Goal: Task Accomplishment & Management: Manage account settings

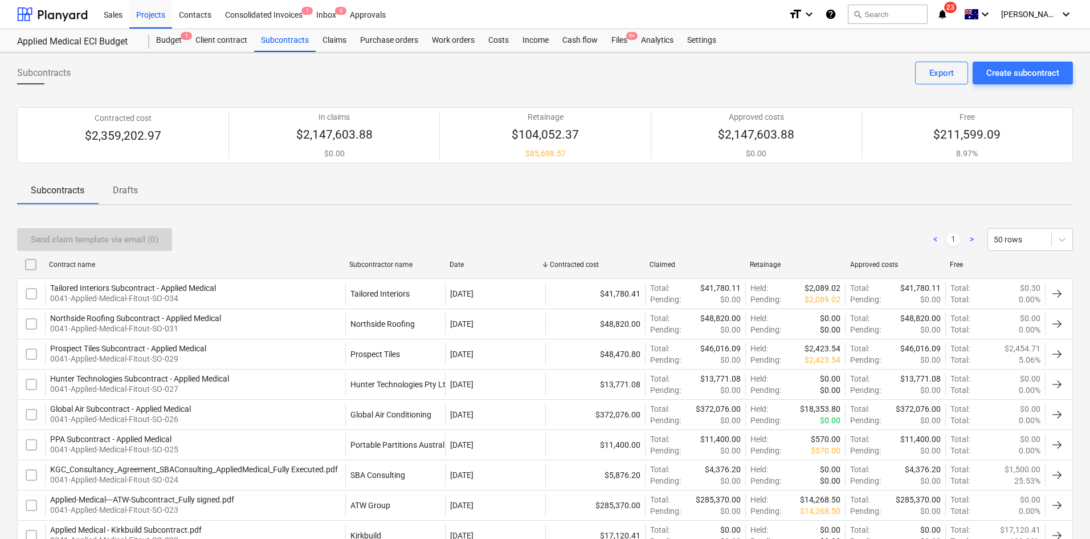
click at [3, 11] on div "Sales Projects Contacts Consolidated Invoices 1 Inbox 6 Approvals format_size k…" at bounding box center [545, 14] width 1090 height 29
click at [314, 223] on div "Send claim template via email (0) < 1 > 50 rows" at bounding box center [545, 239] width 1056 height 32
click at [347, 200] on div "Subcontracts Drafts" at bounding box center [545, 190] width 1056 height 27
click at [324, 7] on div "Inbox 6" at bounding box center [327, 13] width 34 height 29
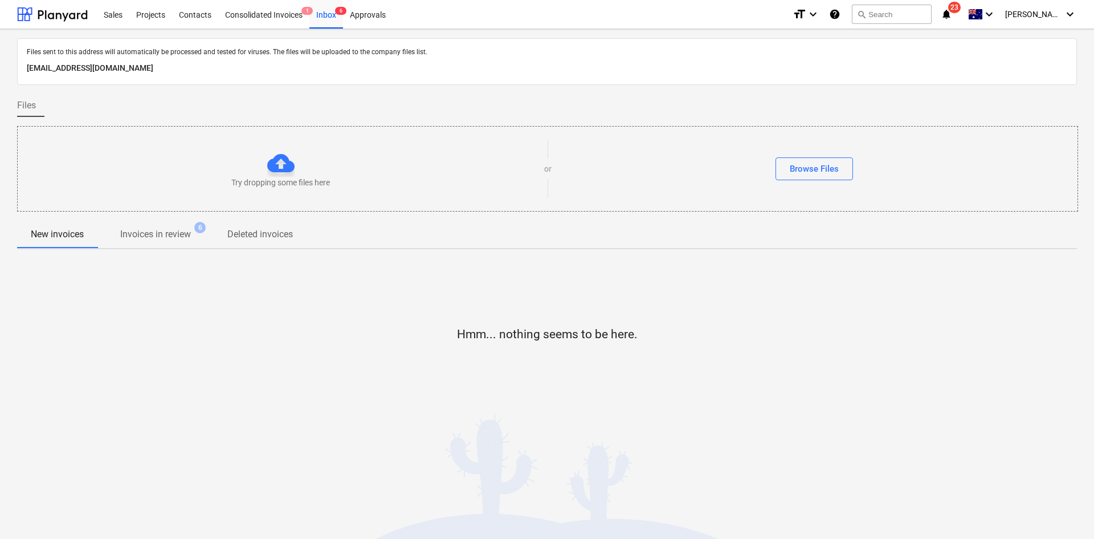
click at [177, 241] on p "Invoices in review" at bounding box center [155, 234] width 71 height 14
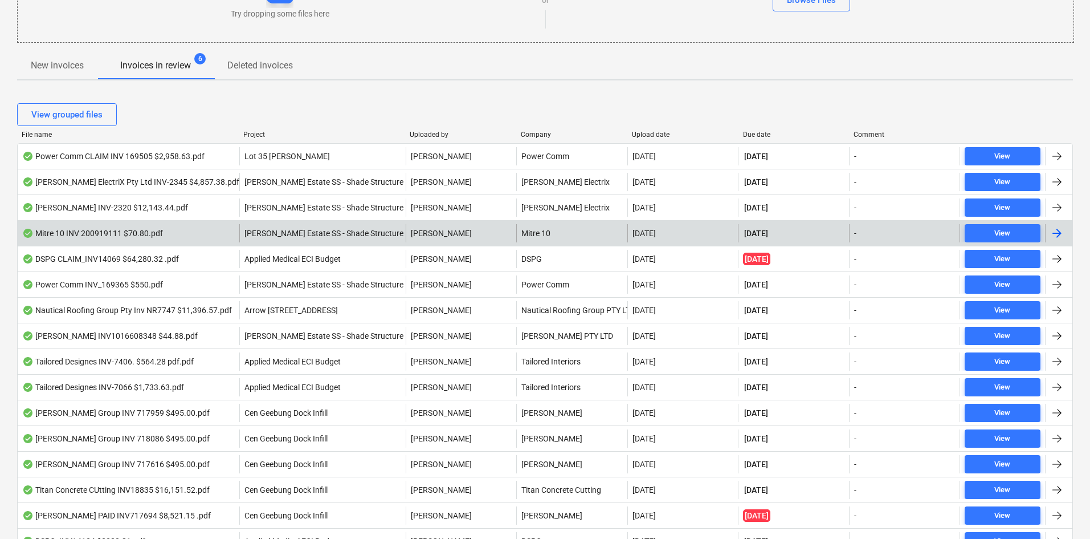
scroll to position [171, 0]
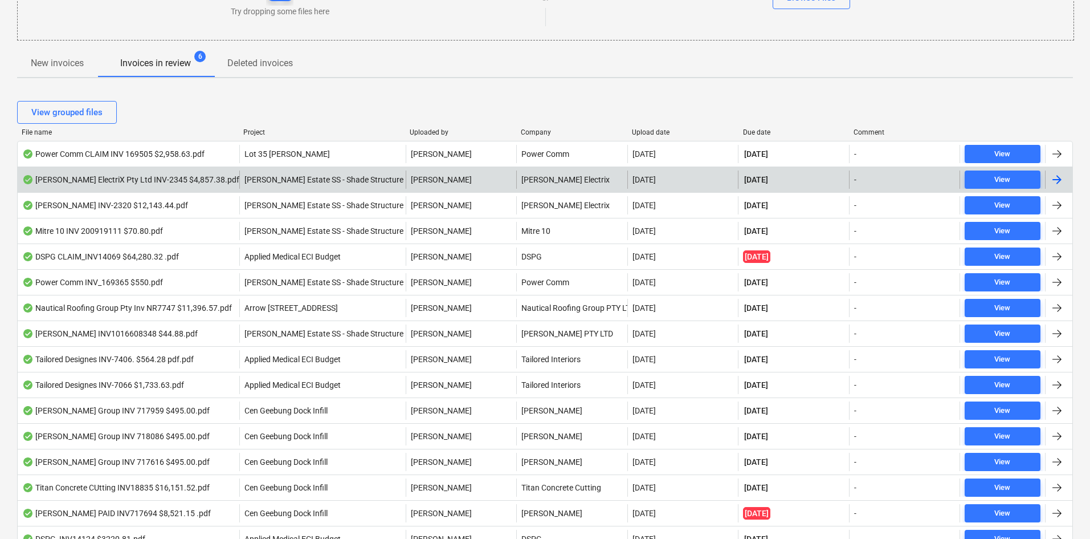
click at [144, 184] on div "Beckett ElectriX Pty Ltd INV-2345 $4,857.38.pdf" at bounding box center [130, 179] width 217 height 9
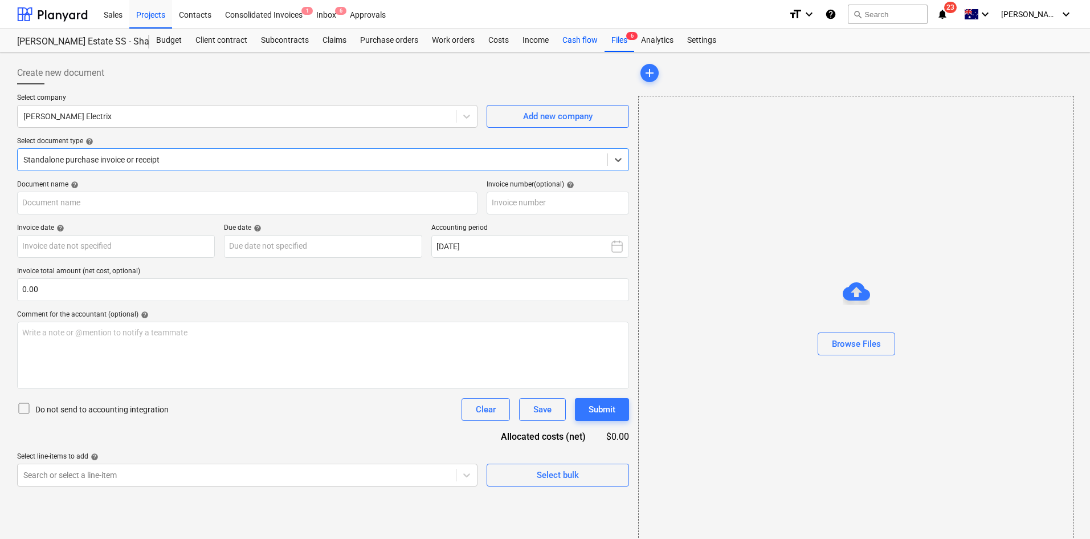
type input "INV-2345"
type input "13 Oct 2025"
type input "30 Nov 2025"
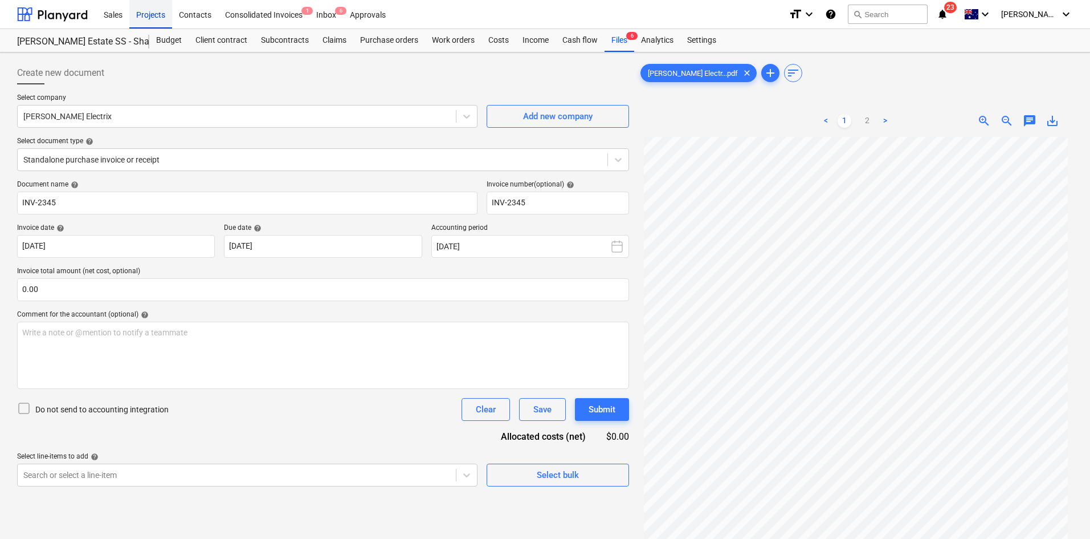
click at [147, 18] on div "Projects" at bounding box center [150, 13] width 43 height 29
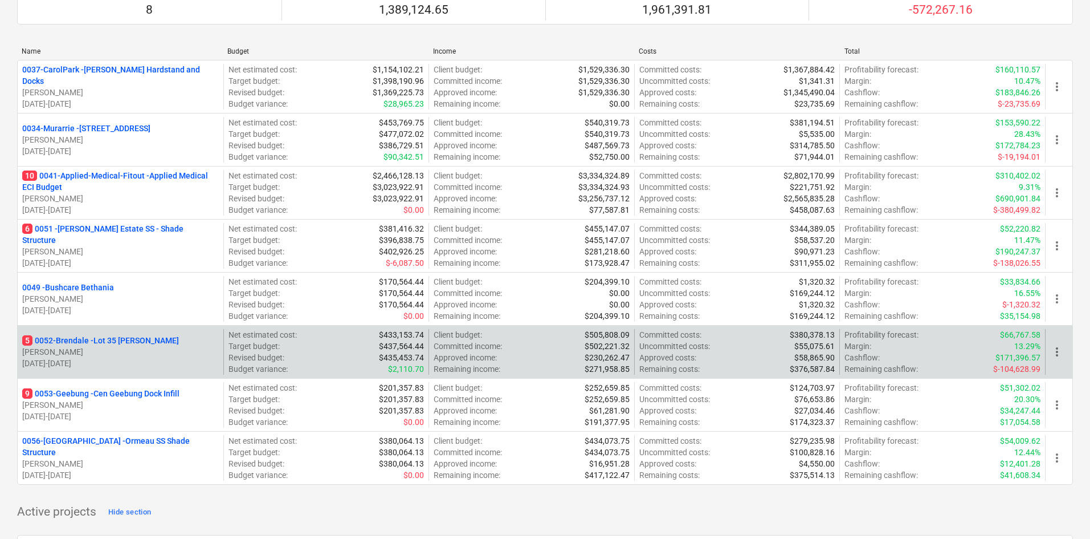
scroll to position [114, 0]
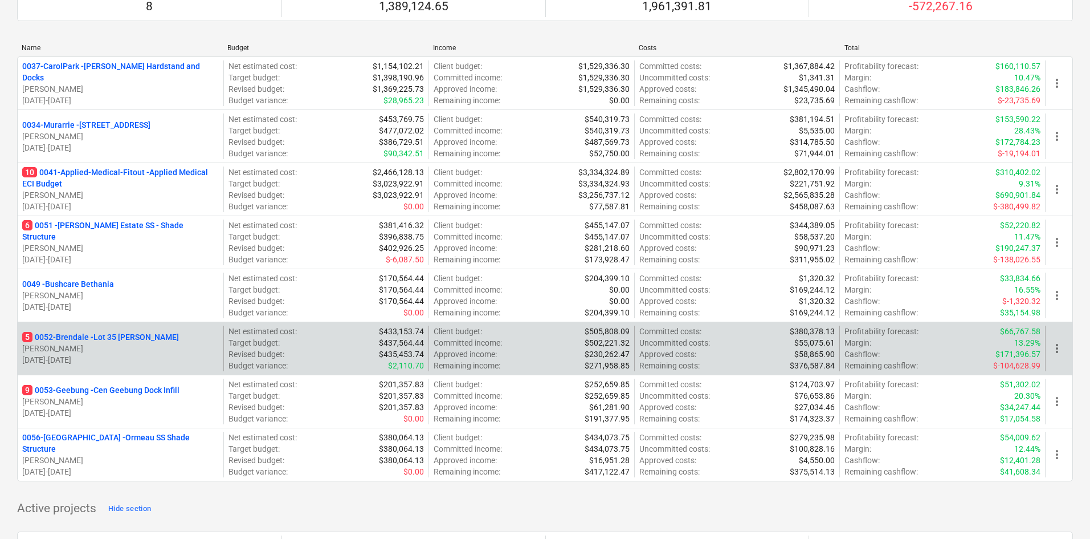
click at [151, 335] on p "5 0052-Brendale - Lot 35 [PERSON_NAME]" at bounding box center [100, 336] width 157 height 11
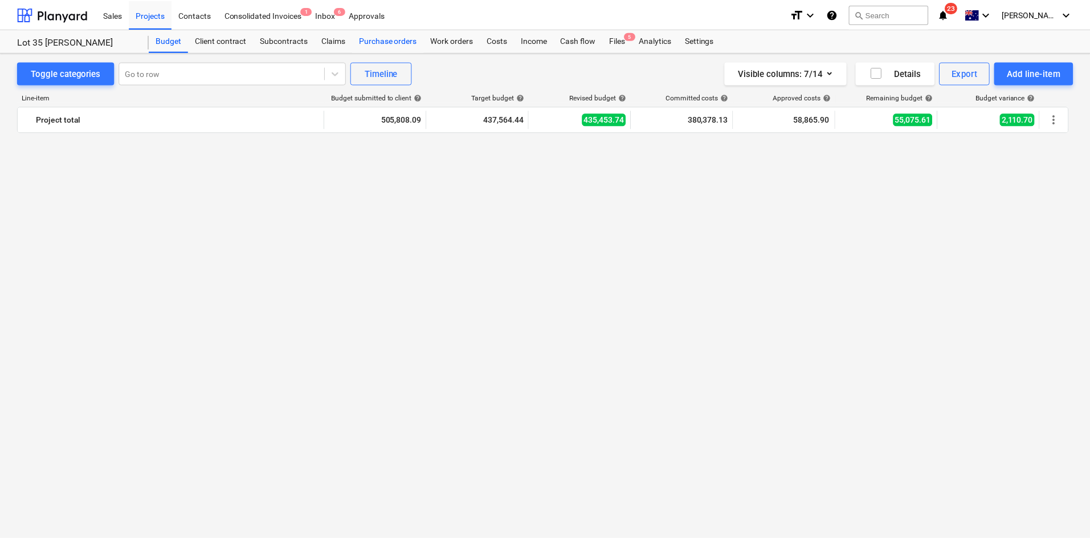
scroll to position [1200, 0]
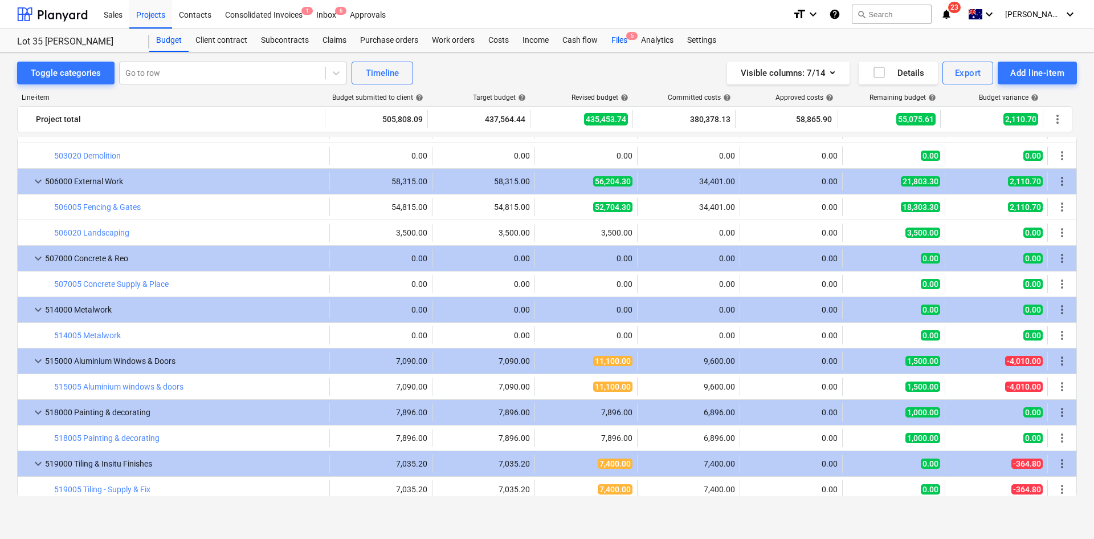
click at [625, 36] on div "Files 5" at bounding box center [620, 40] width 30 height 23
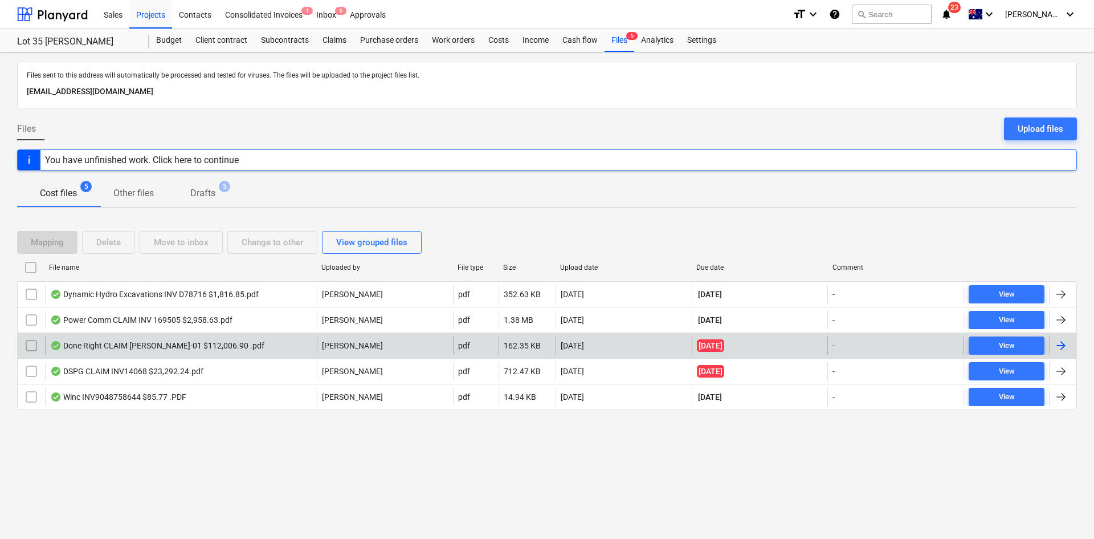
click at [154, 347] on div "Done Right CLAIM GRIFFIN-01 $112,006.90 .pdf" at bounding box center [157, 345] width 214 height 9
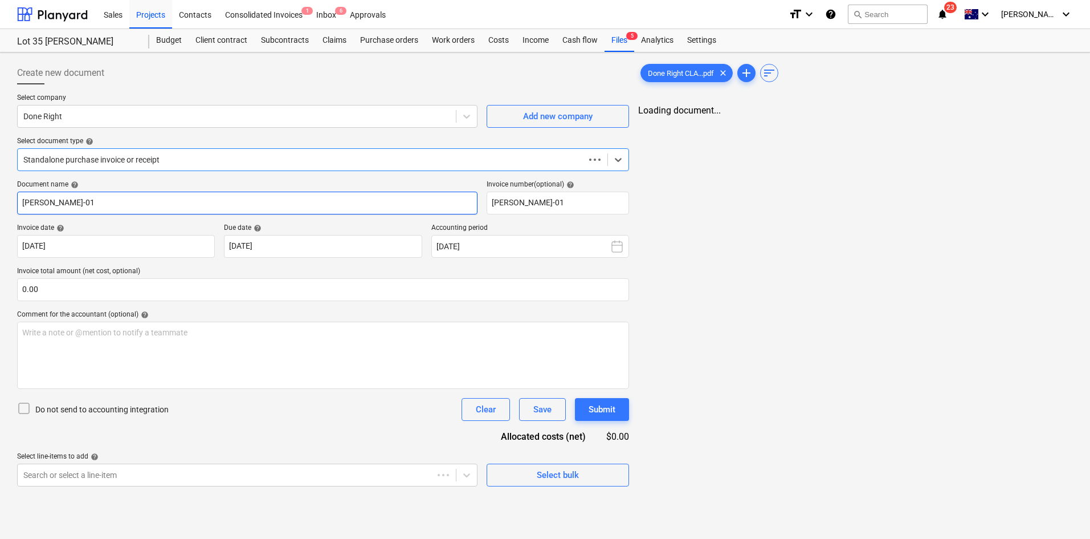
type input "GRIFFIN-01"
type input "[DATE]"
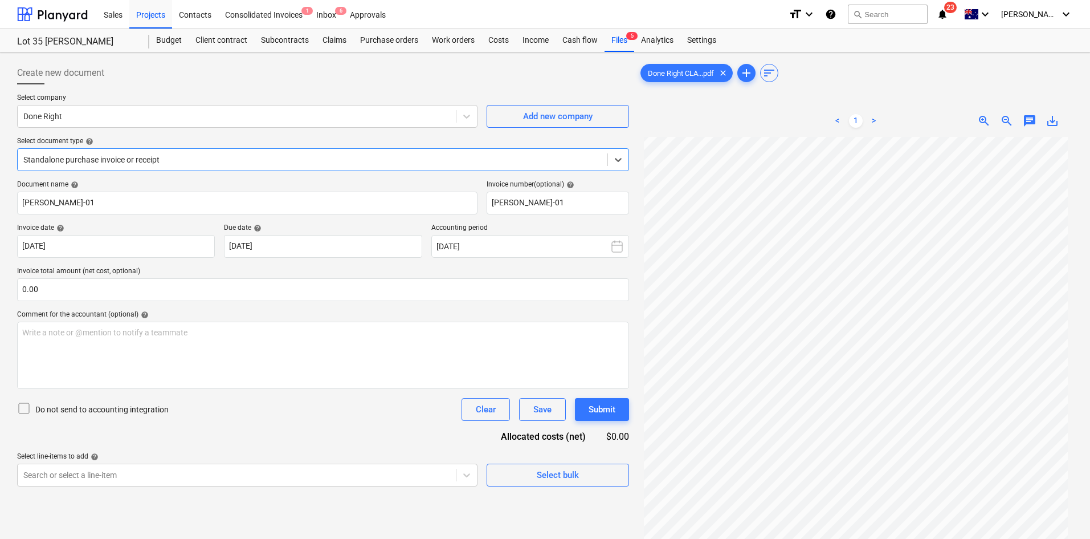
scroll to position [96, 0]
click at [158, 11] on div "Projects" at bounding box center [150, 13] width 43 height 29
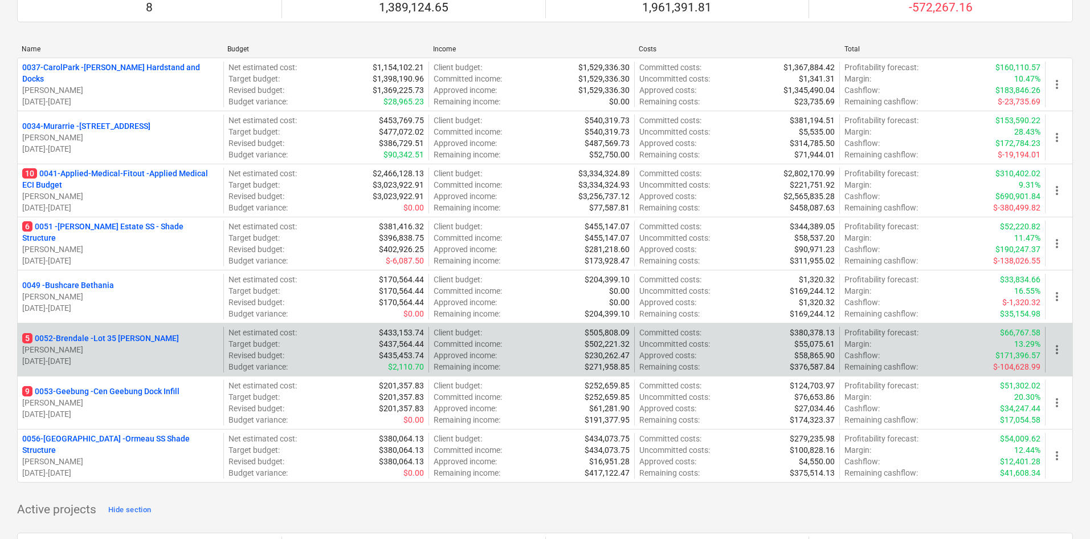
scroll to position [114, 0]
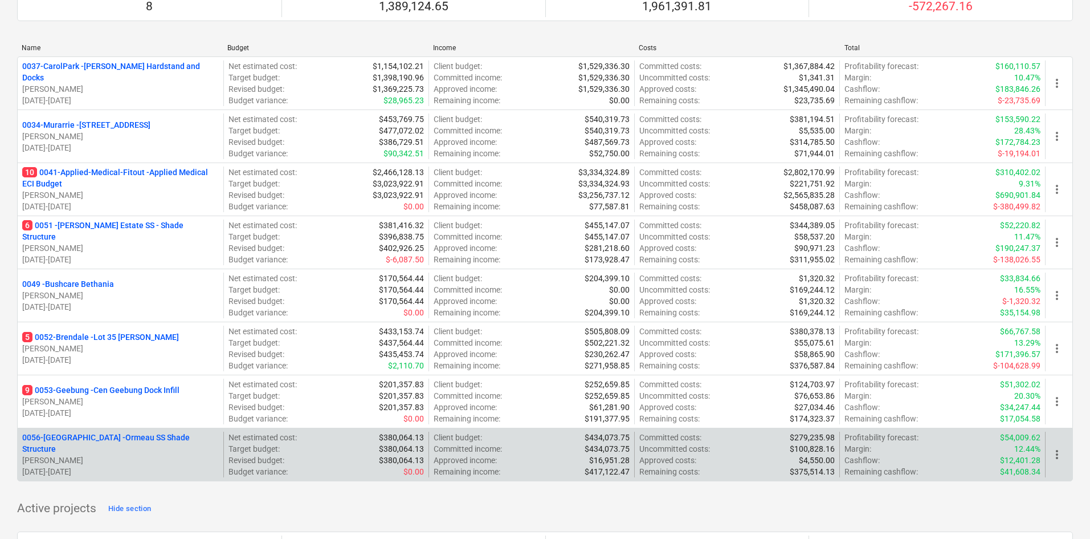
click at [108, 438] on p "0056-Ormeau - Ormeau SS Shade Structure" at bounding box center [120, 443] width 197 height 23
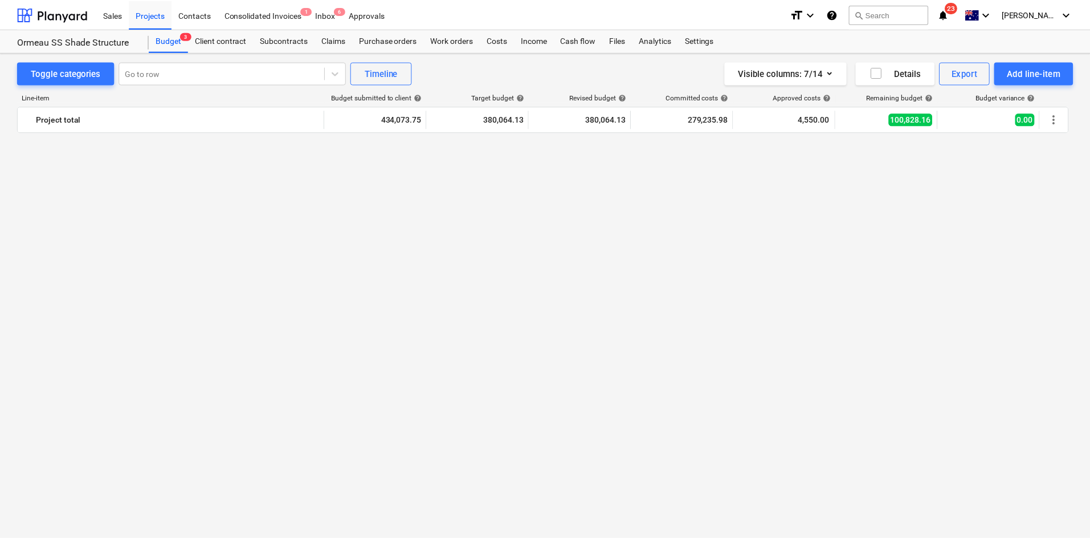
scroll to position [1488, 0]
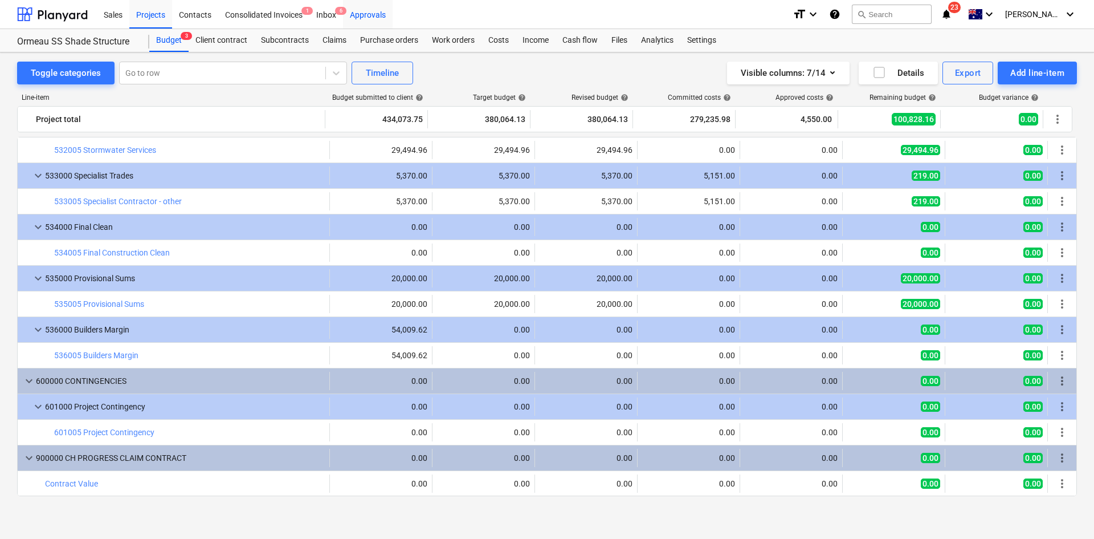
click at [390, 25] on div "Approvals" at bounding box center [368, 13] width 50 height 29
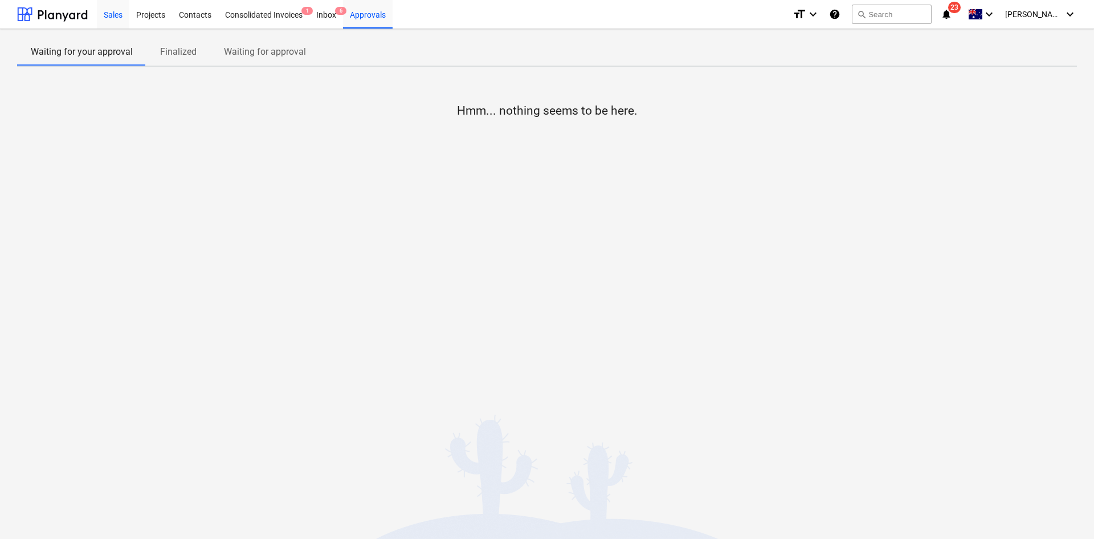
click at [112, 9] on div "Sales" at bounding box center [113, 13] width 32 height 29
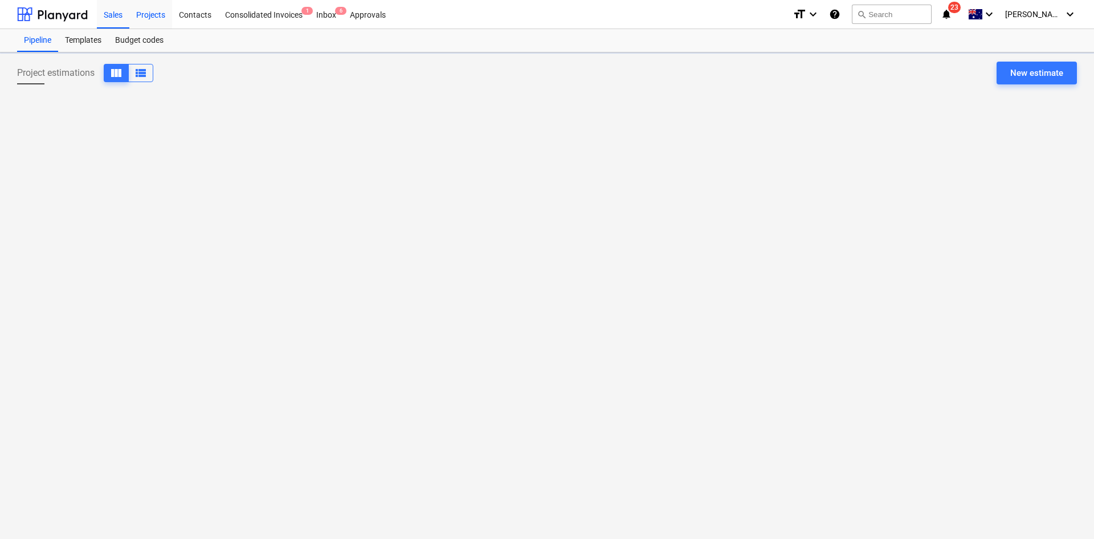
click at [143, 15] on div "Projects" at bounding box center [150, 13] width 43 height 29
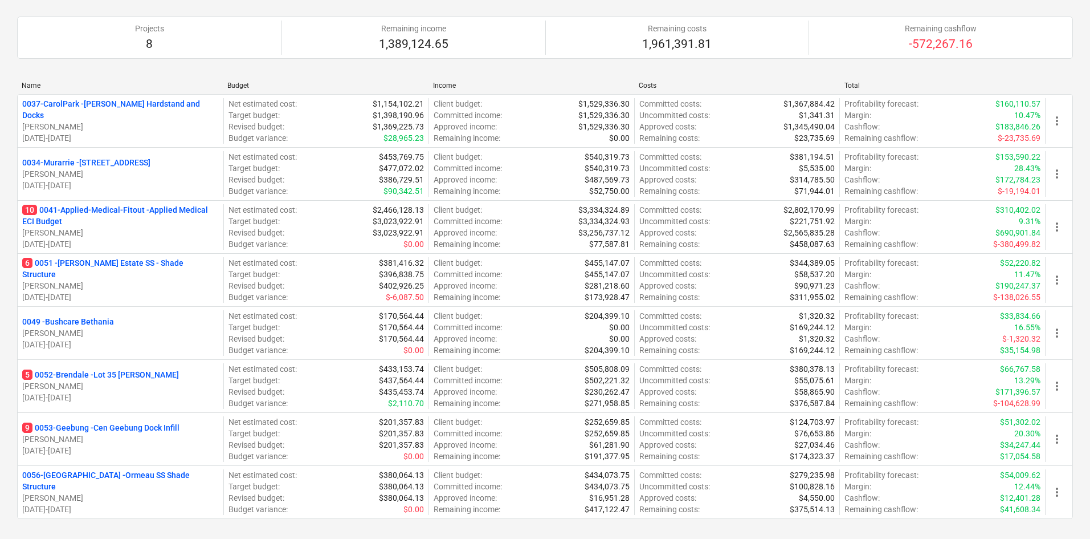
scroll to position [228, 0]
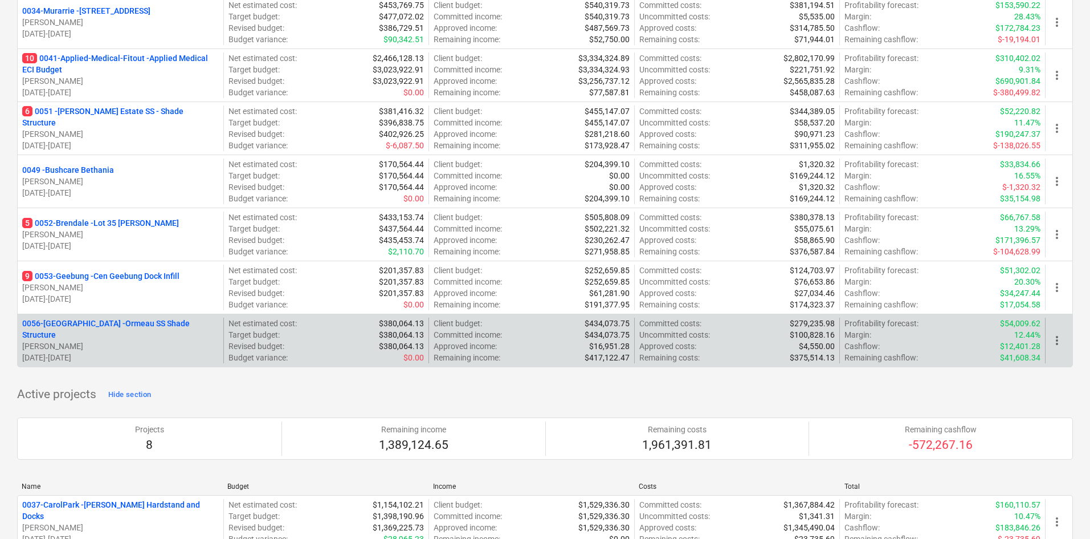
click at [97, 340] on p "[PERSON_NAME]" at bounding box center [120, 345] width 197 height 11
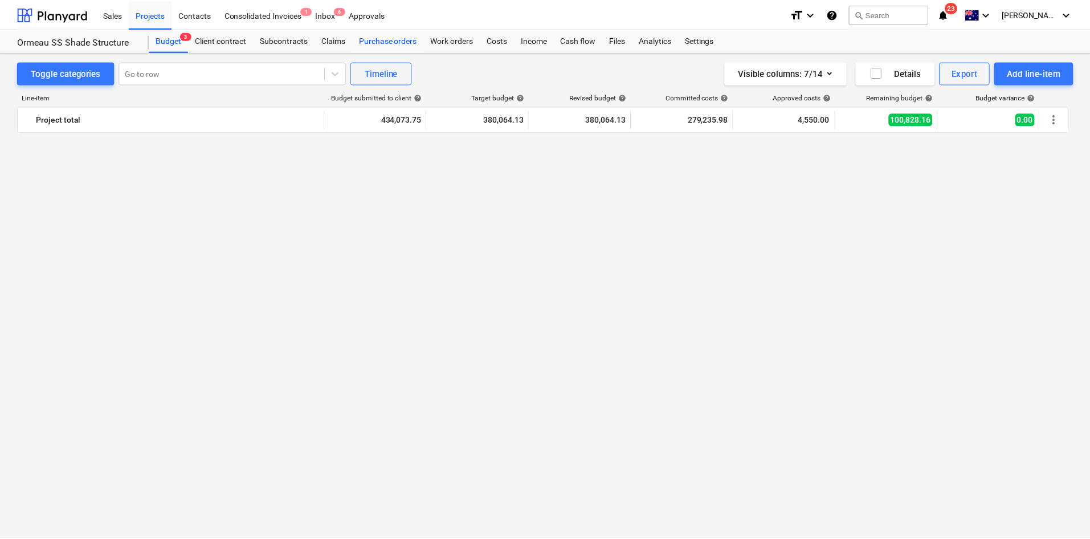
scroll to position [1488, 0]
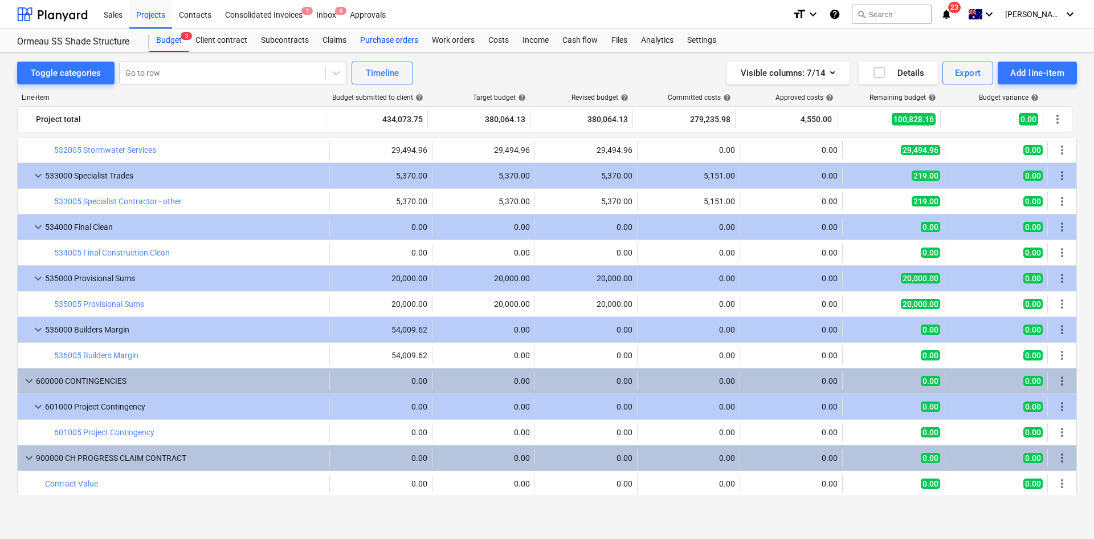
click at [383, 38] on div "Purchase orders" at bounding box center [389, 40] width 72 height 23
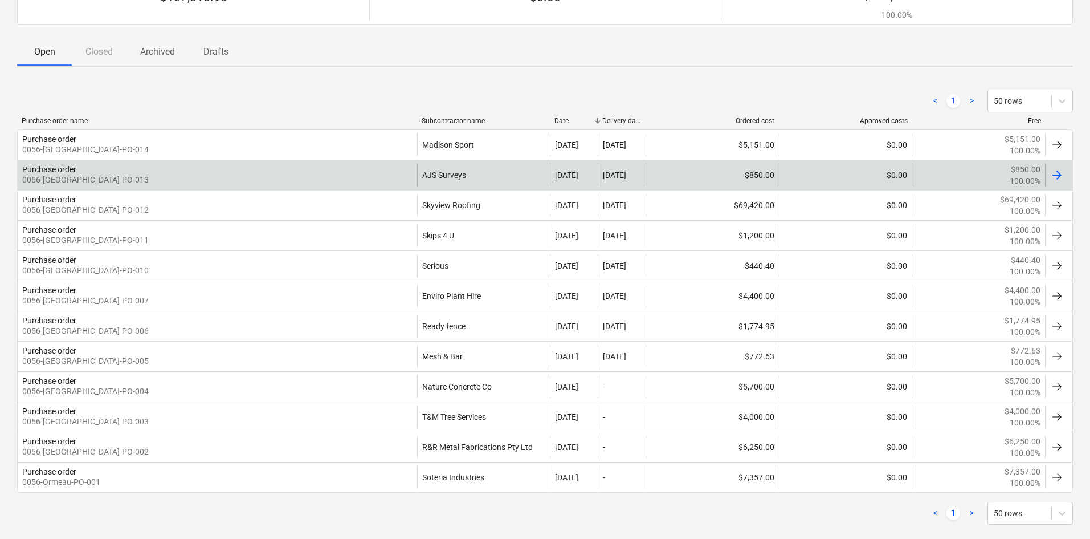
scroll to position [156, 0]
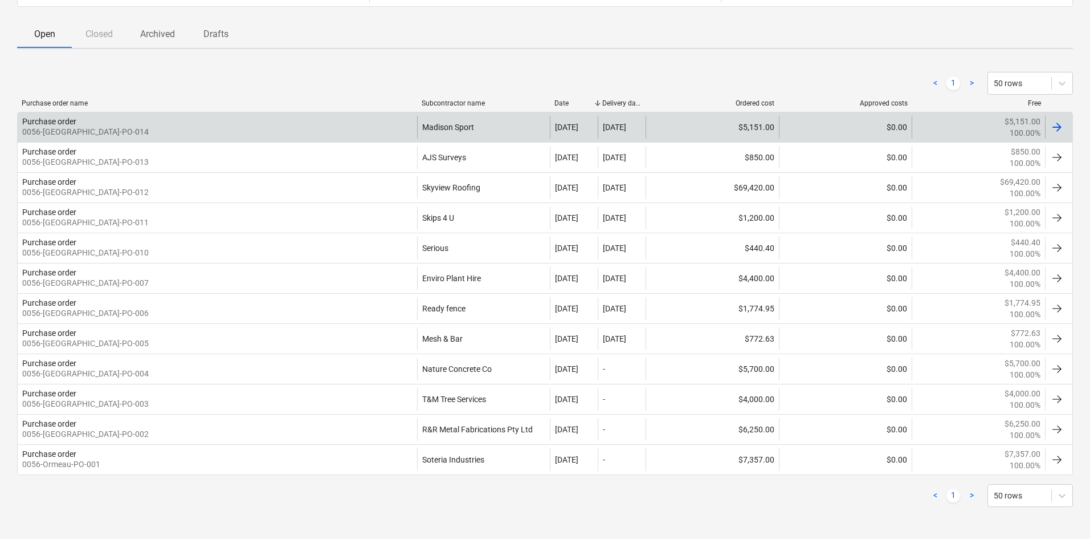
click at [352, 129] on div "Purchase order 0056-Ormeau-PO-014" at bounding box center [218, 127] width 400 height 23
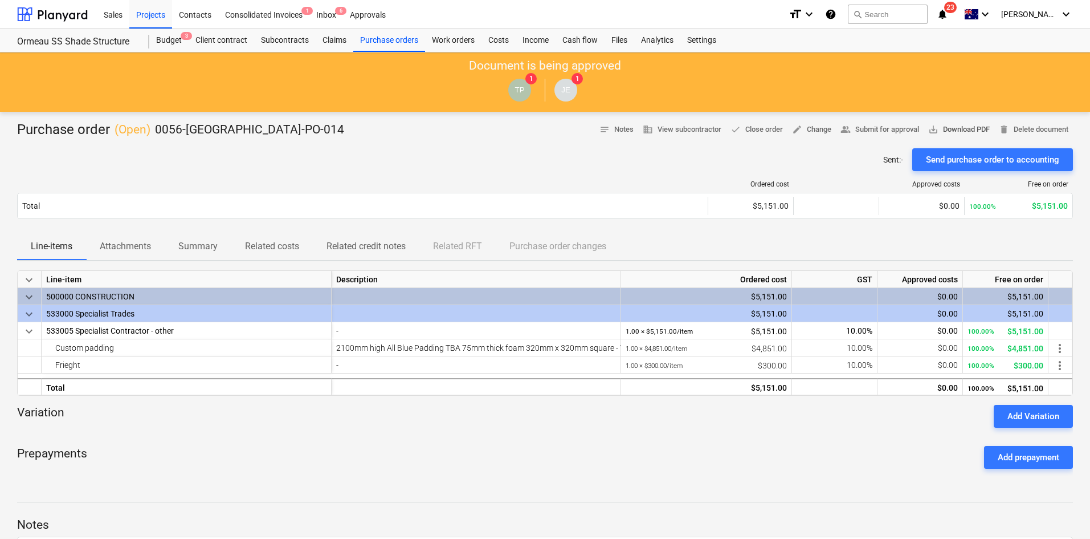
click at [955, 127] on span "save_alt Download PDF" at bounding box center [960, 129] width 62 height 13
click at [817, 424] on div "Variation Add Variation" at bounding box center [545, 416] width 1056 height 23
click at [117, 250] on p "Attachments" at bounding box center [125, 246] width 51 height 14
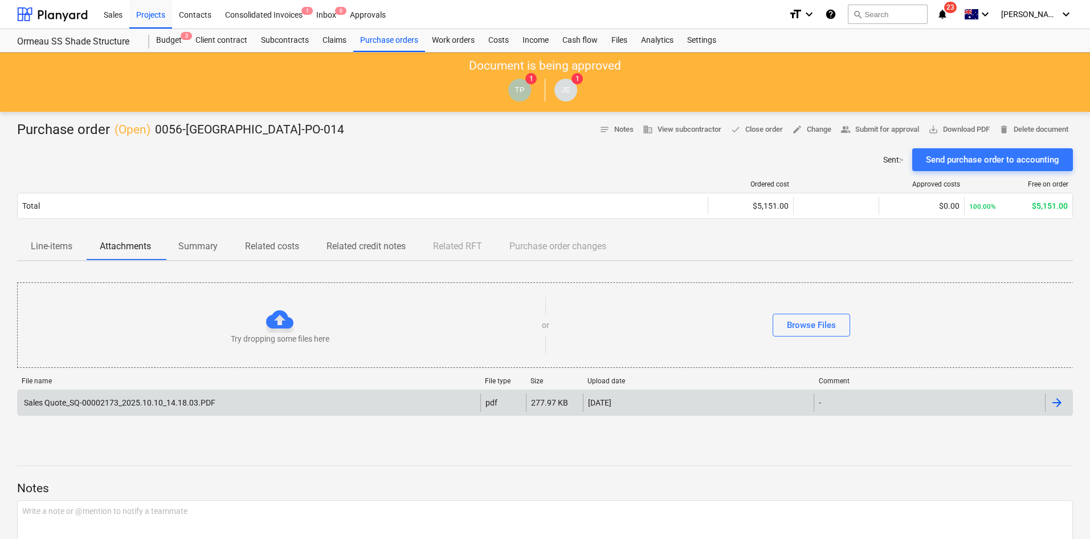
click at [116, 390] on div "Sales Quote_SQ-00002173_2025.10.10_14.18.03.PDF pdf 277.97 KB 14.10.2025 -" at bounding box center [545, 402] width 1056 height 26
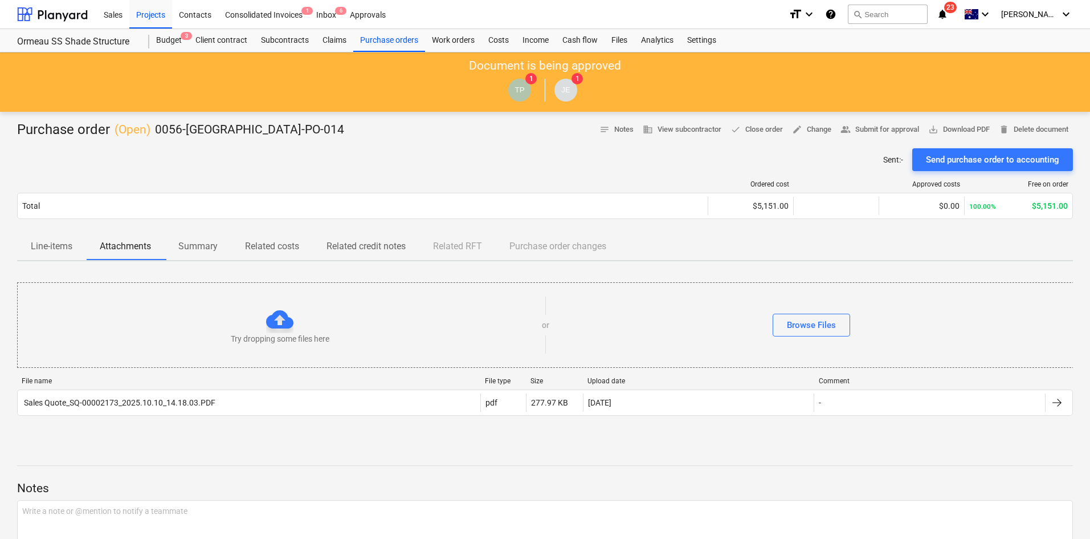
click at [285, 386] on div "File name File type Size Upload date Comment" at bounding box center [545, 383] width 1056 height 13
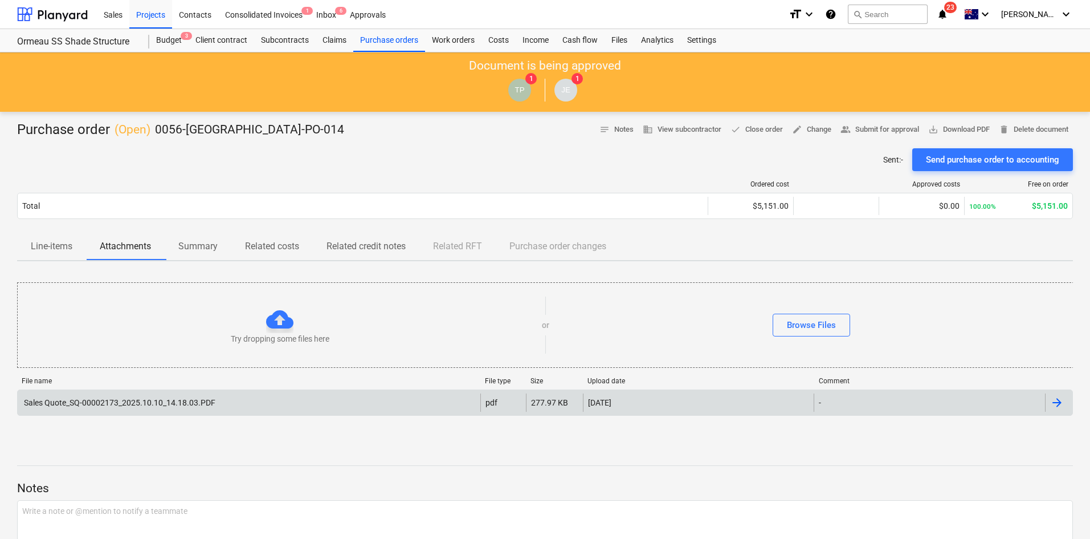
click at [287, 408] on div "Sales Quote_SQ-00002173_2025.10.10_14.18.03.PDF" at bounding box center [249, 402] width 463 height 18
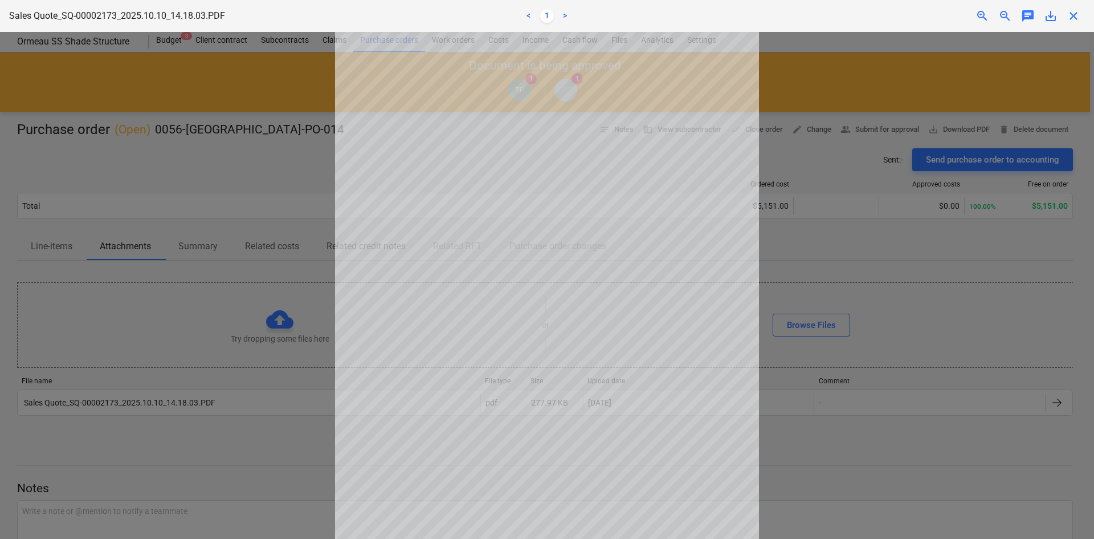
click at [844, 243] on div at bounding box center [547, 285] width 1094 height 507
click at [1071, 16] on span "close" at bounding box center [1074, 16] width 14 height 14
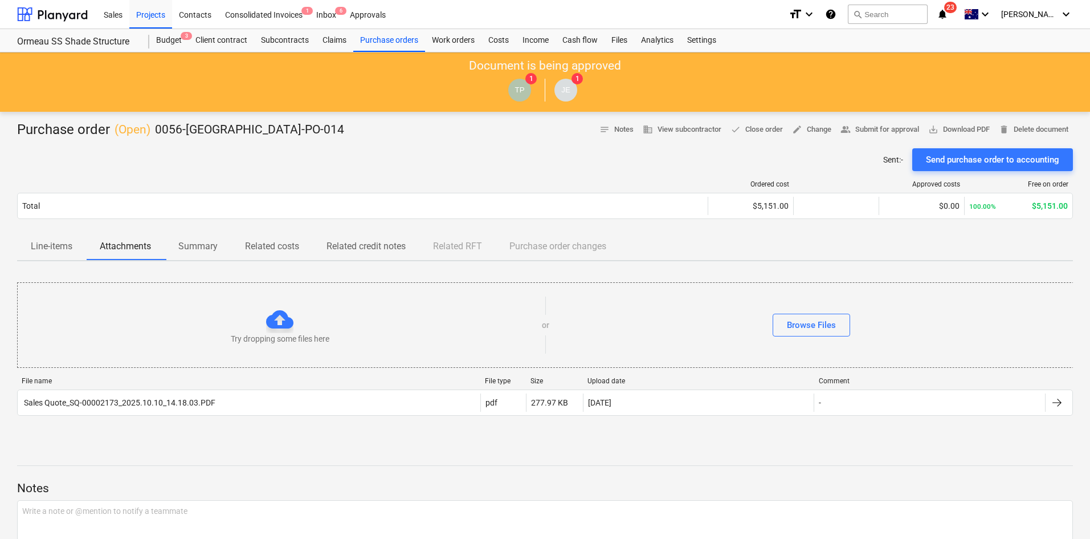
click at [262, 441] on div "Try dropping some files here or Browse Files File name File type Size Upload da…" at bounding box center [545, 355] width 1056 height 171
click at [398, 42] on div "Purchase orders" at bounding box center [389, 40] width 72 height 23
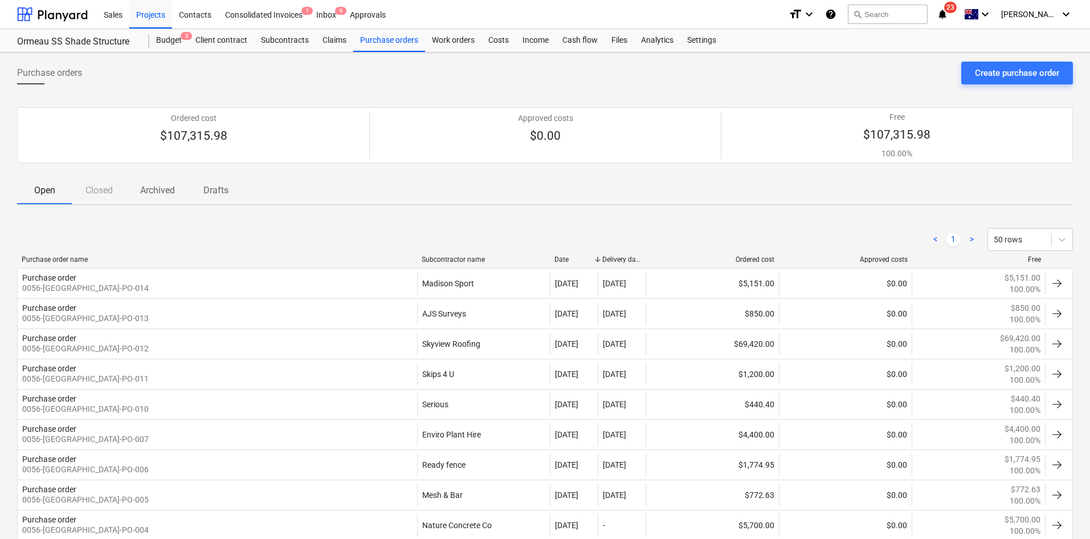
click at [462, 233] on div "< 1 > 50 rows" at bounding box center [545, 239] width 1056 height 23
click at [1002, 74] on div "Create purchase order" at bounding box center [1017, 73] width 84 height 15
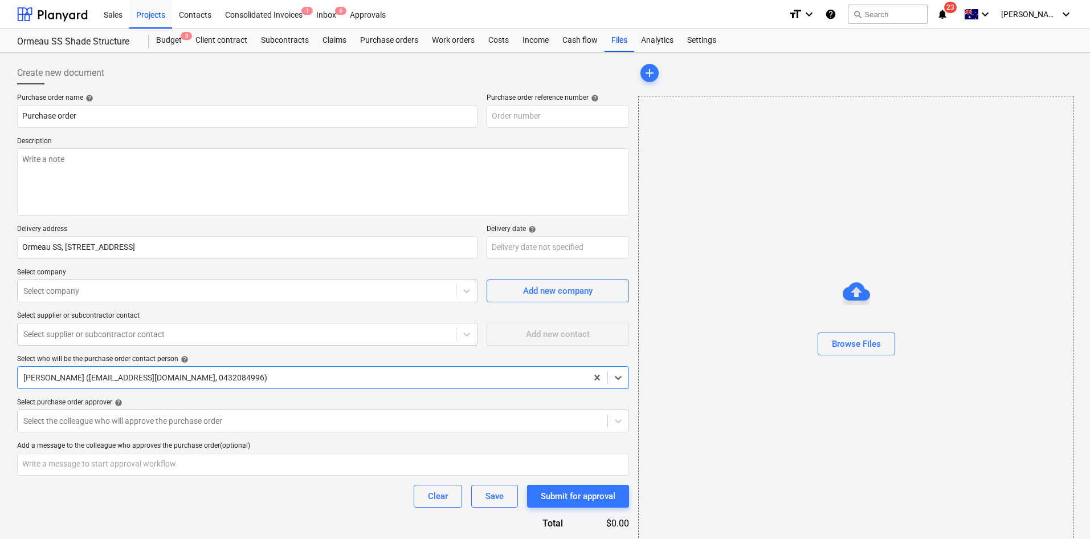
type textarea "x"
type input "0056-Ormeau-PO-015"
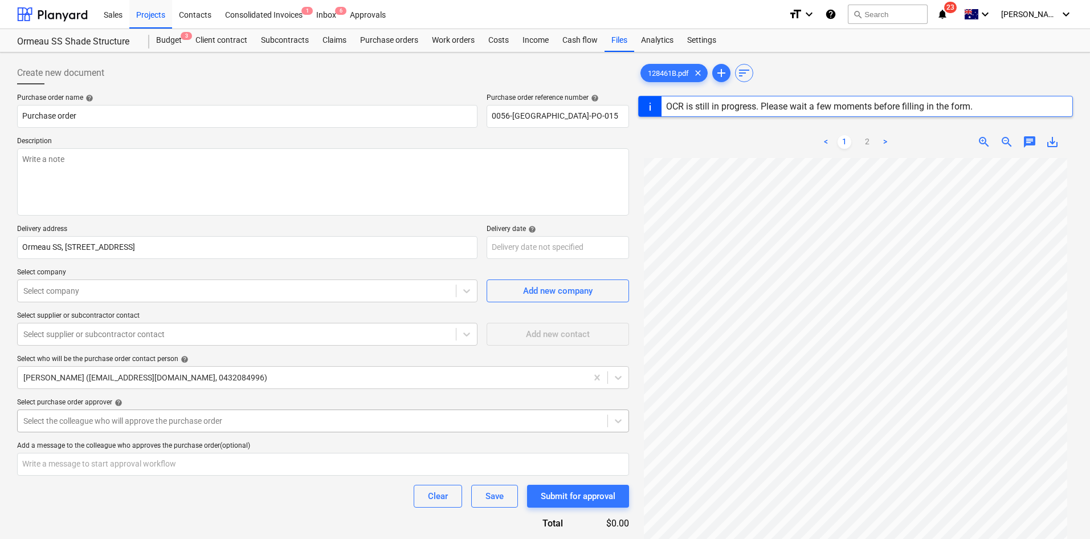
type textarea "x"
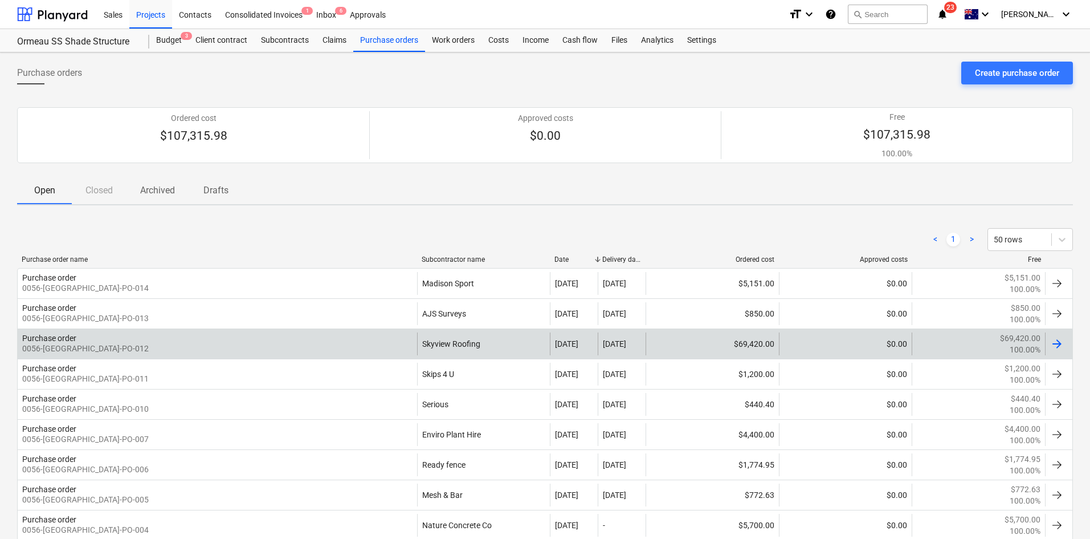
click at [254, 339] on div "Purchase order 0056-[GEOGRAPHIC_DATA]-PO-012" at bounding box center [218, 343] width 400 height 23
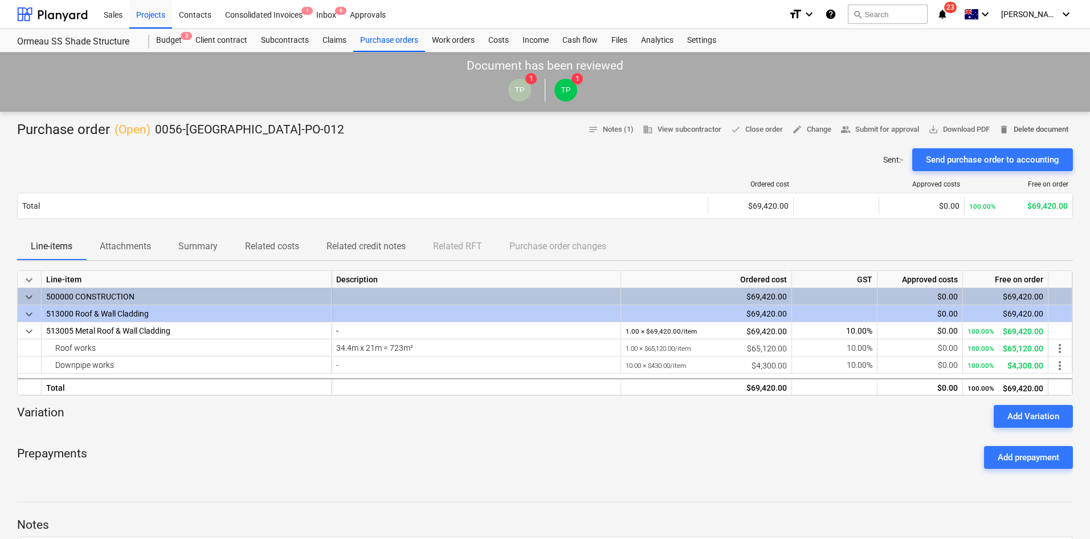
click at [1027, 127] on span "delete Delete document" at bounding box center [1034, 129] width 70 height 13
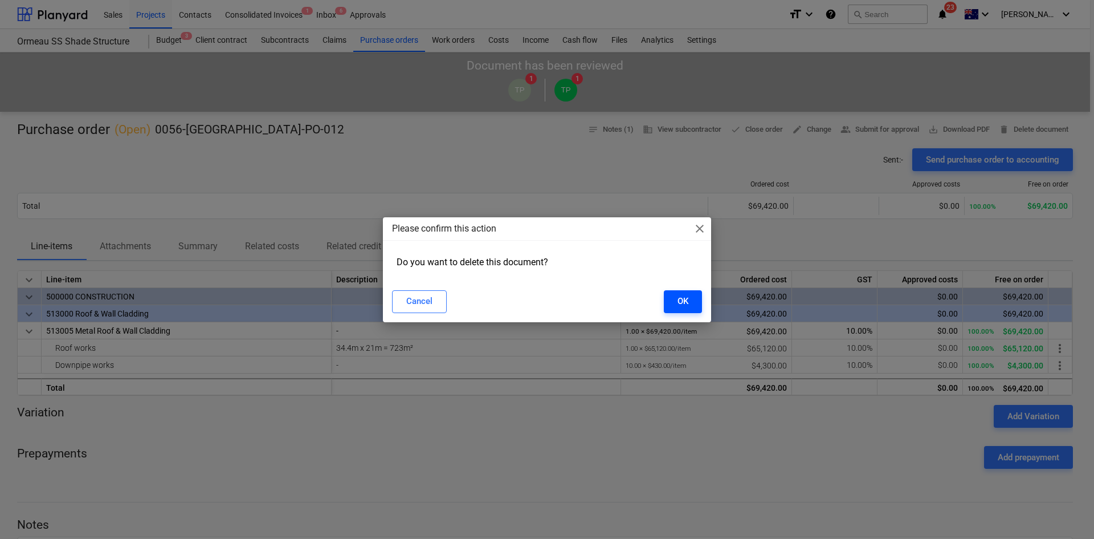
click at [666, 302] on button "OK" at bounding box center [683, 301] width 38 height 23
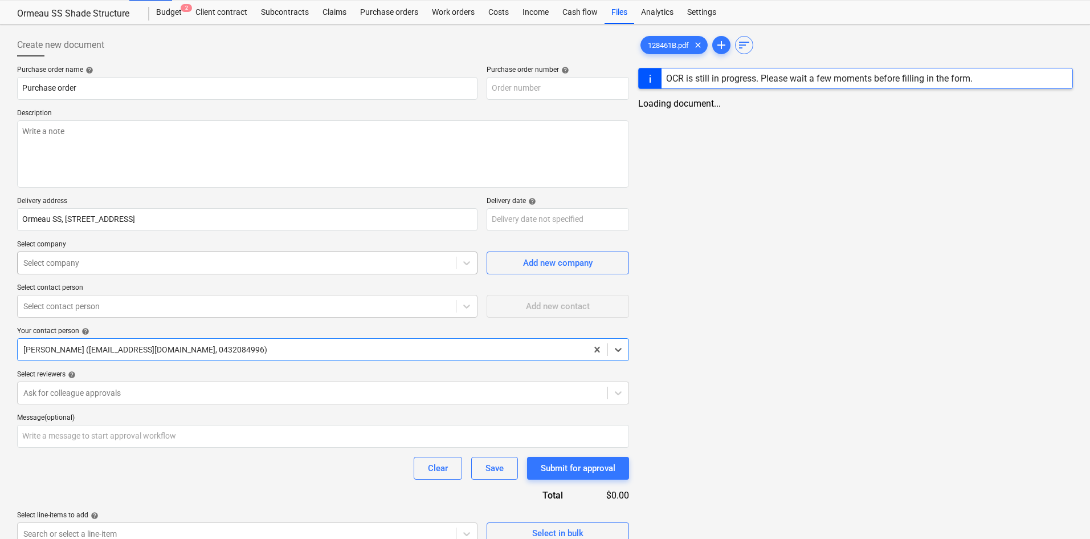
scroll to position [43, 0]
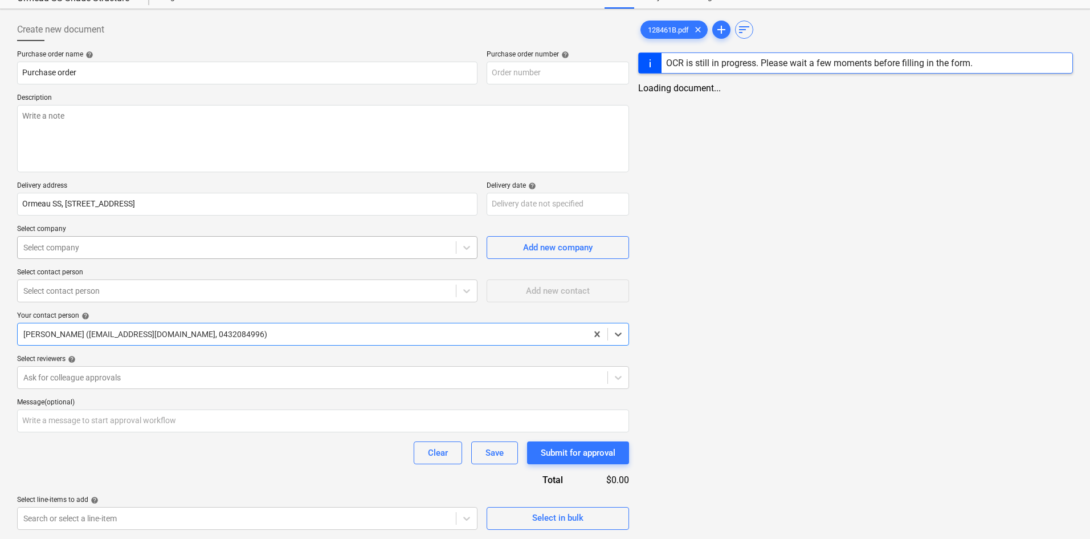
type textarea "x"
type input "0056-[GEOGRAPHIC_DATA]-PO-016"
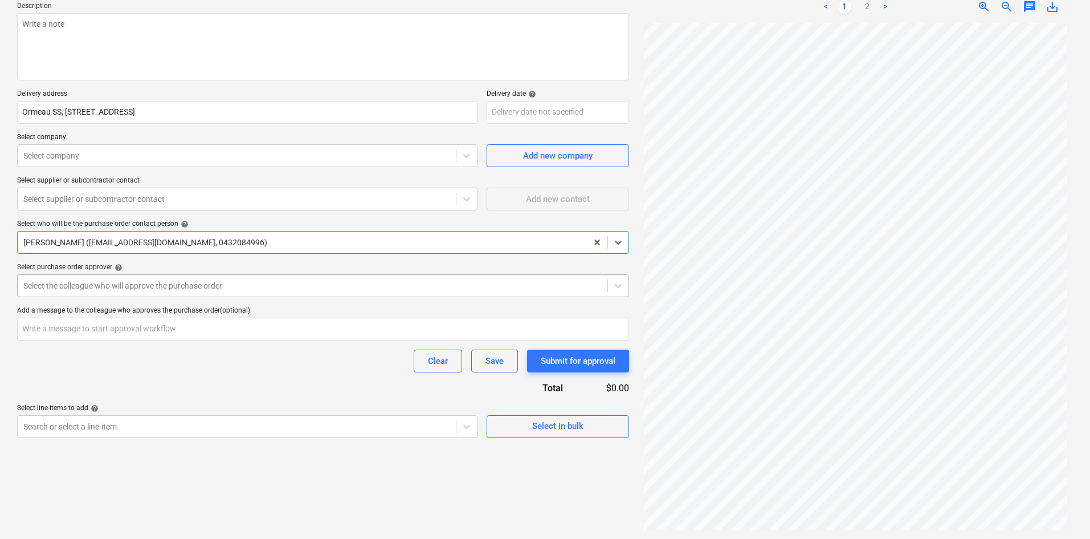
type textarea "x"
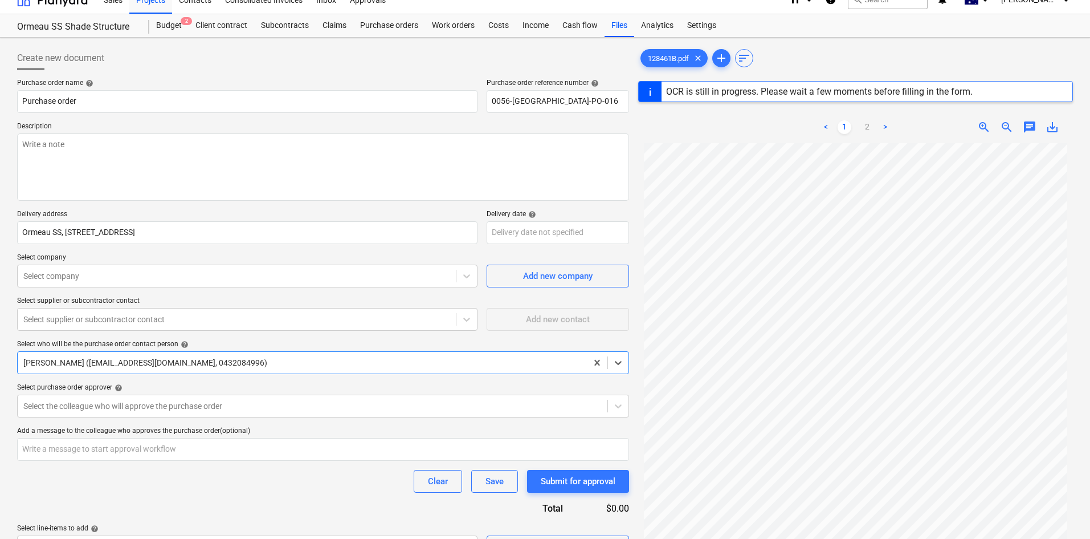
scroll to position [0, 0]
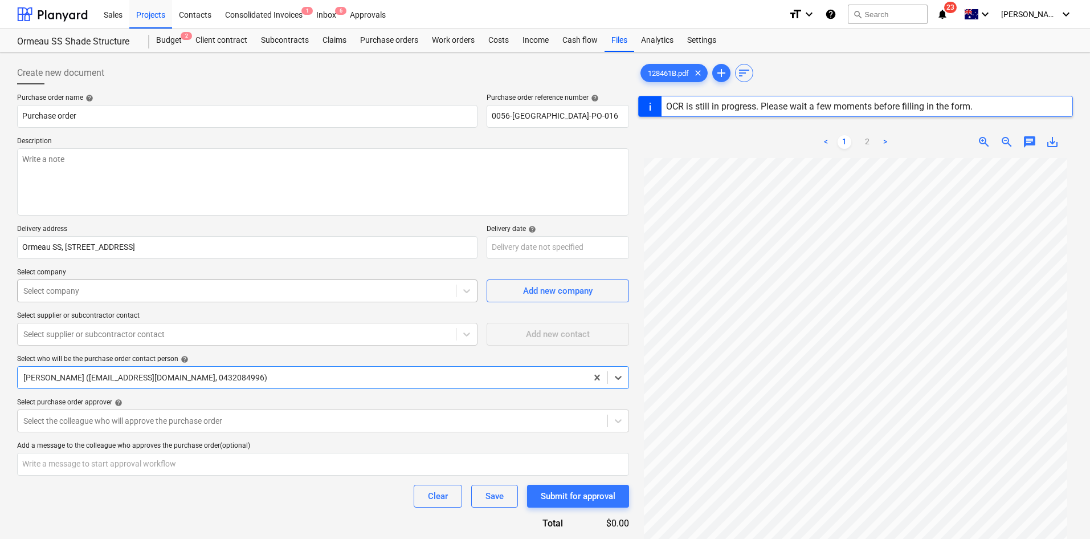
click at [194, 288] on div at bounding box center [236, 290] width 427 height 11
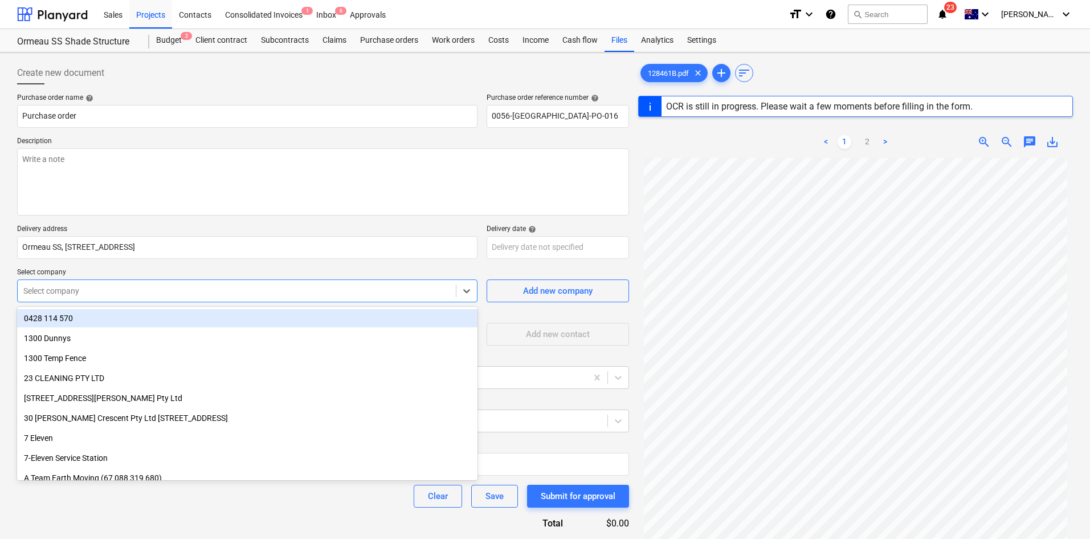
type input "n"
type textarea "x"
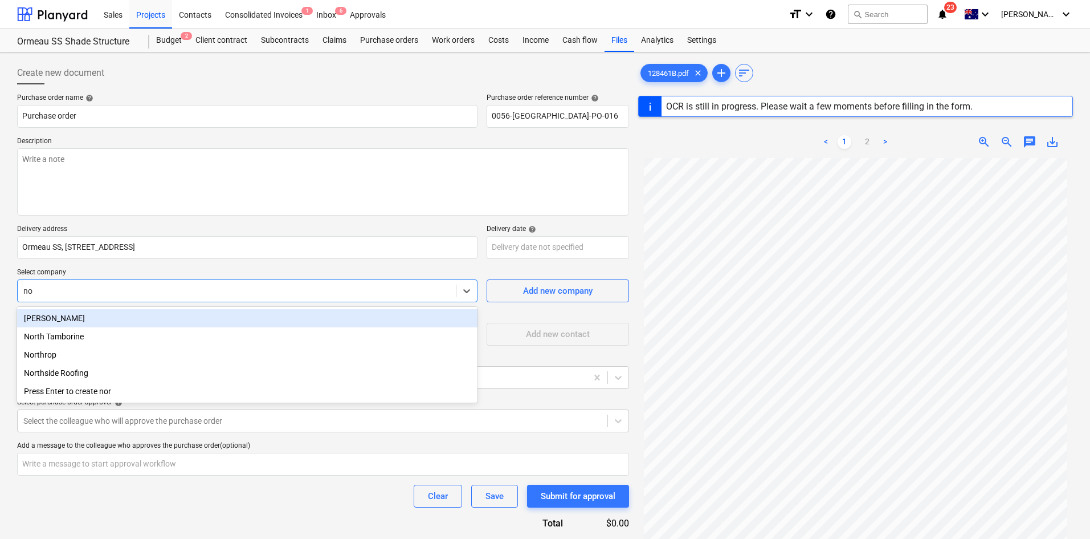
type input "nor"
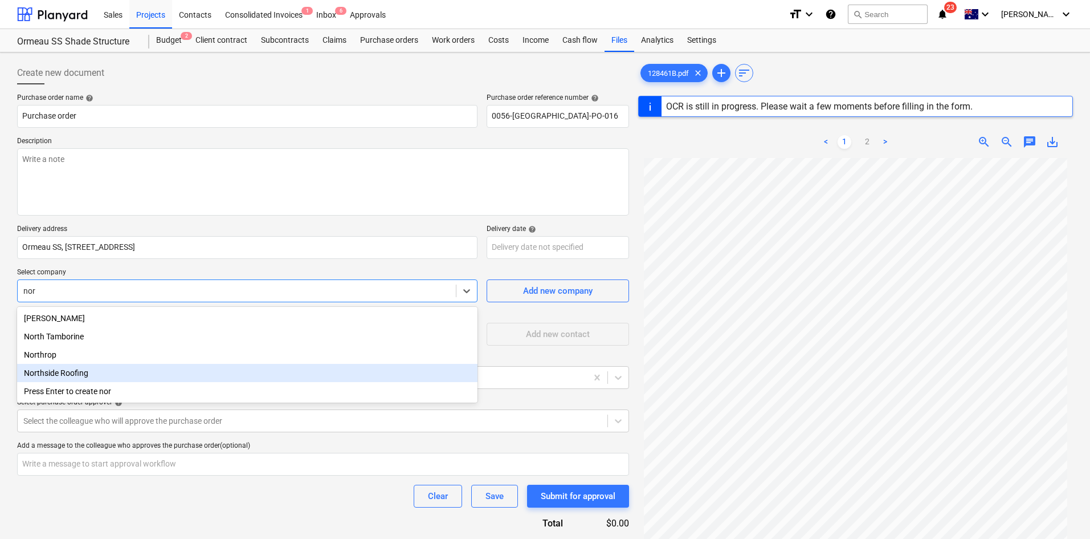
type textarea "x"
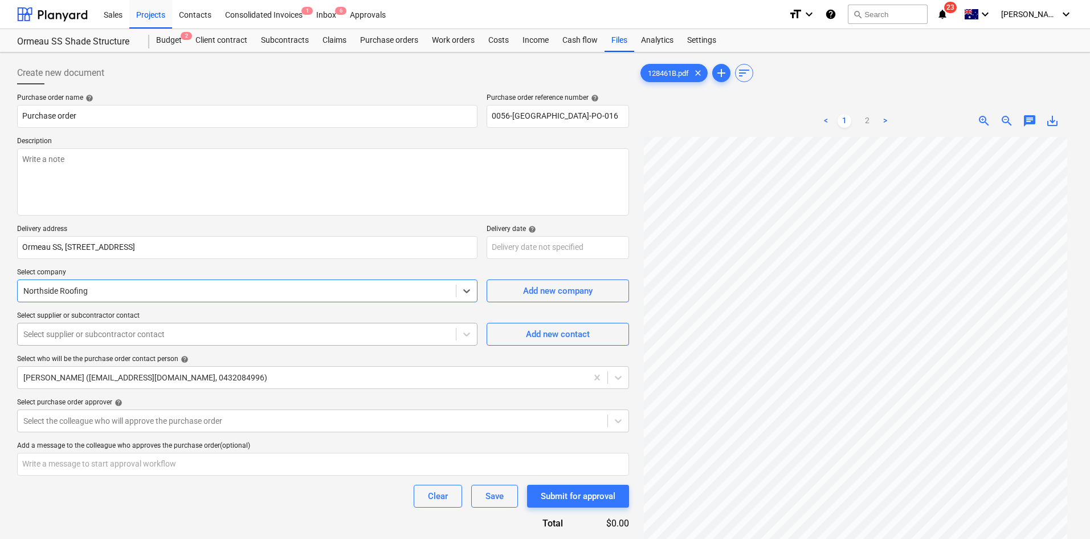
click at [156, 341] on div "Select supplier or subcontractor contact" at bounding box center [237, 334] width 438 height 16
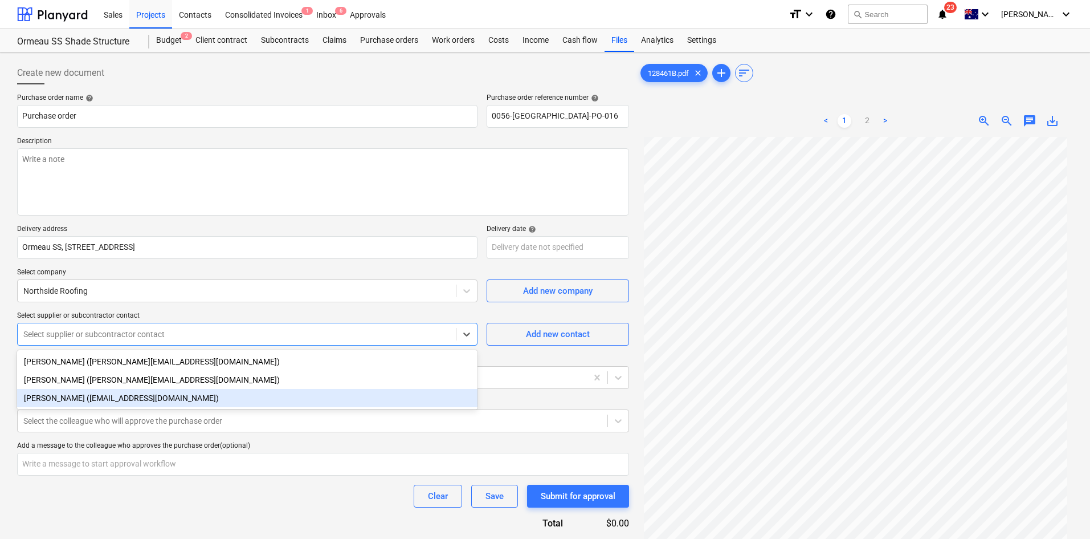
click at [83, 401] on div "Zac Gwyn (zac@northsideroofing.com.au)" at bounding box center [247, 398] width 461 height 18
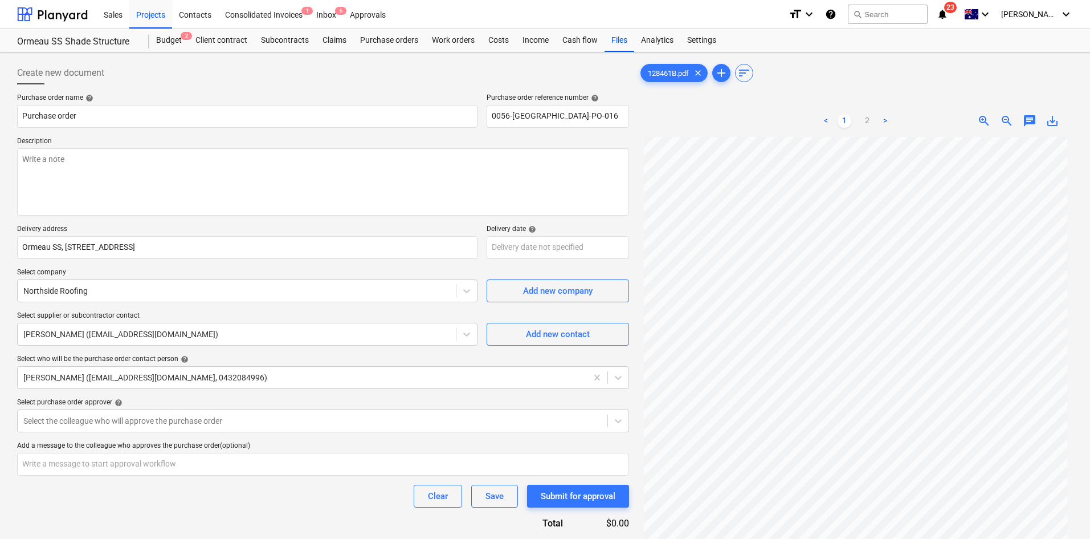
click at [154, 230] on p "Delivery address" at bounding box center [247, 230] width 461 height 11
click at [153, 152] on textarea at bounding box center [323, 181] width 612 height 67
paste textarea "Site contact : Greg - 0421 382 995"
type textarea "x"
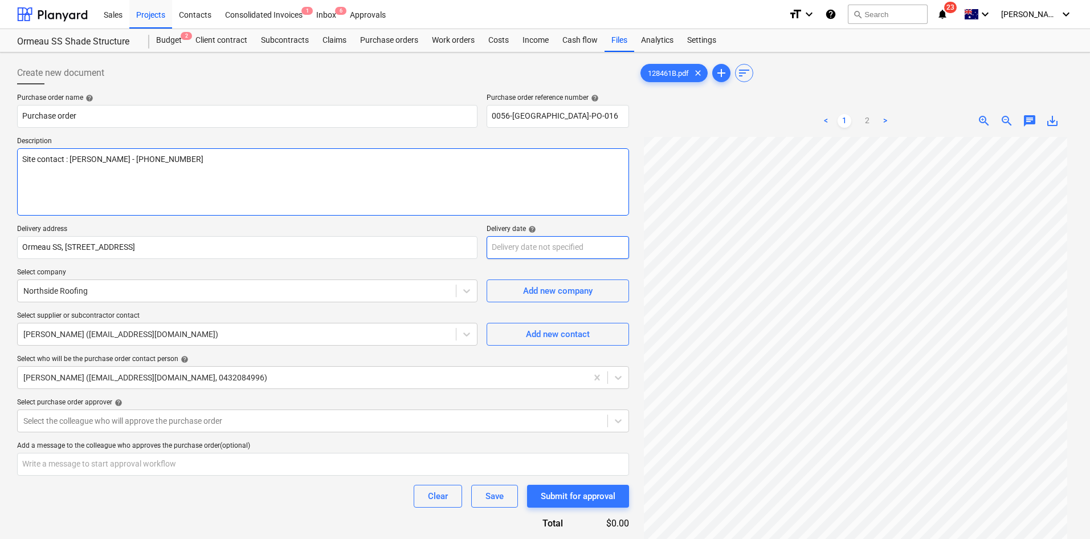
type textarea "Site contact : Greg - 0421 382 995"
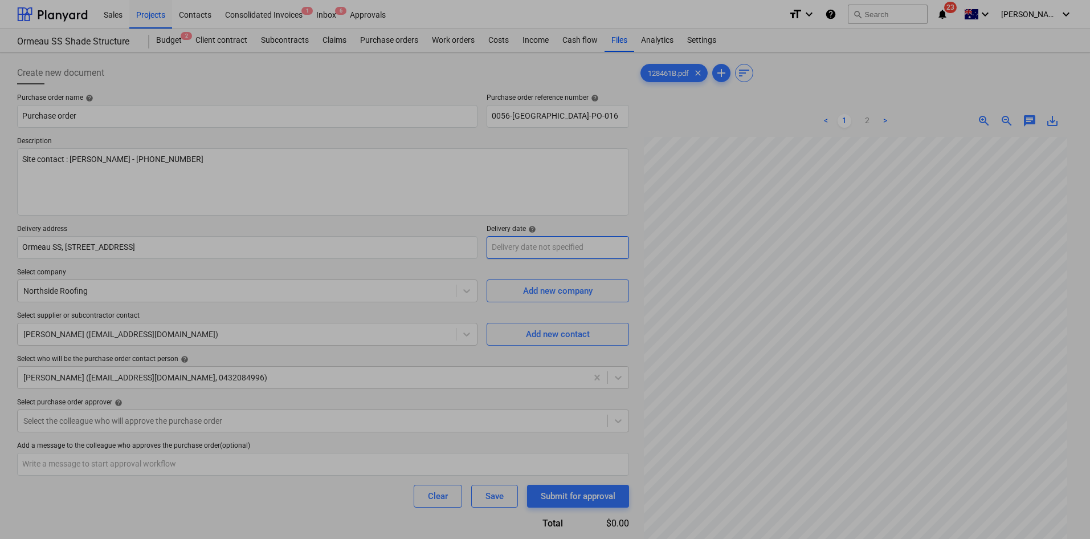
click at [540, 245] on body "Sales Projects Contacts Consolidated Invoices 1 Inbox 6 Approvals format_size k…" at bounding box center [545, 269] width 1090 height 539
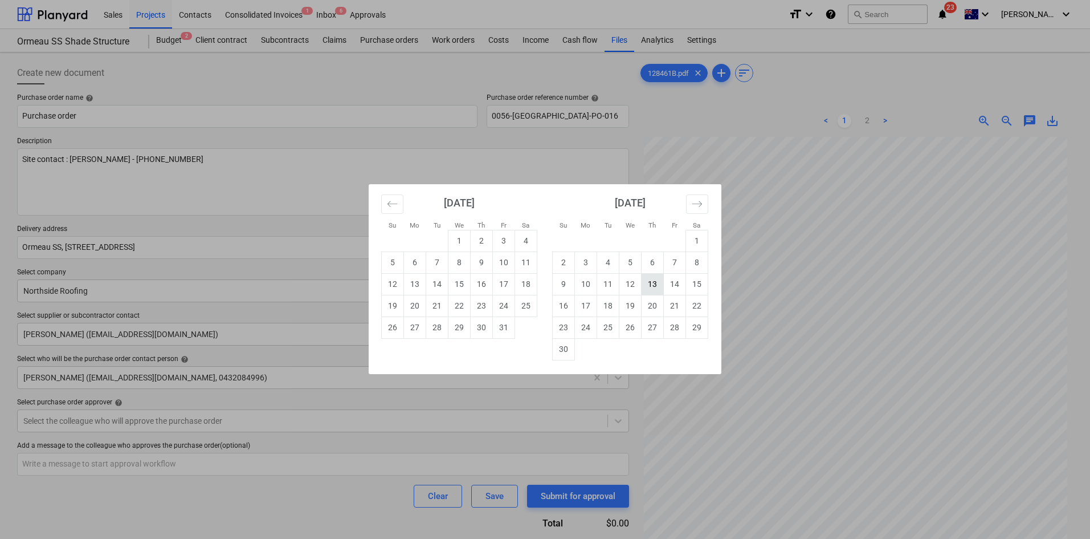
click at [650, 282] on td "13" at bounding box center [653, 284] width 22 height 22
type textarea "x"
type input "[DATE]"
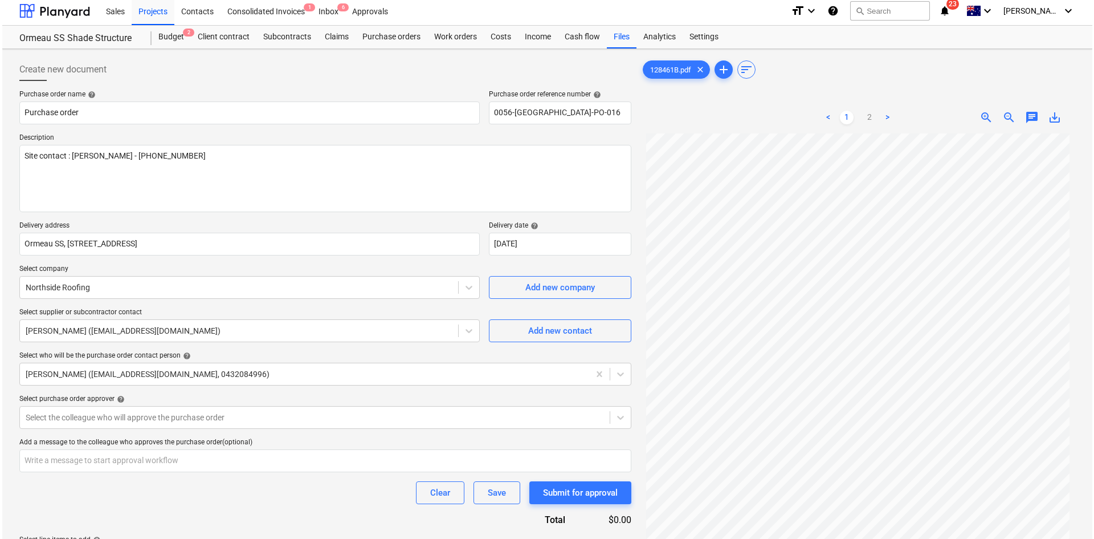
scroll to position [114, 0]
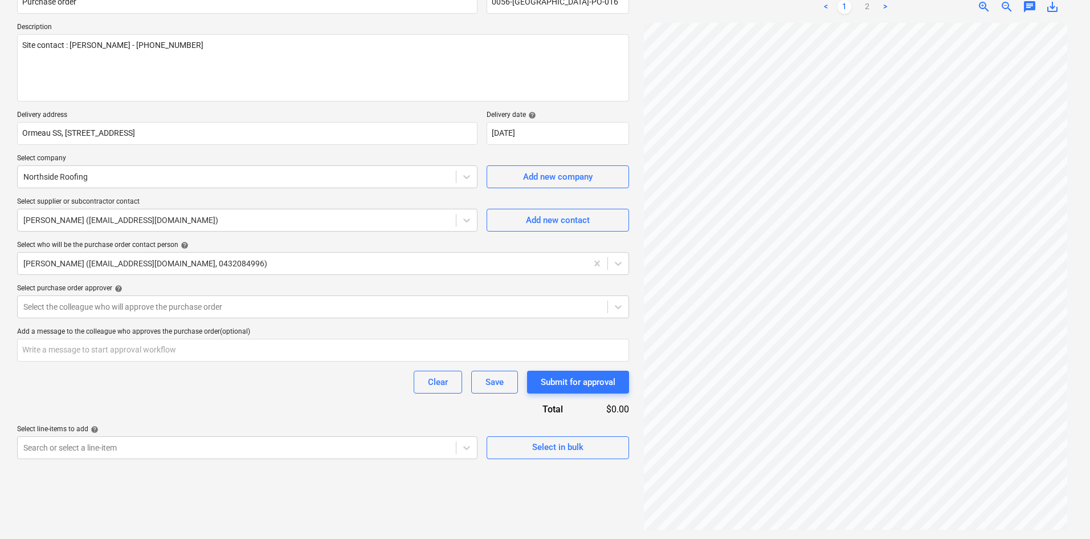
click at [274, 385] on div "Clear Save Submit for approval" at bounding box center [323, 382] width 612 height 23
click at [197, 301] on div at bounding box center [312, 306] width 579 height 11
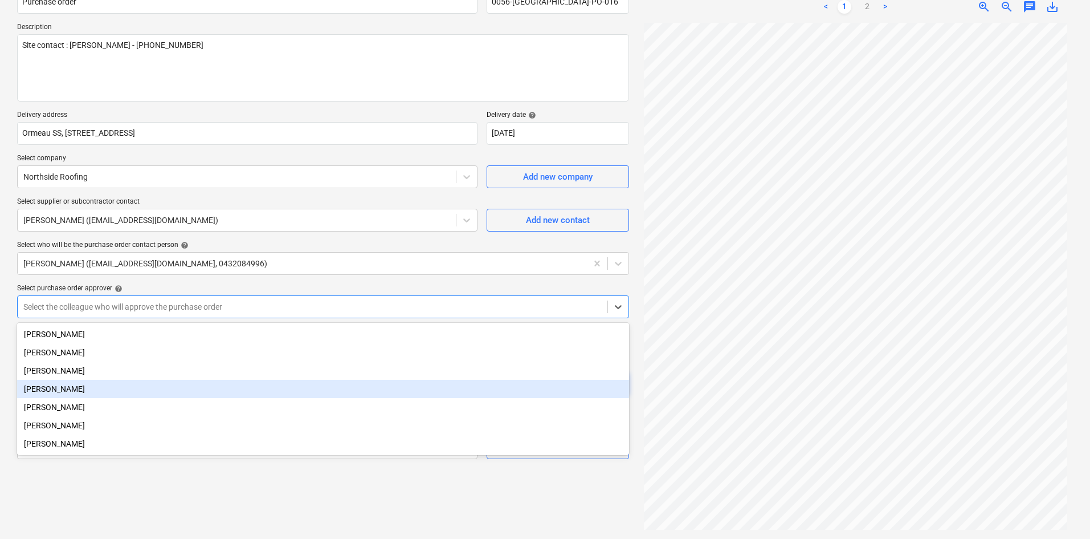
click at [74, 392] on div "Jason Escobar" at bounding box center [323, 389] width 612 height 18
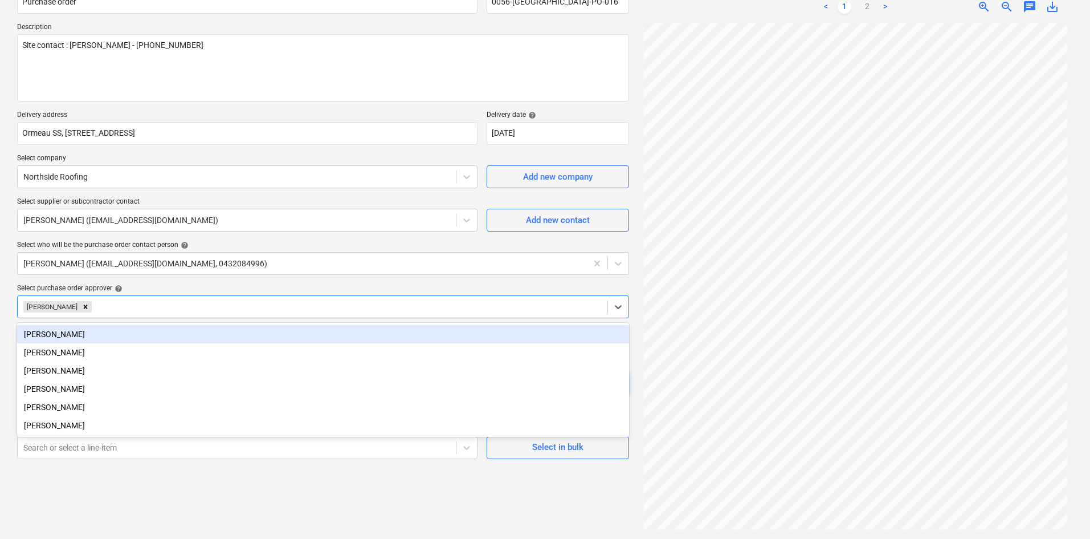
click at [189, 284] on div "Select purchase order approver help" at bounding box center [323, 288] width 612 height 9
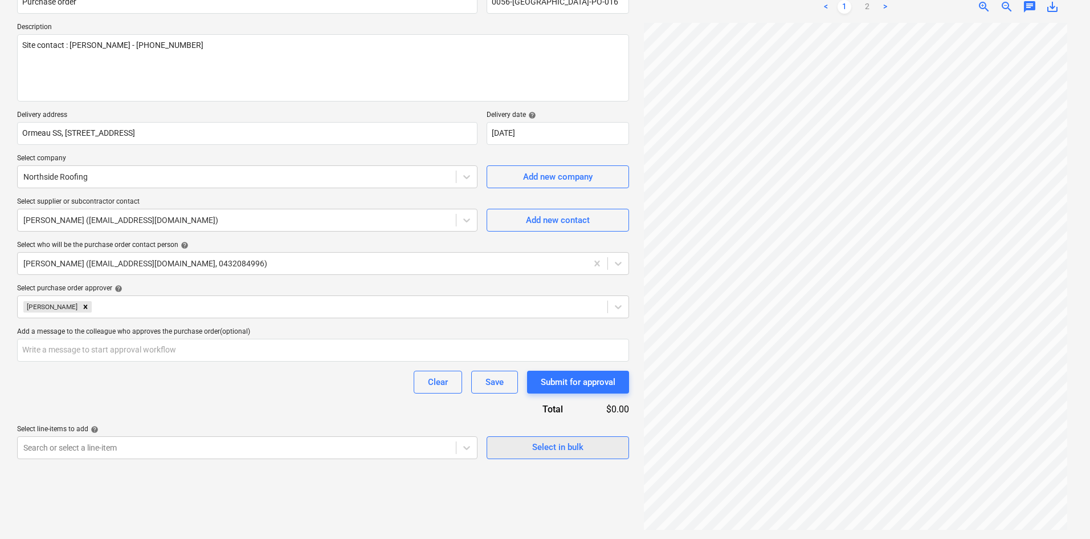
click at [550, 453] on div "Select in bulk" at bounding box center [557, 446] width 51 height 15
type textarea "x"
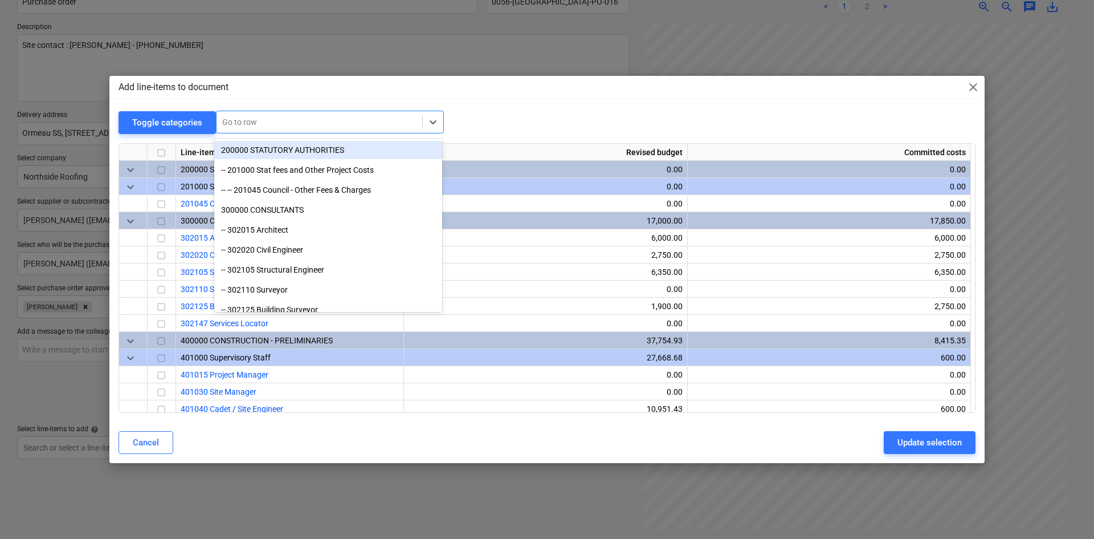
click at [261, 115] on div "Go to row" at bounding box center [320, 122] width 206 height 16
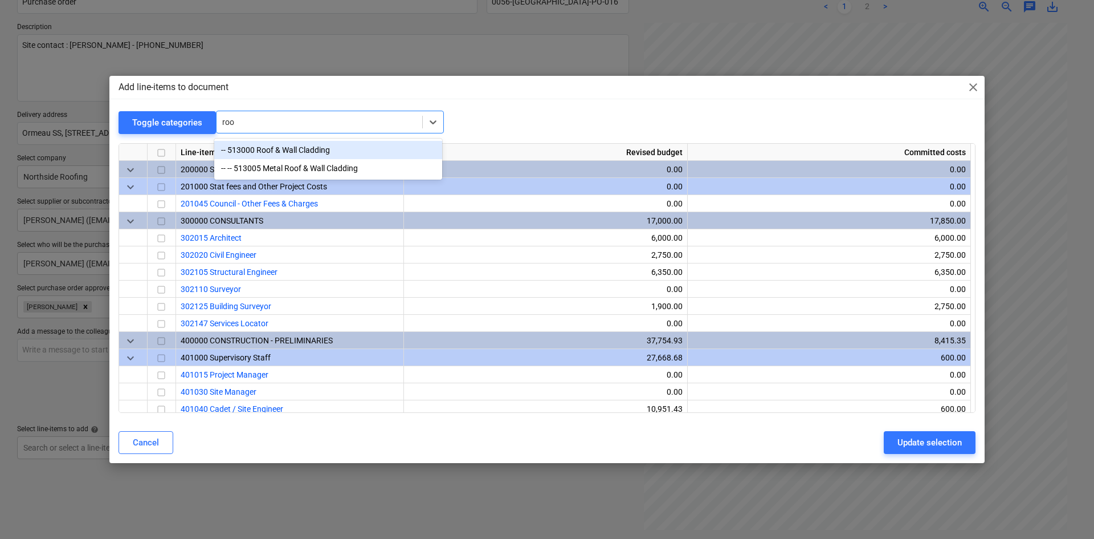
type input "roof"
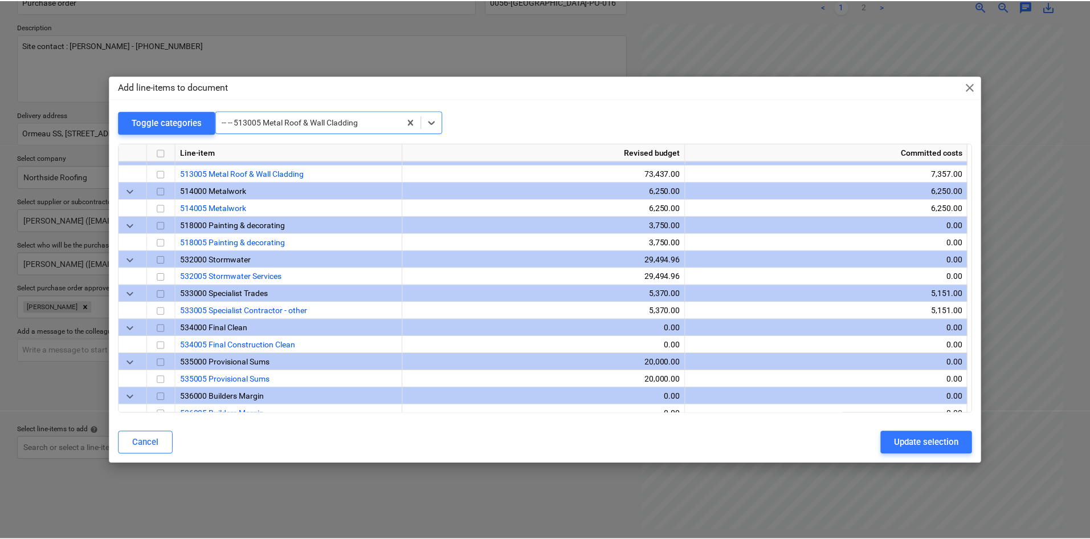
scroll to position [889, 0]
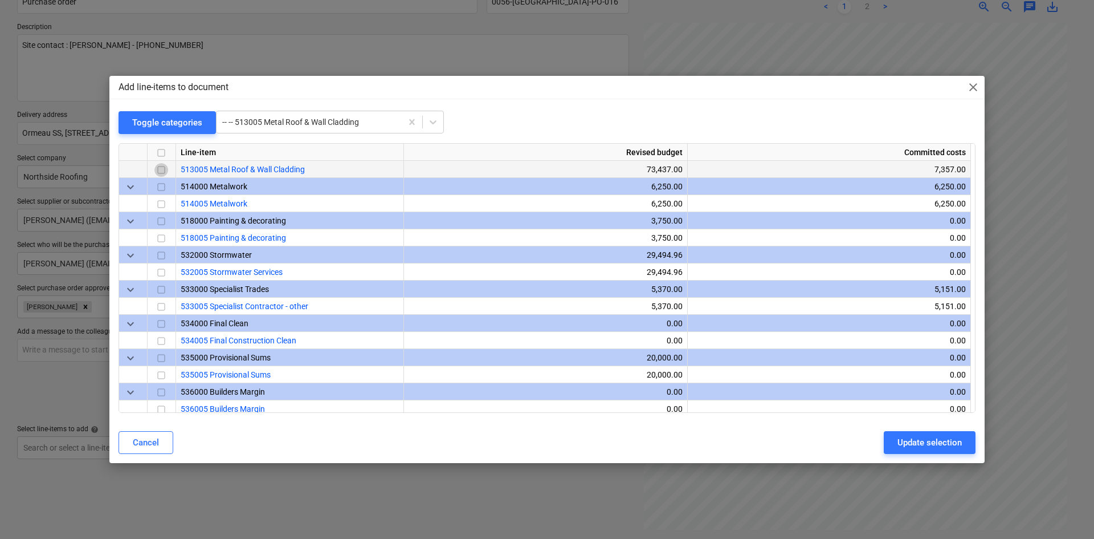
click at [160, 166] on input "checkbox" at bounding box center [161, 170] width 14 height 14
click at [918, 442] on div "Update selection" at bounding box center [930, 442] width 64 height 15
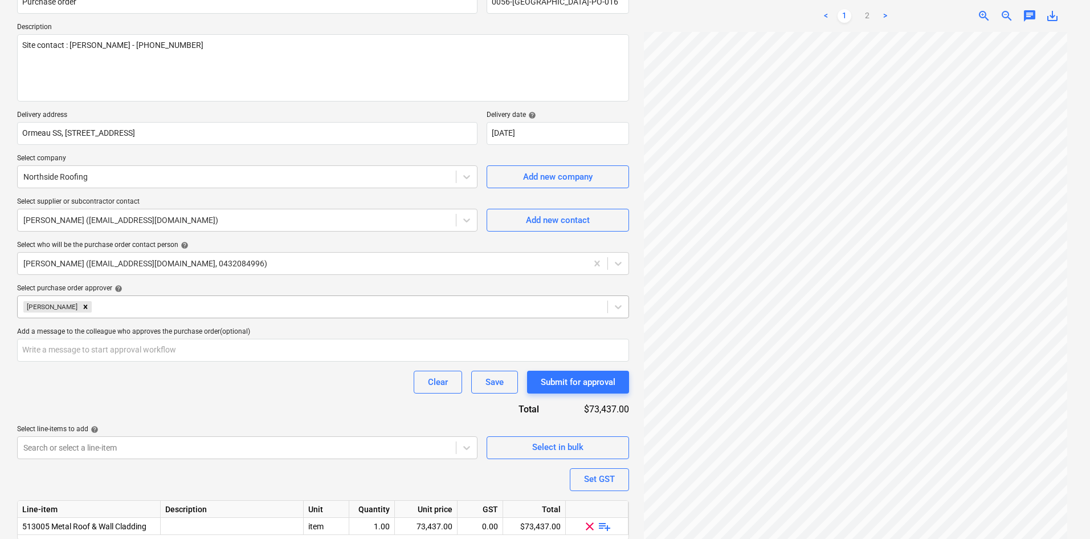
scroll to position [156, 0]
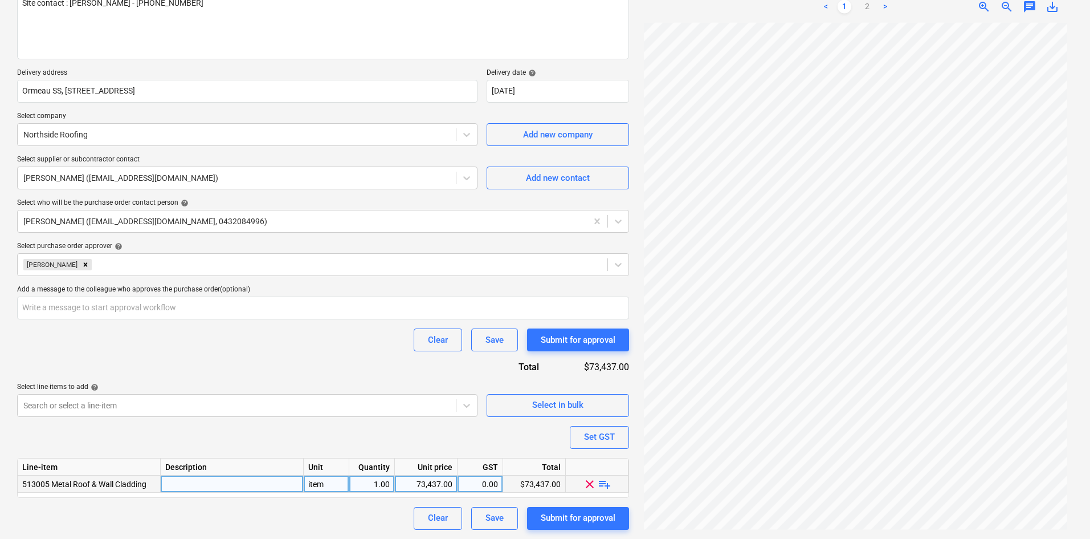
click at [606, 483] on span "playlist_add" at bounding box center [605, 484] width 14 height 14
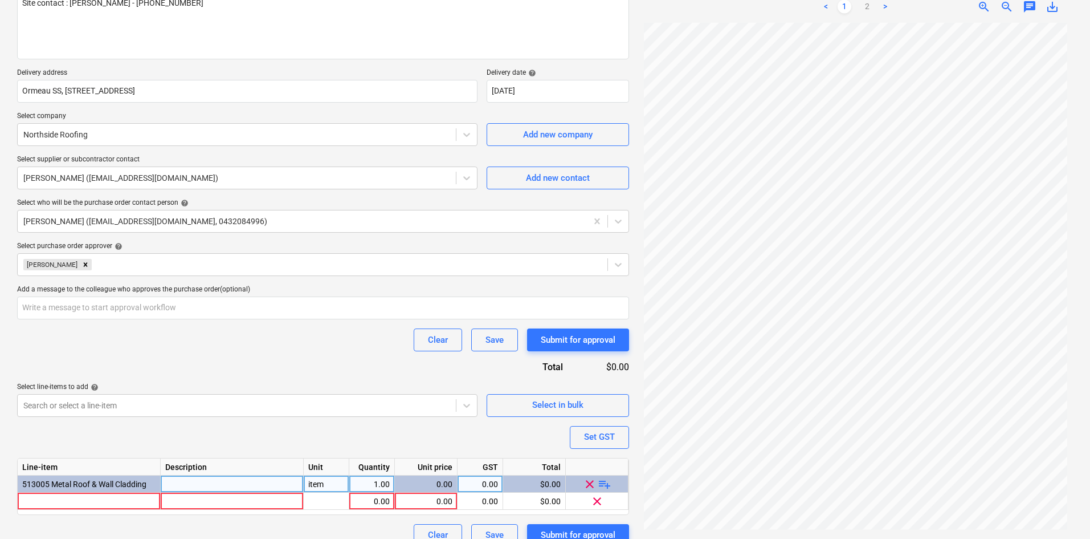
click at [606, 483] on span "playlist_add" at bounding box center [605, 484] width 14 height 14
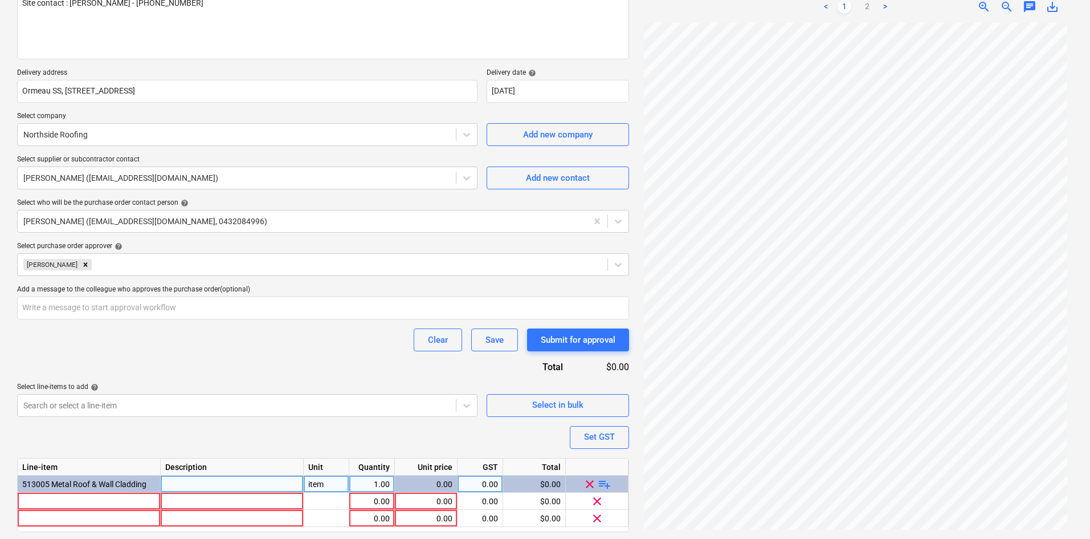
click at [606, 483] on span "playlist_add" at bounding box center [605, 484] width 14 height 14
type textarea "x"
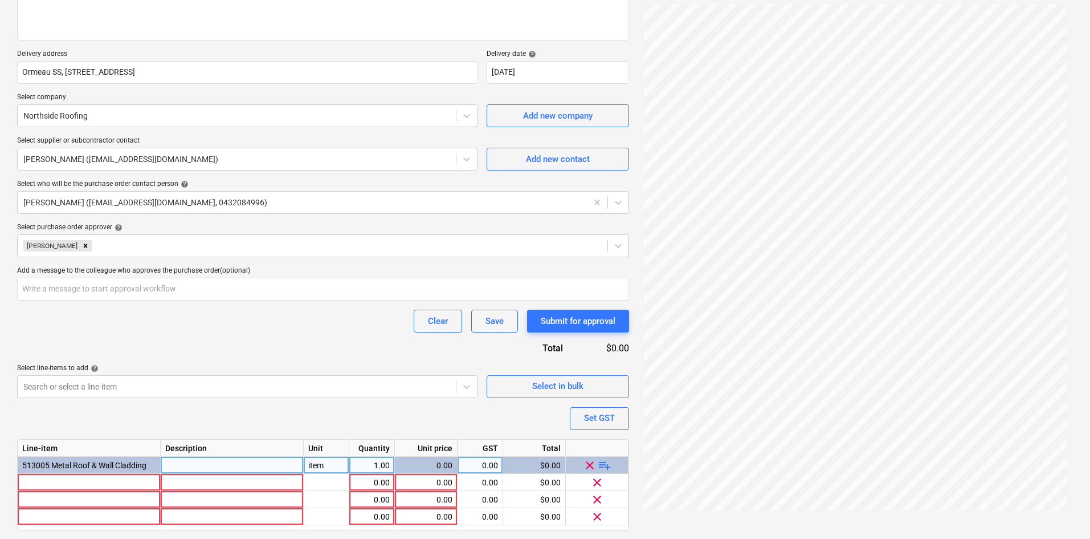
scroll to position [207, 0]
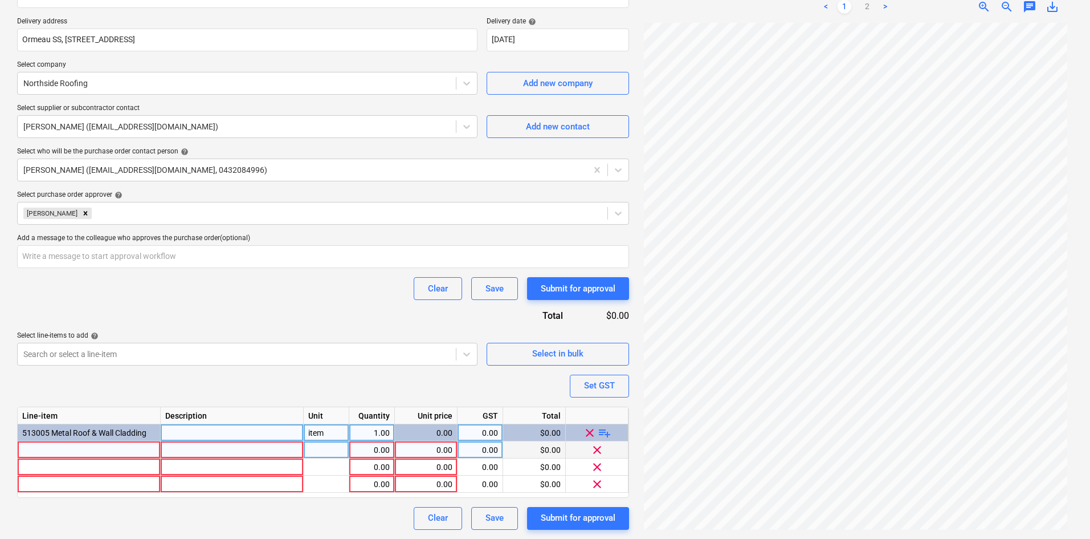
click at [93, 447] on div at bounding box center [89, 449] width 143 height 17
type input "Shade Structure"
type textarea "x"
click at [68, 460] on div at bounding box center [89, 466] width 143 height 17
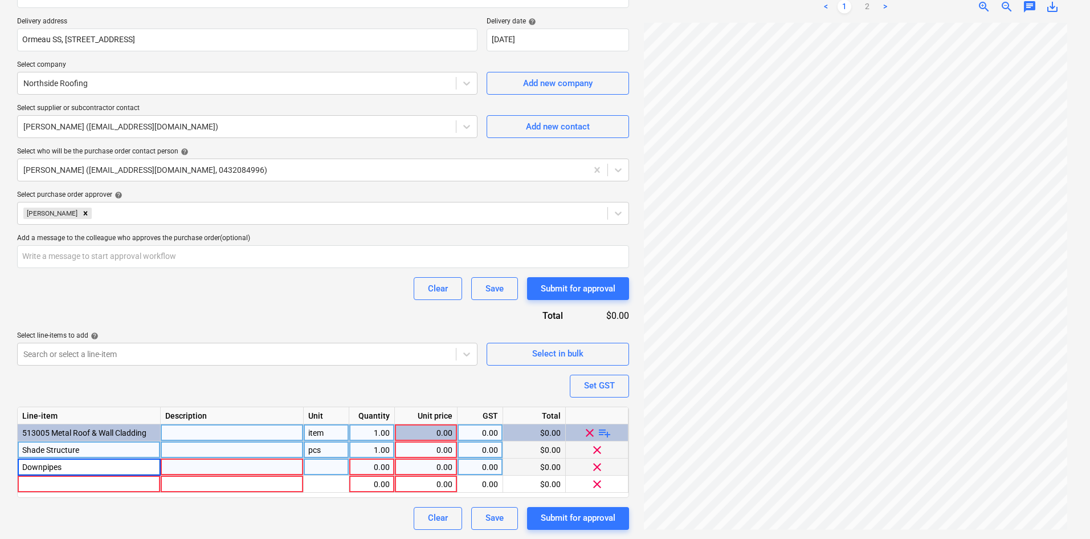
click at [68, 466] on input "Downpipes" at bounding box center [89, 466] width 143 height 17
click at [84, 466] on input "Downpipes inc dp guards" at bounding box center [89, 466] width 143 height 17
type input "Downpipes inc DP guards"
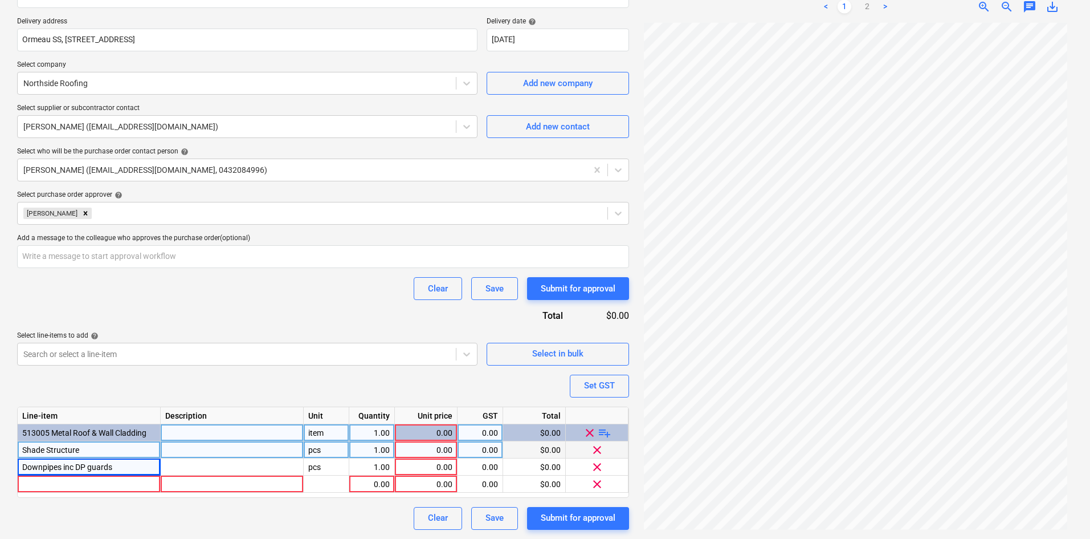
click at [371, 379] on div "Purchase order name help Purchase order Purchase order reference number help 00…" at bounding box center [323, 208] width 612 height 644
click at [331, 429] on div "item" at bounding box center [327, 432] width 46 height 17
click at [327, 444] on div "pcs" at bounding box center [327, 449] width 46 height 17
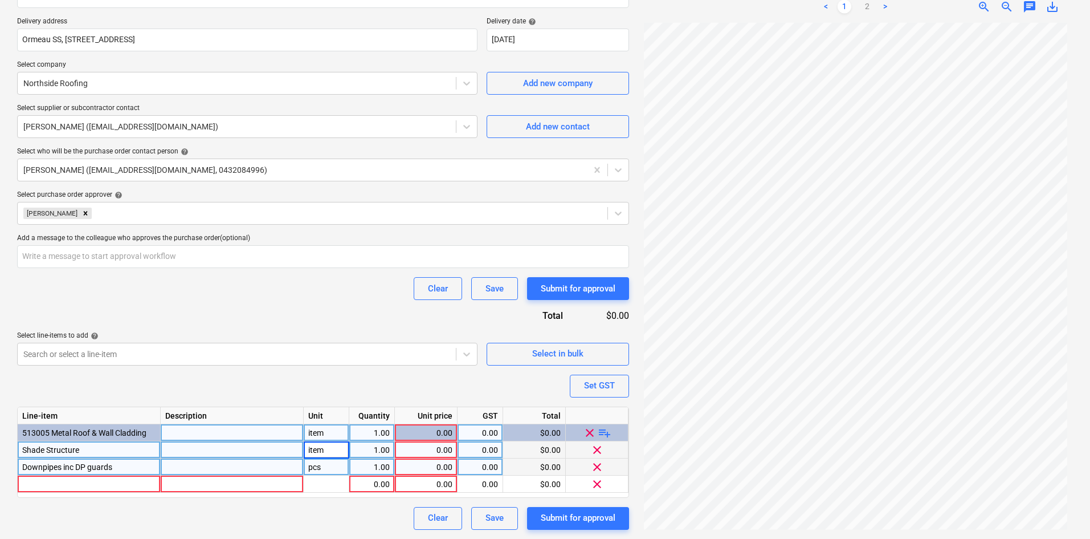
type textarea "x"
click at [322, 462] on div "pcs" at bounding box center [327, 466] width 46 height 17
type input "item"
click at [317, 485] on div at bounding box center [327, 483] width 46 height 17
type textarea "x"
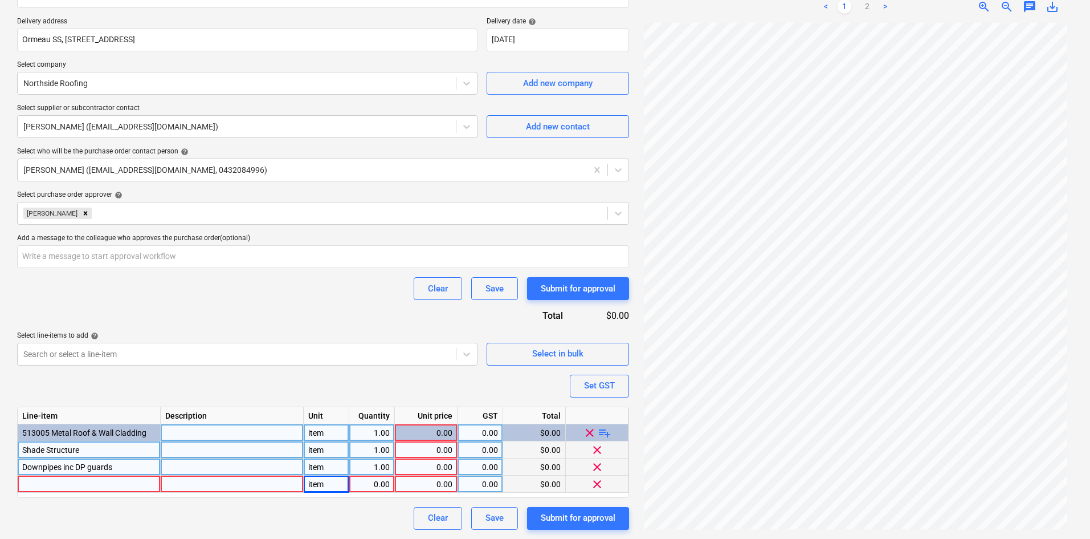
click at [337, 386] on div "Purchase order name help Purchase order Purchase order reference number help 00…" at bounding box center [323, 208] width 612 height 644
click at [380, 486] on div "0.00" at bounding box center [372, 483] width 36 height 17
type input "1"
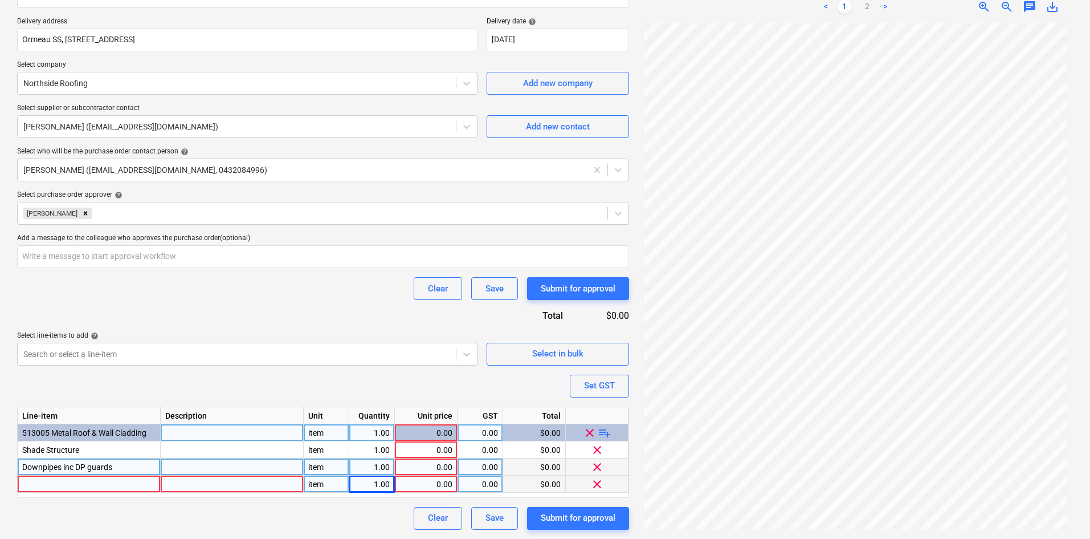
click at [329, 380] on div "Purchase order name help Purchase order Purchase order reference number help 00…" at bounding box center [323, 208] width 612 height 644
click at [300, 283] on div "Clear Save Submit for approval" at bounding box center [323, 288] width 612 height 23
click at [211, 307] on div "Purchase order name help Purchase order Purchase order reference number help 00…" at bounding box center [323, 208] width 612 height 644
click at [599, 483] on span "clear" at bounding box center [598, 484] width 14 height 14
type textarea "x"
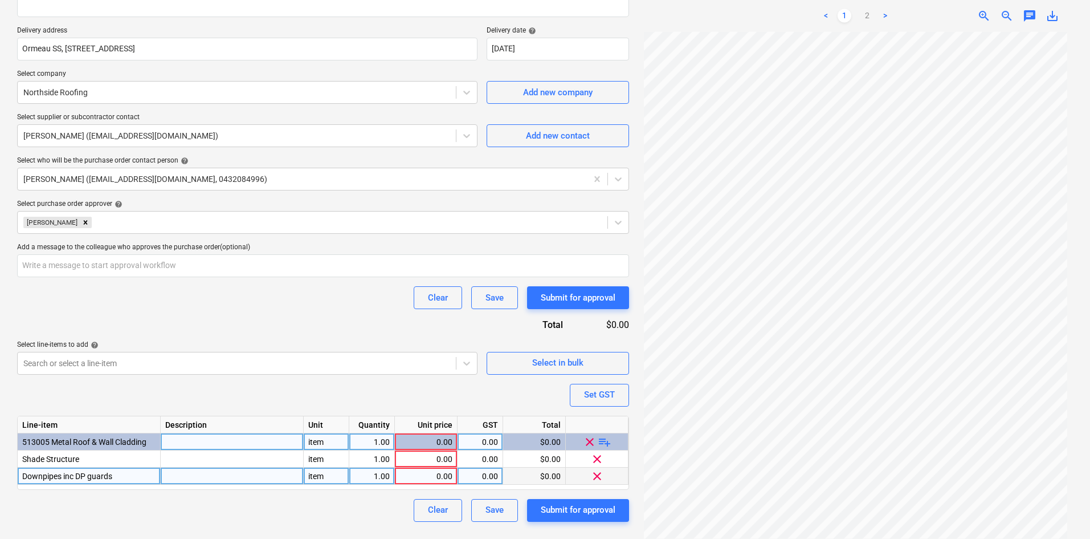
scroll to position [198, 0]
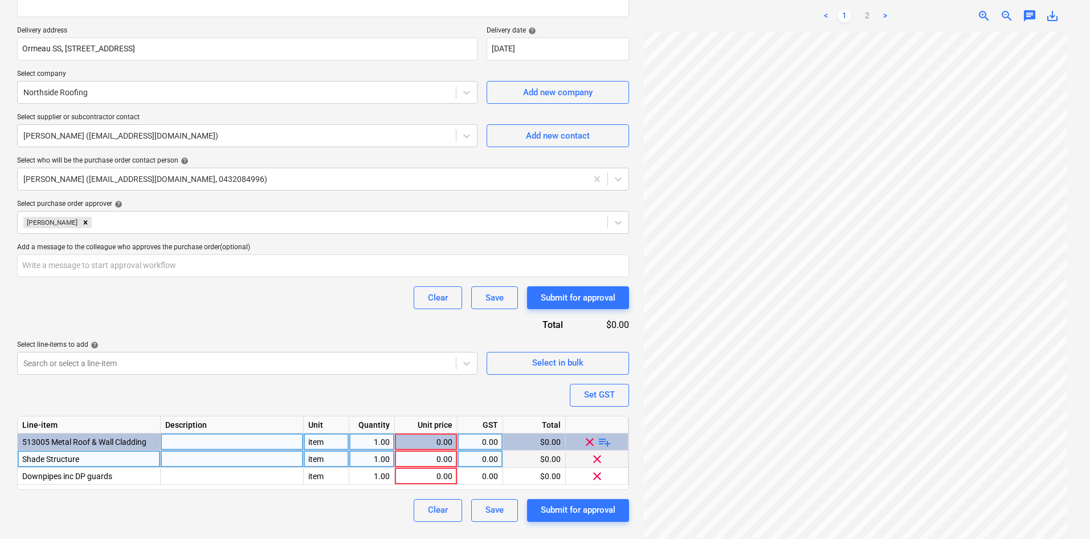
click at [263, 461] on div at bounding box center [232, 458] width 143 height 17
click at [285, 388] on div "Purchase order name help Purchase order Purchase order reference number help 00…" at bounding box center [323, 208] width 612 height 626
click at [265, 298] on div "Clear Save Submit for approval" at bounding box center [323, 297] width 612 height 23
click at [412, 454] on div "0.00" at bounding box center [426, 458] width 53 height 17
type input "54607"
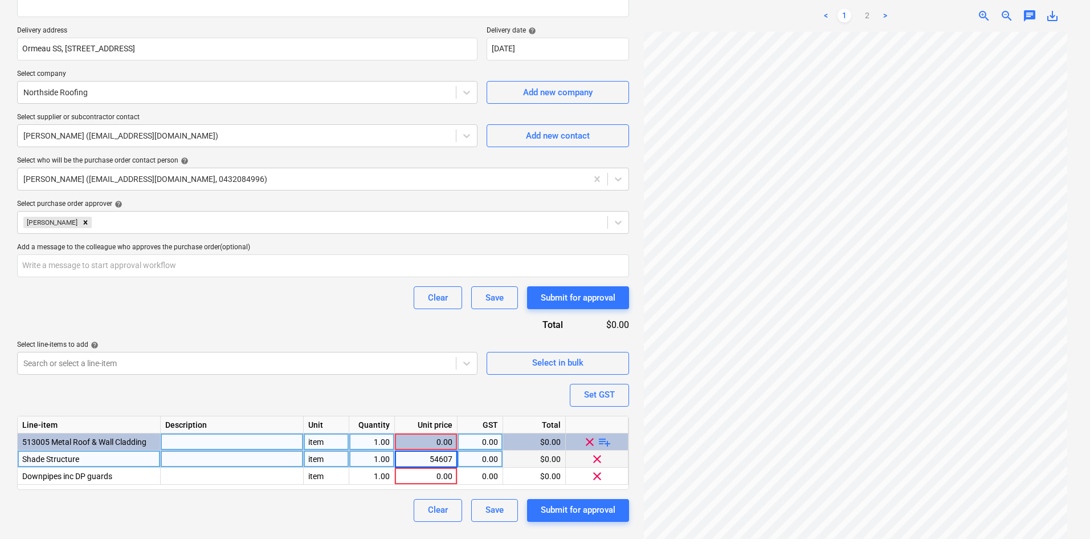
type textarea "x"
type input "11625"
type textarea "x"
click at [598, 392] on div "Set GST" at bounding box center [599, 394] width 31 height 15
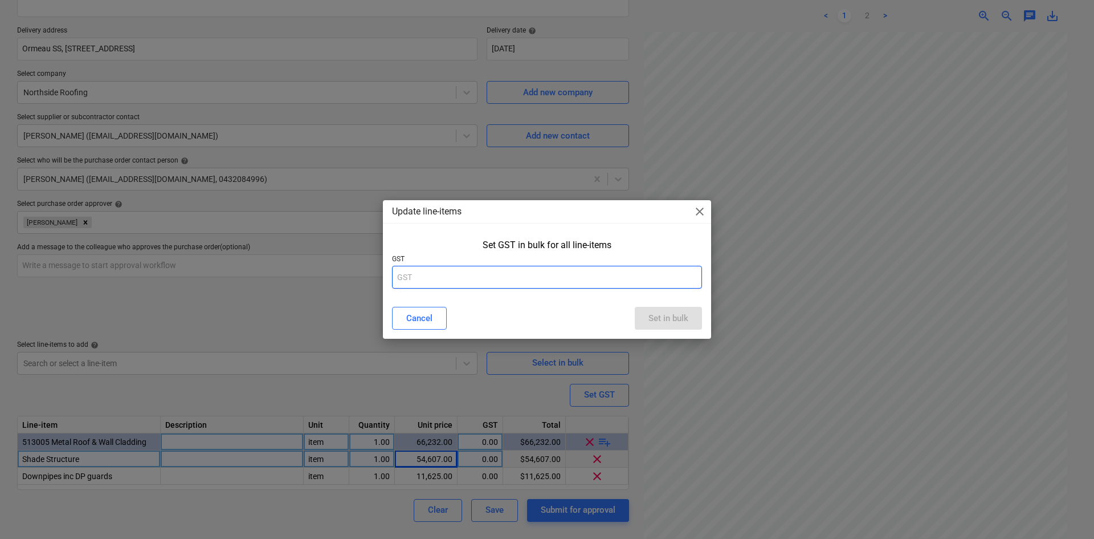
click at [528, 271] on input "text" at bounding box center [547, 277] width 310 height 23
type input "10"
click at [658, 316] on div "Set in bulk" at bounding box center [669, 318] width 40 height 15
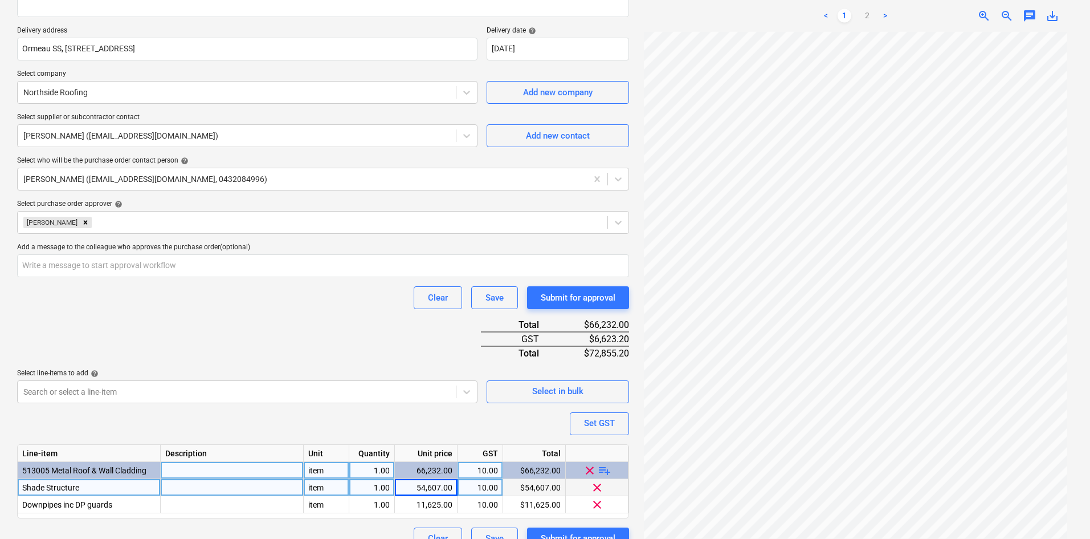
click at [218, 299] on div "Clear Save Submit for approval" at bounding box center [323, 297] width 612 height 23
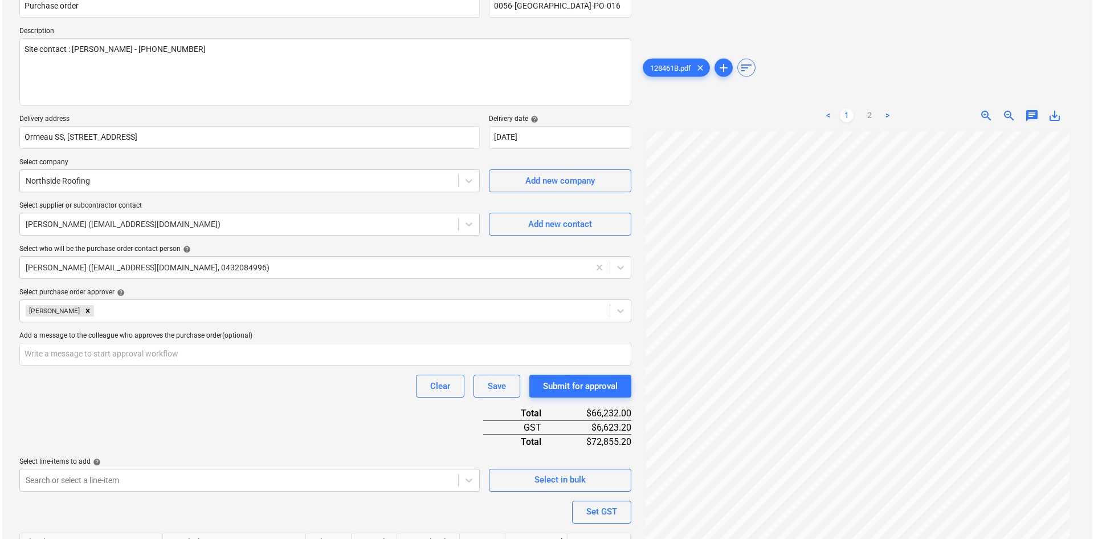
scroll to position [219, 0]
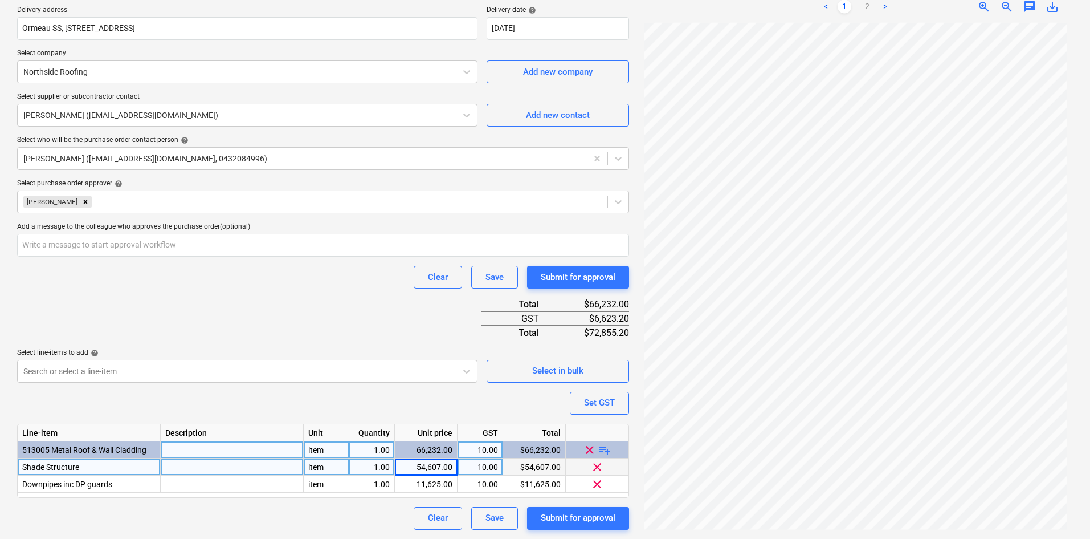
click at [360, 336] on div "Purchase order name help Purchase order Purchase order reference number help 00…" at bounding box center [323, 202] width 612 height 655
click at [564, 515] on div "Submit for approval" at bounding box center [578, 517] width 75 height 15
type textarea "x"
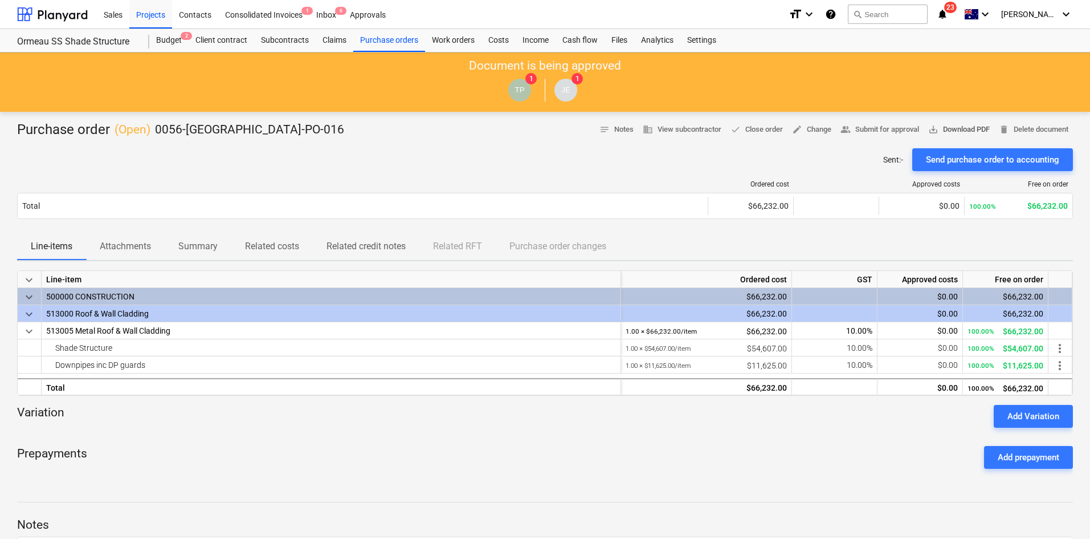
click at [952, 131] on span "save_alt Download PDF" at bounding box center [960, 129] width 62 height 13
click at [421, 39] on div "Purchase orders" at bounding box center [389, 40] width 72 height 23
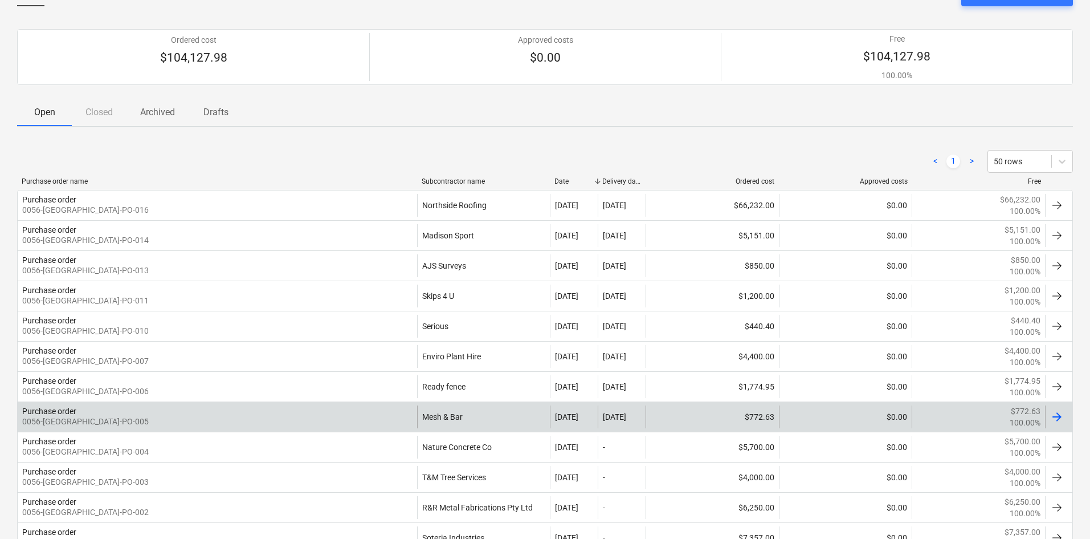
scroll to position [156, 0]
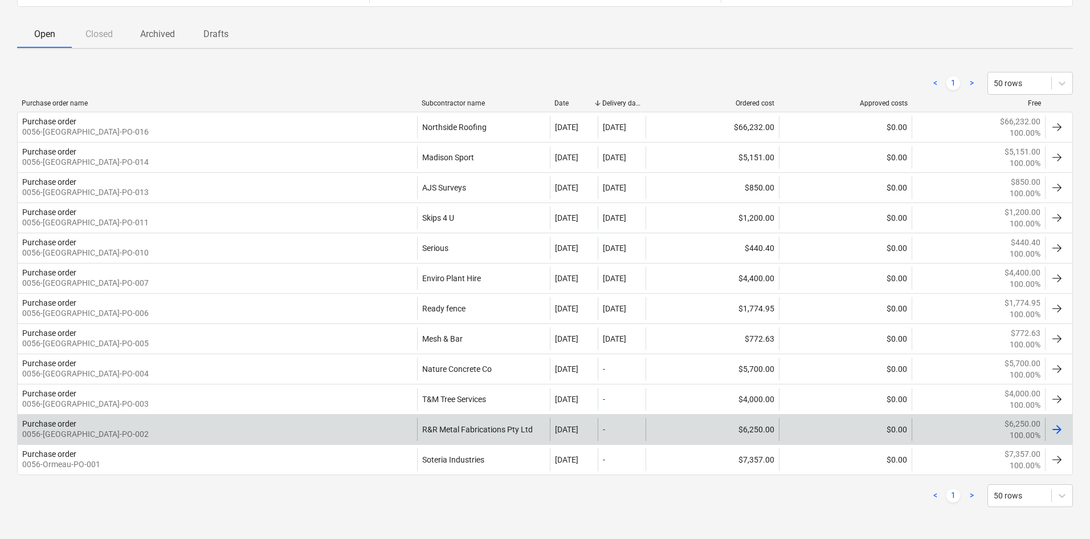
click at [294, 429] on div "Purchase order 0056-Ormeau-PO-002" at bounding box center [218, 429] width 400 height 23
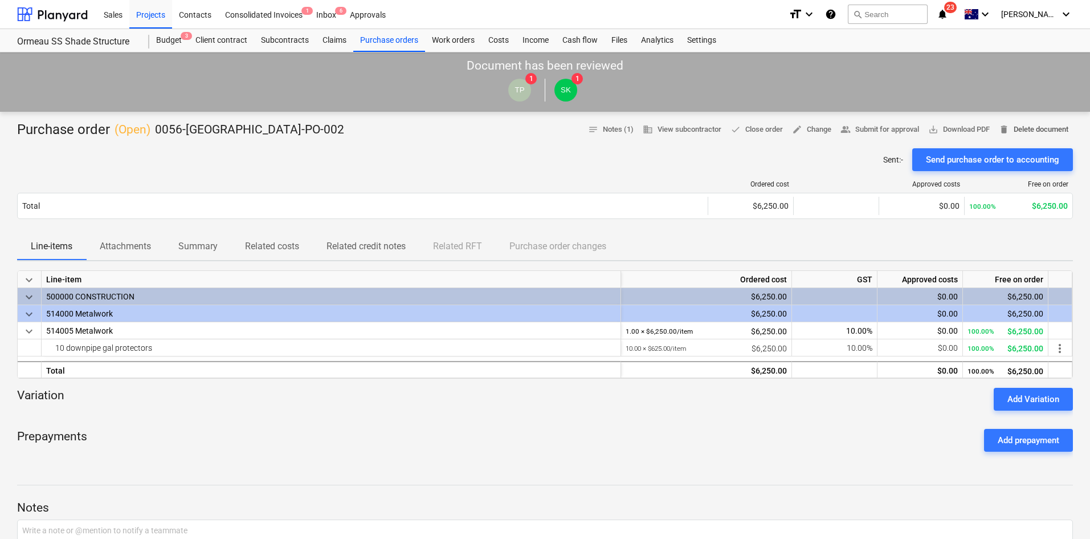
click at [1027, 125] on span "delete Delete document" at bounding box center [1034, 129] width 70 height 13
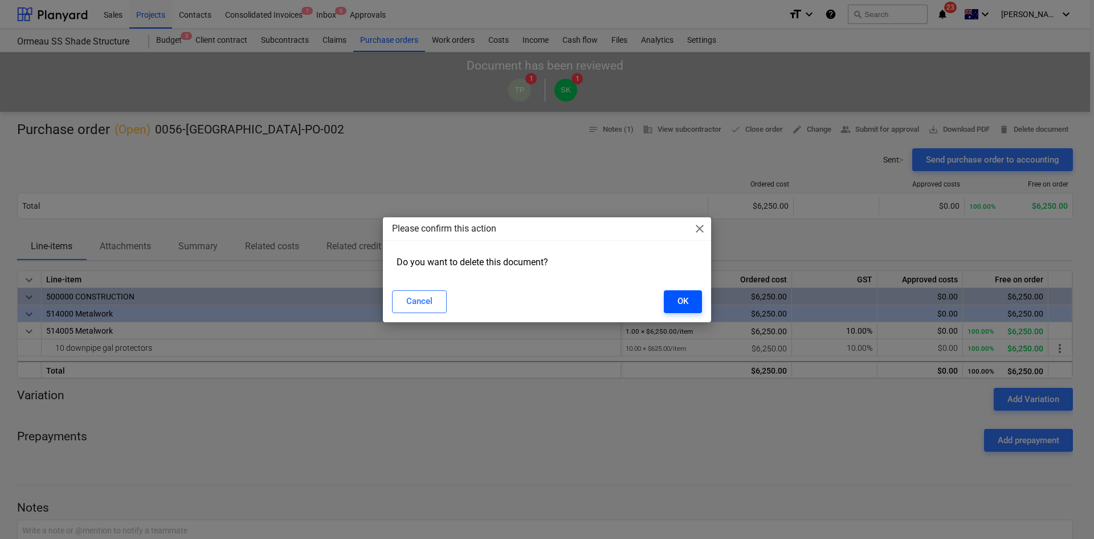
click at [681, 304] on div "OK" at bounding box center [683, 301] width 11 height 15
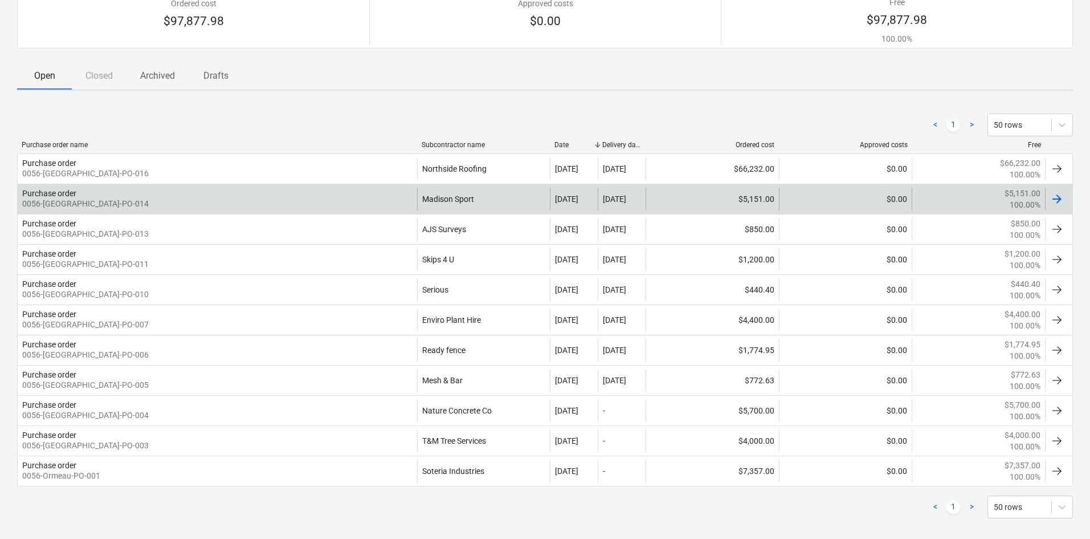
scroll to position [126, 0]
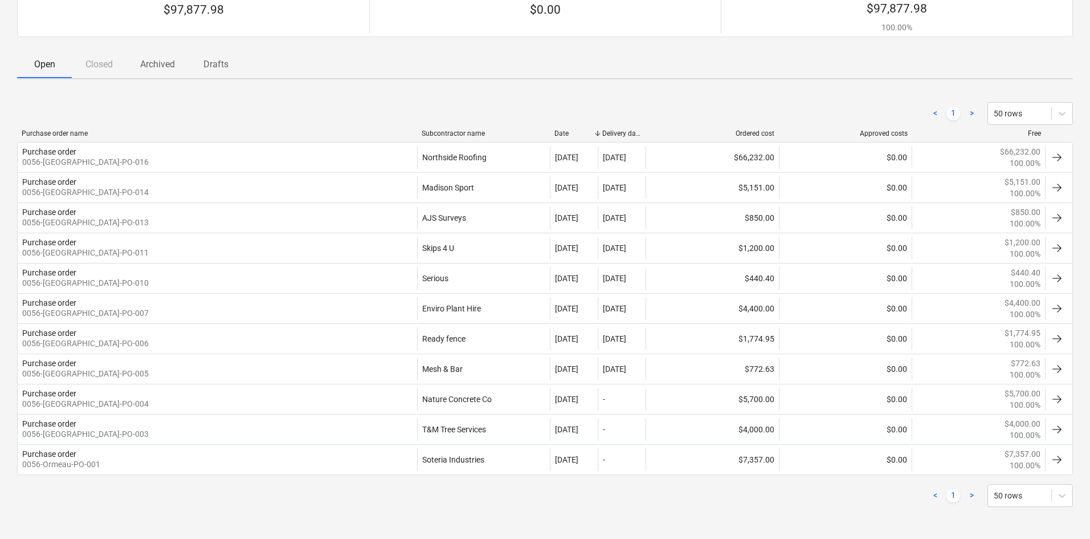
click at [117, 84] on div "Purchase orders Create purchase order Ordered cost $97,877.98 Approved costs $0…" at bounding box center [545, 232] width 1090 height 612
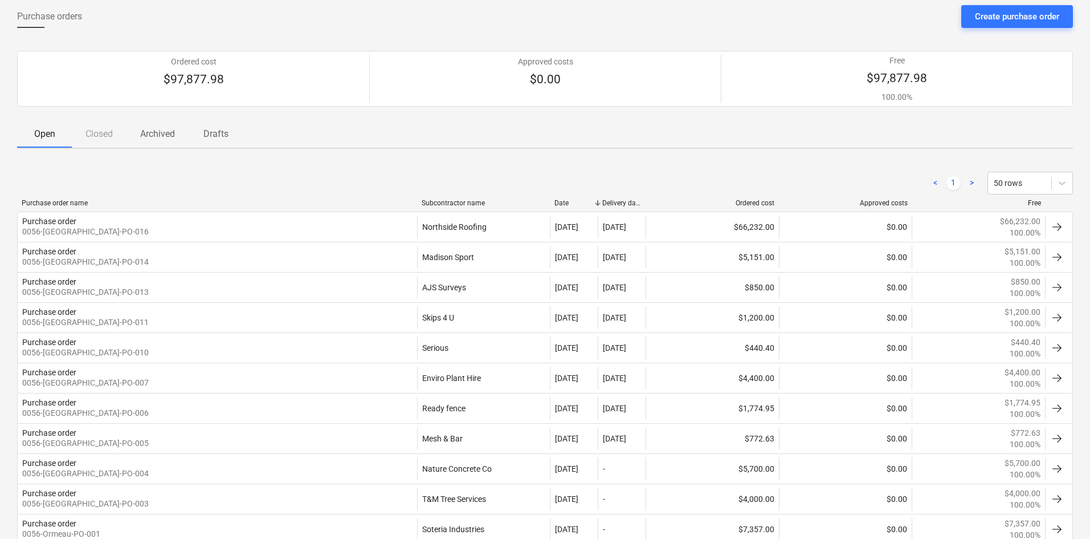
scroll to position [0, 0]
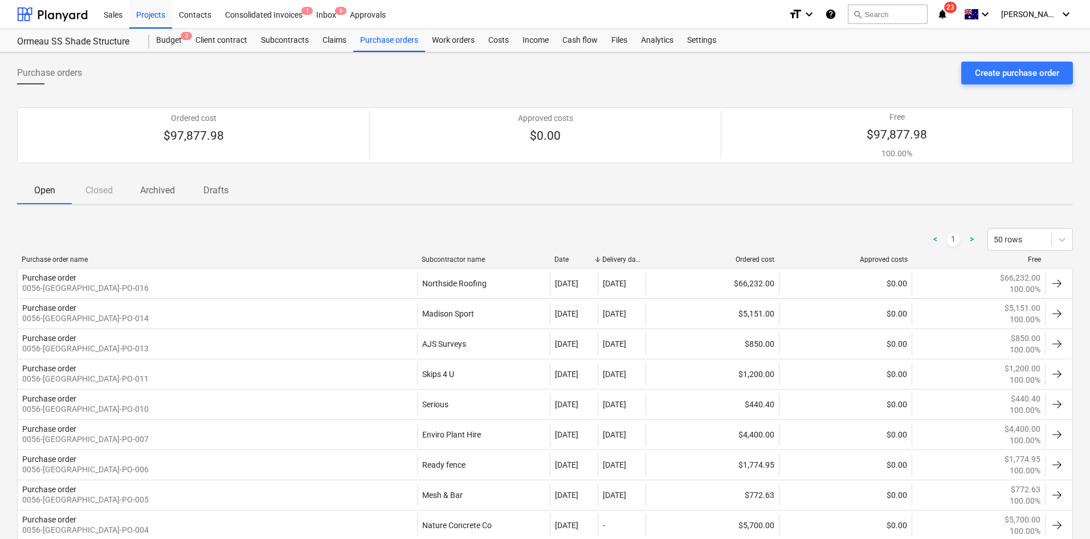
click at [287, 66] on div "Purchase orders Create purchase order" at bounding box center [545, 78] width 1056 height 32
click at [148, 12] on div "Projects" at bounding box center [150, 13] width 43 height 29
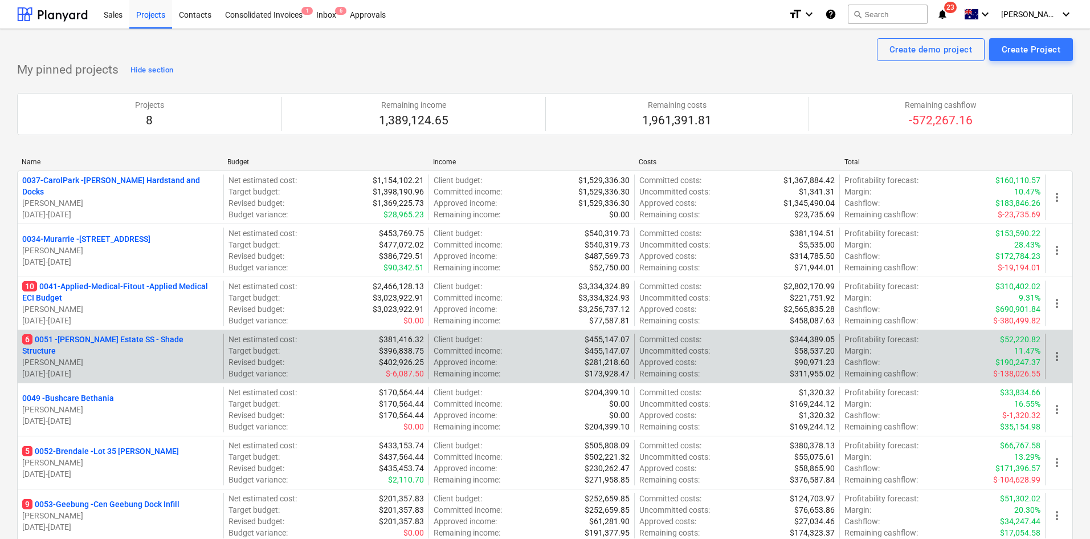
click at [103, 348] on p "6 0051 - Patrick Estate SS - Shade Structure" at bounding box center [120, 344] width 197 height 23
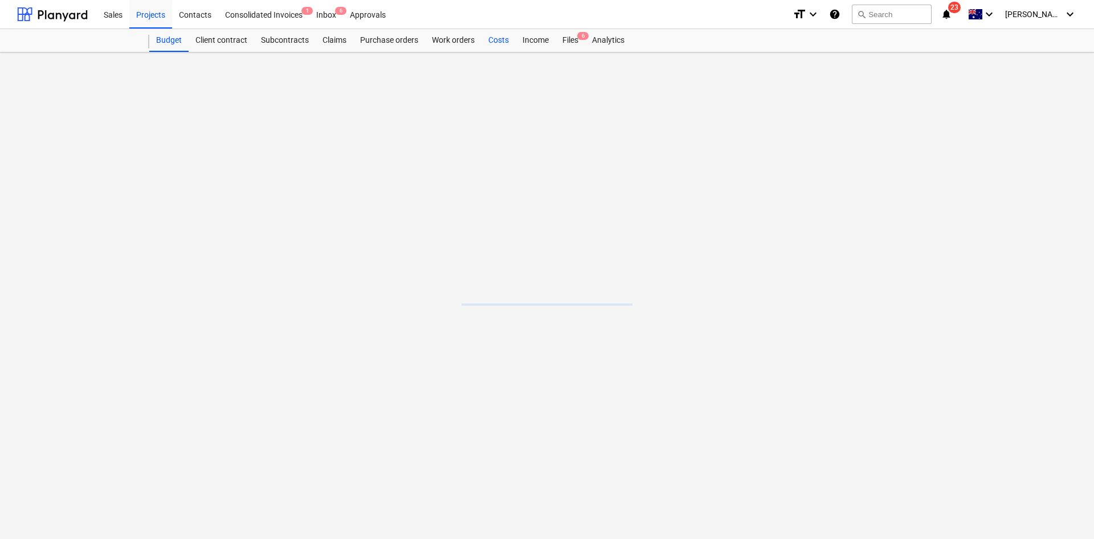
click at [507, 39] on div "Costs" at bounding box center [499, 40] width 34 height 23
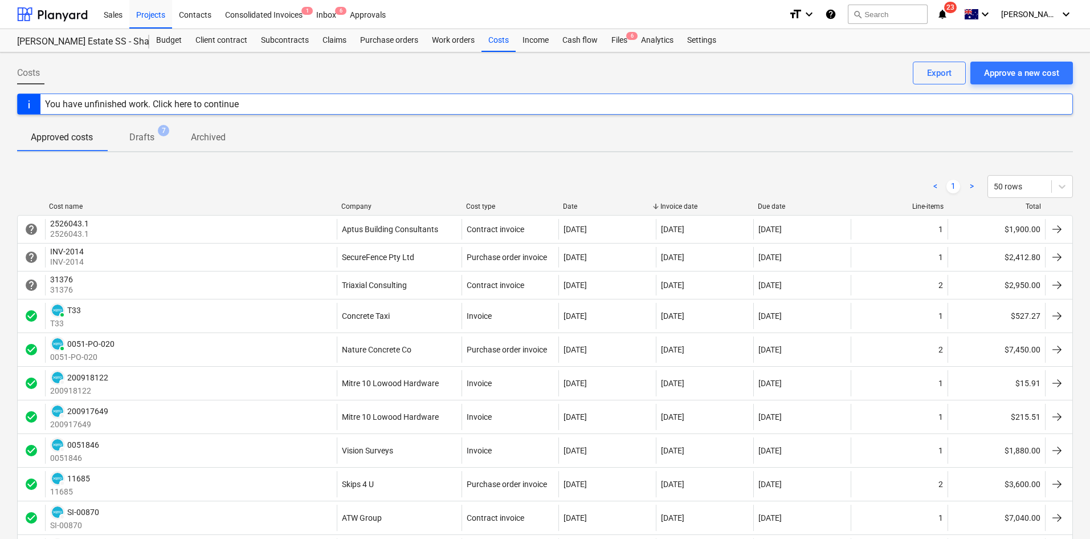
click at [366, 205] on div "Company" at bounding box center [399, 206] width 116 height 8
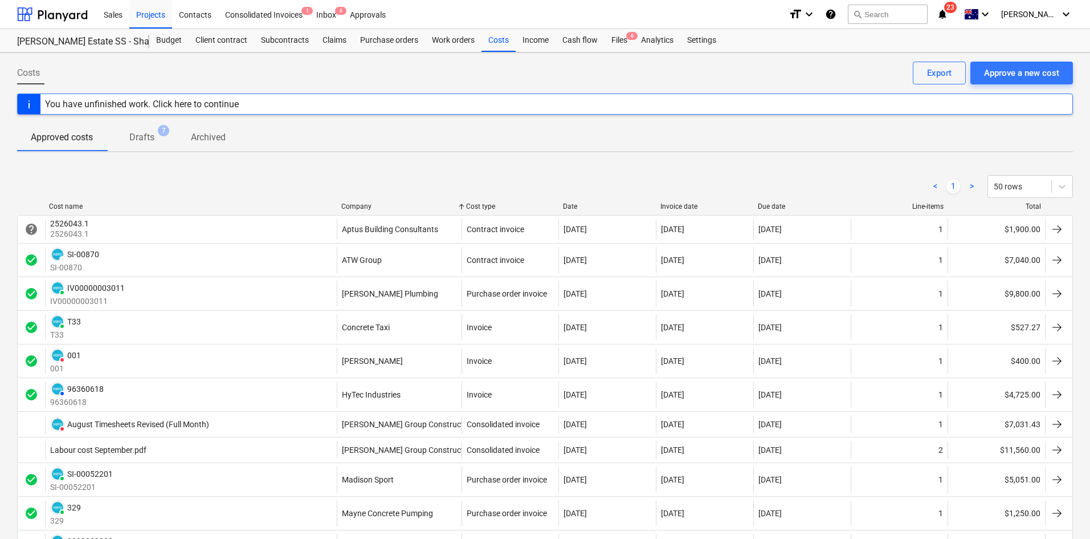
click at [366, 205] on div "Company" at bounding box center [399, 206] width 116 height 8
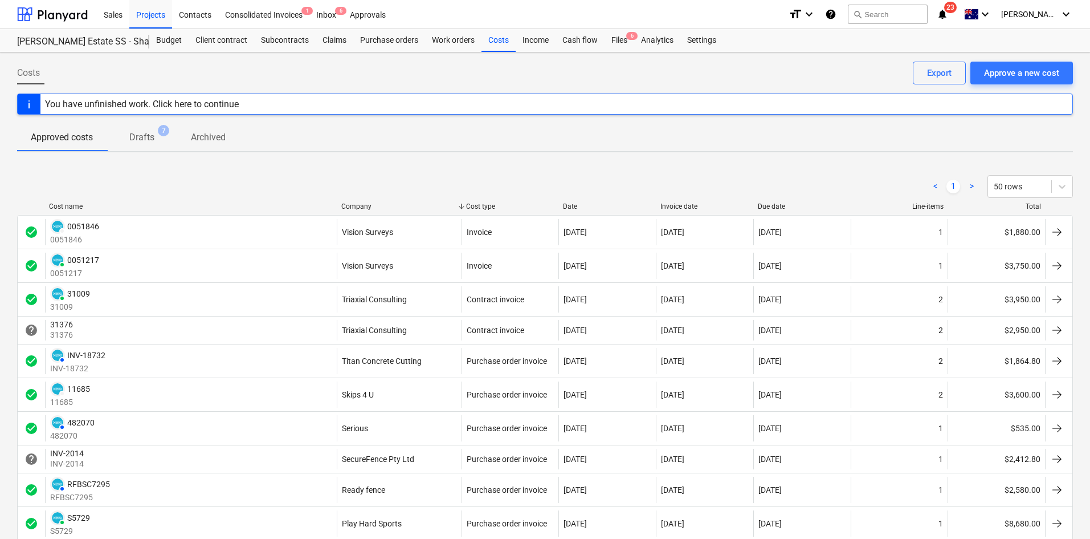
click at [366, 205] on div "Company" at bounding box center [399, 206] width 116 height 8
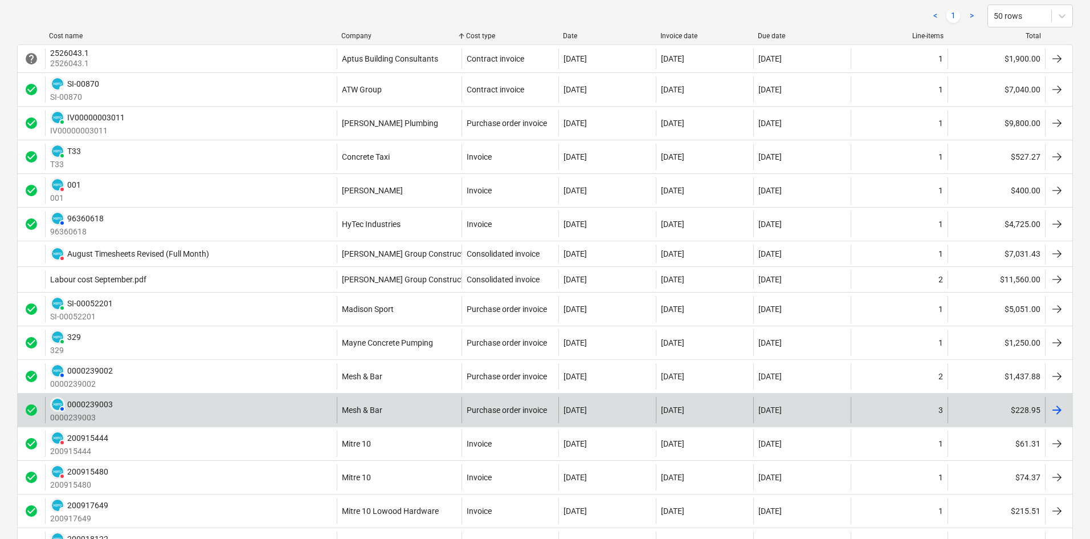
scroll to position [171, 0]
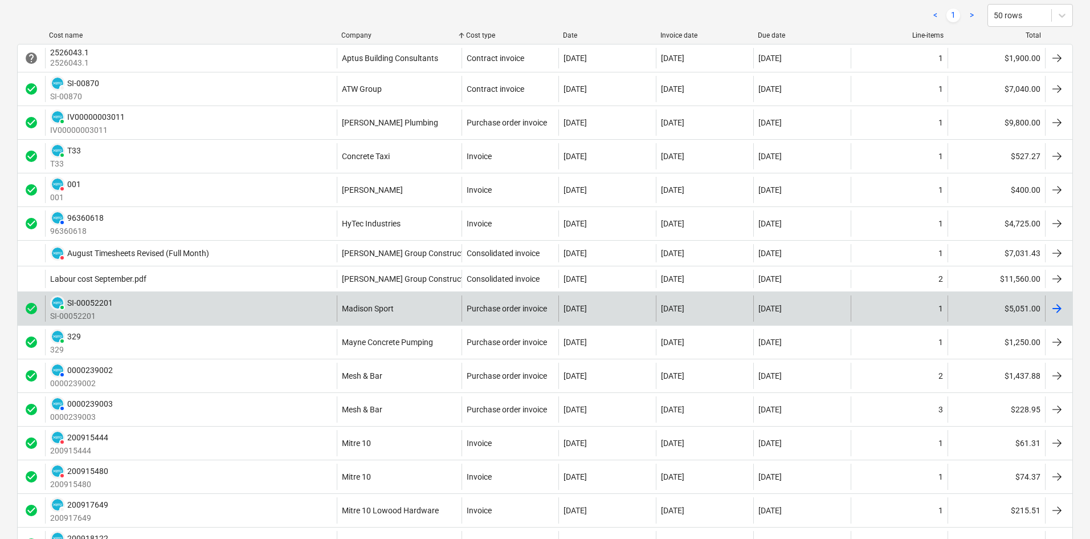
click at [292, 315] on div "PAID SI-00052201 SI-00052201" at bounding box center [191, 308] width 292 height 26
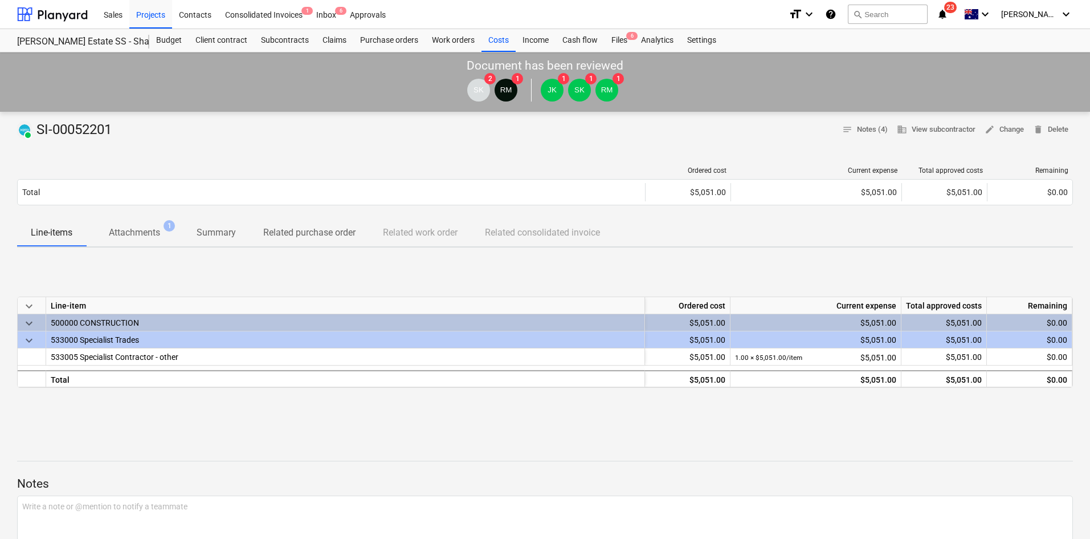
click at [149, 229] on p "Attachments" at bounding box center [134, 233] width 51 height 14
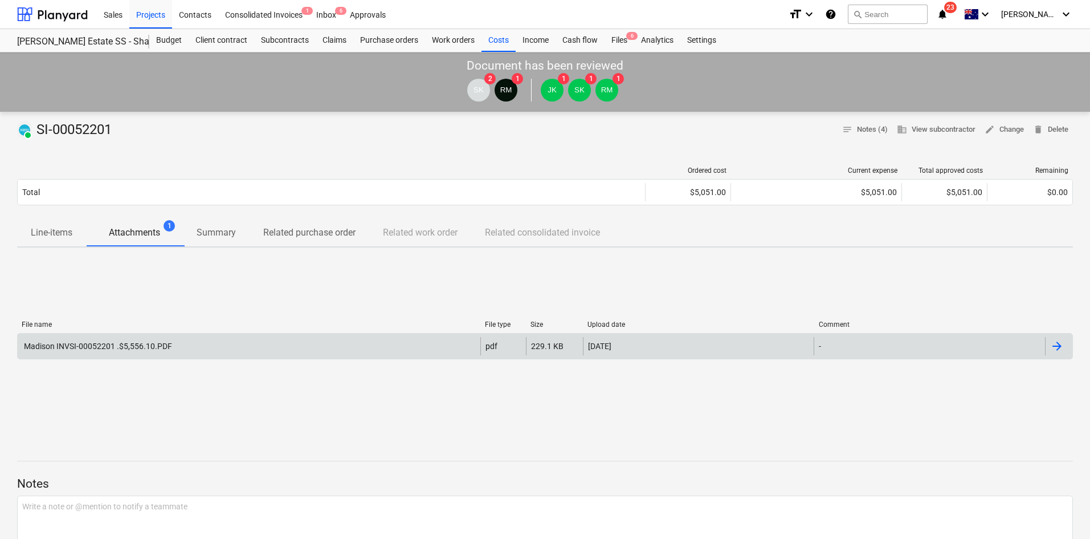
click at [214, 344] on div "Madison INVSI-00052201 .$5,556.10.PDF" at bounding box center [249, 346] width 463 height 18
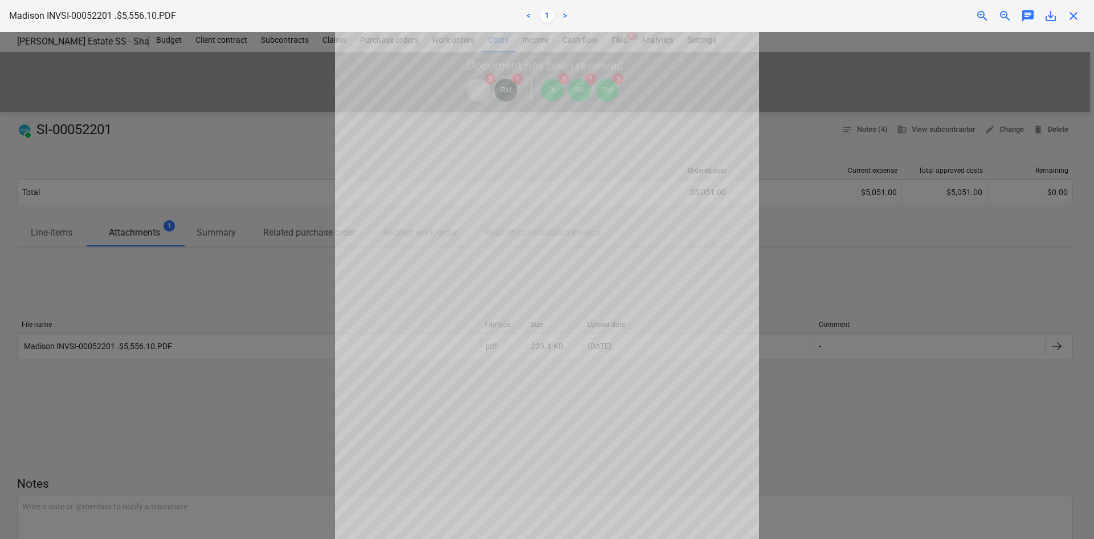
click at [771, 140] on div at bounding box center [547, 285] width 1094 height 507
click at [1070, 17] on span "close" at bounding box center [1074, 16] width 14 height 14
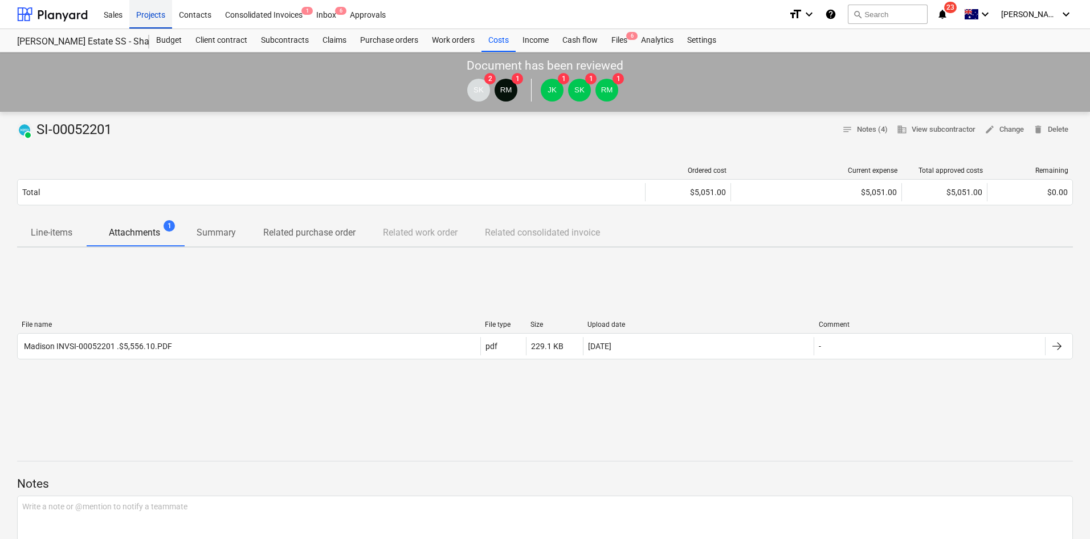
click at [148, 11] on div "Projects" at bounding box center [150, 13] width 43 height 29
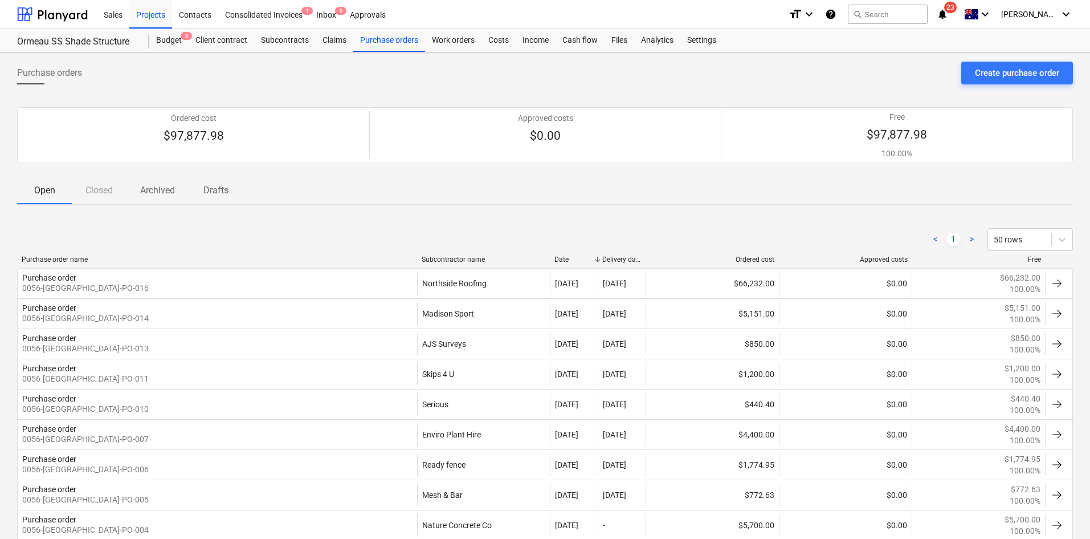
click at [301, 220] on div "< 1 > 50 rows Purchase order name Subcontractor name Date Delivery date Ordered…" at bounding box center [545, 430] width 1056 height 432
click at [149, 17] on div "Projects" at bounding box center [150, 13] width 43 height 29
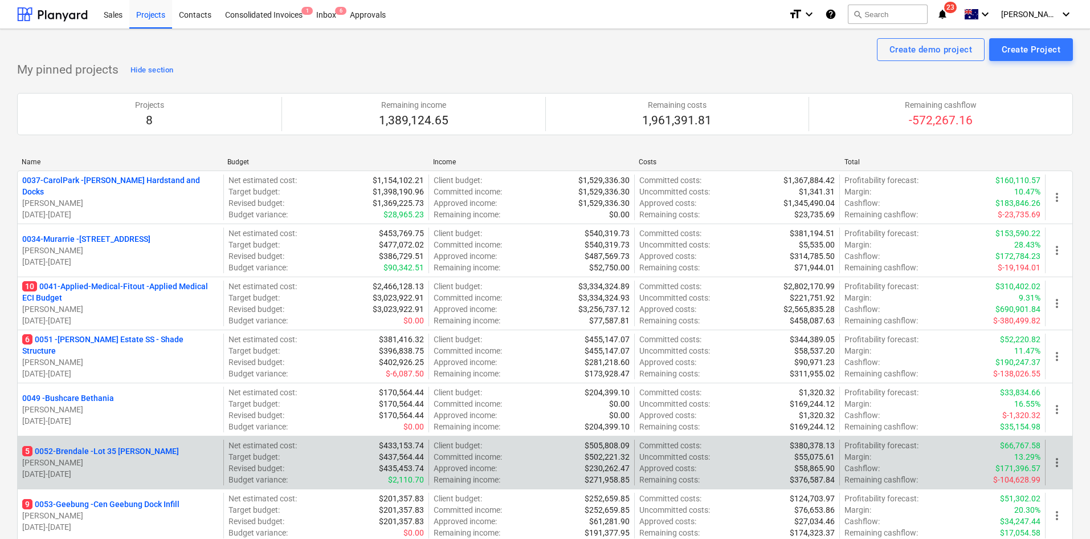
click at [124, 448] on p "5 0052-Brendale - Lot 35 [PERSON_NAME]" at bounding box center [100, 450] width 157 height 11
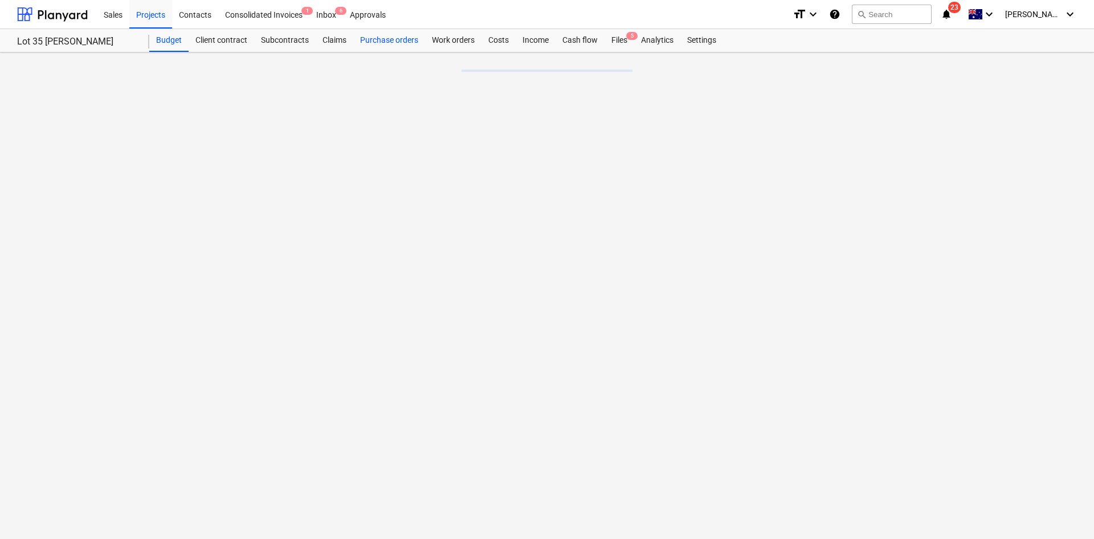
click at [396, 42] on div "Purchase orders" at bounding box center [389, 40] width 72 height 23
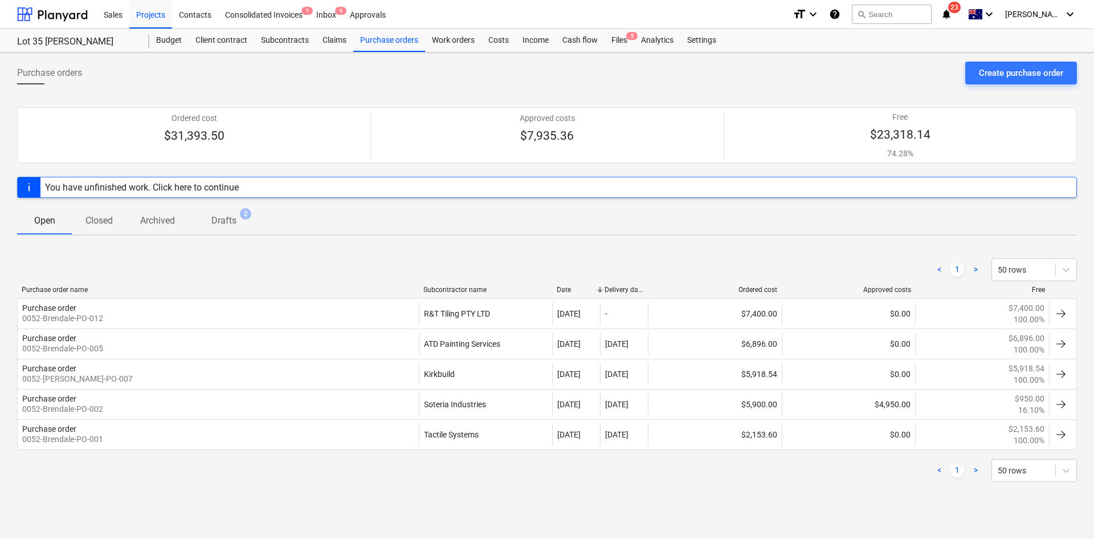
click at [107, 218] on p "Closed" at bounding box center [99, 221] width 27 height 14
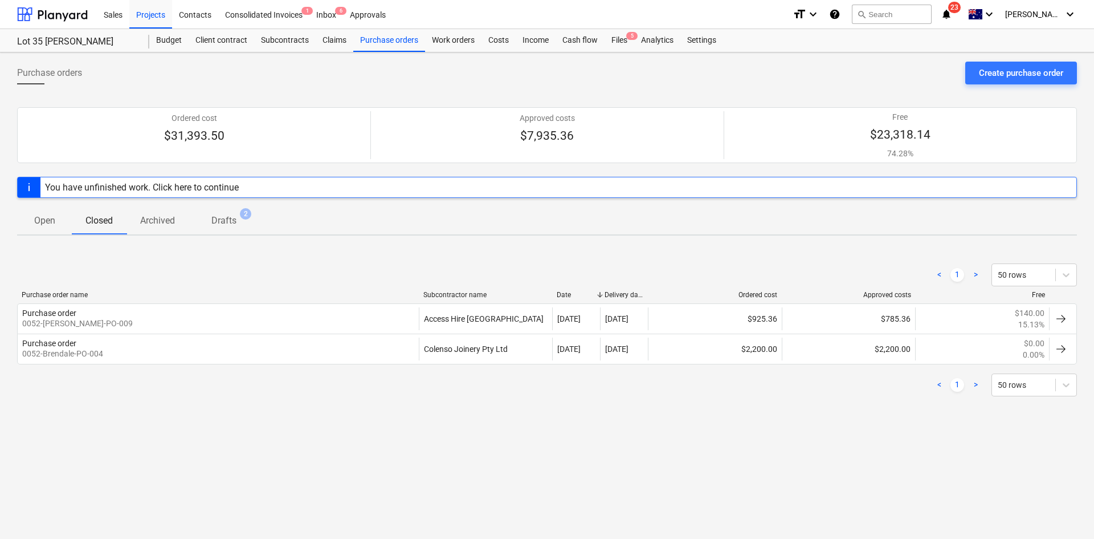
click at [54, 226] on p "Open" at bounding box center [44, 221] width 27 height 14
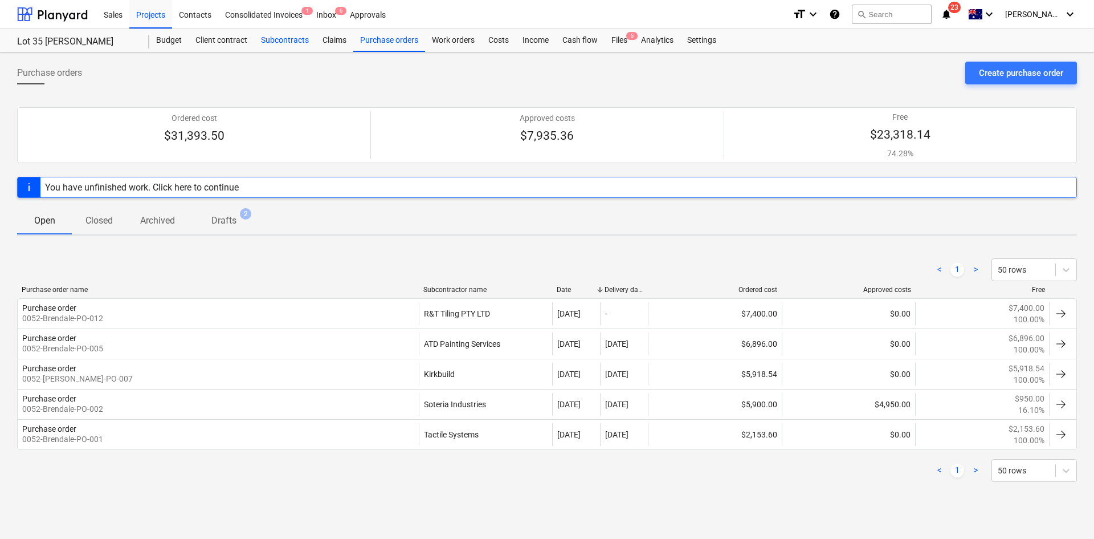
click at [290, 39] on div "Subcontracts" at bounding box center [285, 40] width 62 height 23
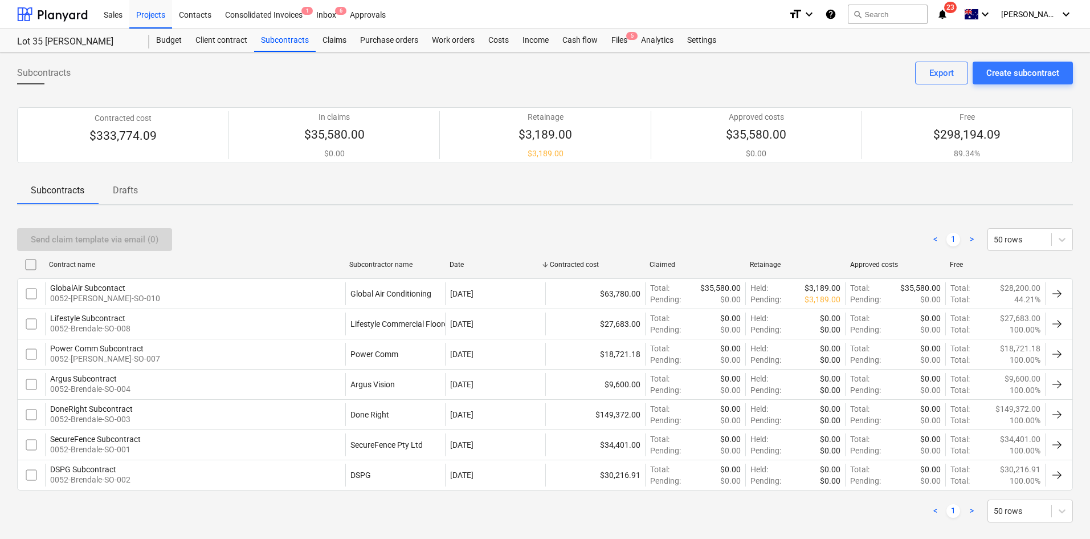
click at [308, 441] on div "SecureFence Subcontract 0052-Brendale-SO-001" at bounding box center [195, 444] width 300 height 23
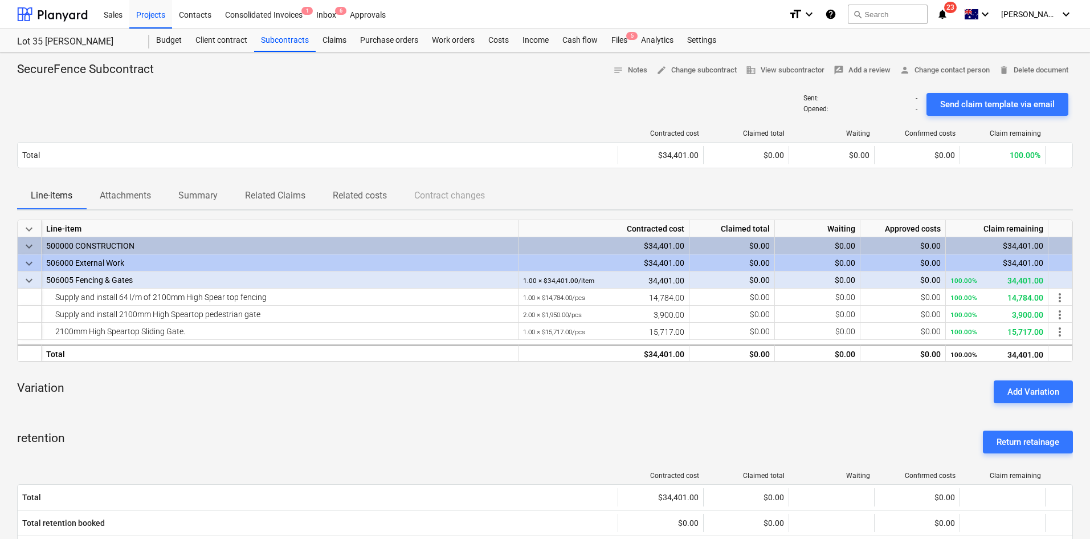
click at [127, 202] on p "Attachments" at bounding box center [125, 196] width 51 height 14
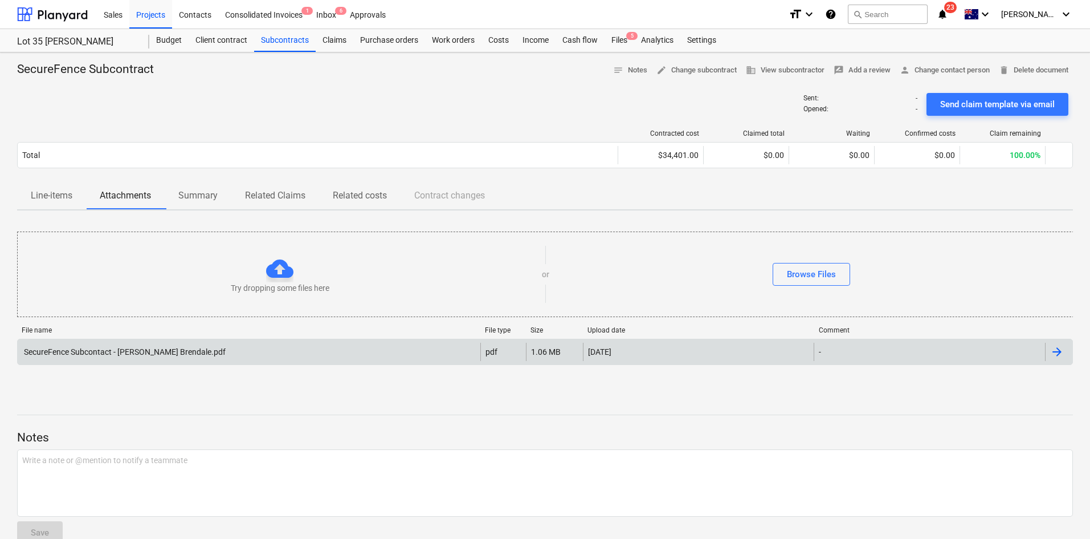
click at [100, 353] on div "SecureFence Subcontact - [PERSON_NAME] Brendale.pdf" at bounding box center [124, 351] width 204 height 9
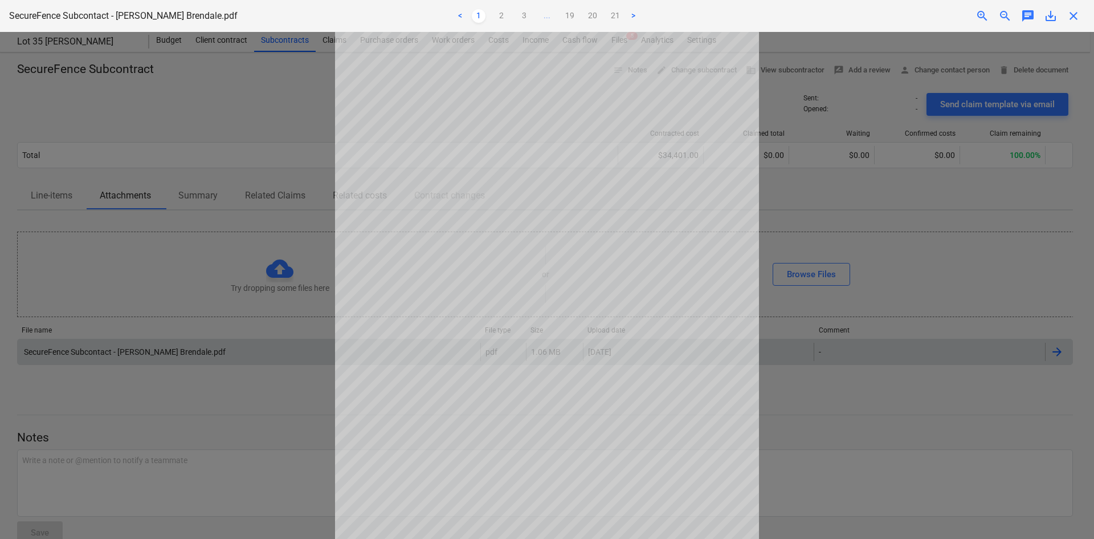
click at [577, 13] on ul "< 1 2 3 ... 19 20 21 >" at bounding box center [547, 16] width 359 height 14
click at [572, 15] on link "19" at bounding box center [570, 16] width 14 height 14
click at [562, 18] on link "18" at bounding box center [559, 16] width 14 height 14
click at [557, 18] on ul "< 1 2 3 ... 17 18 19 20 21 >" at bounding box center [547, 16] width 359 height 14
click at [552, 18] on link "17" at bounding box center [547, 16] width 14 height 14
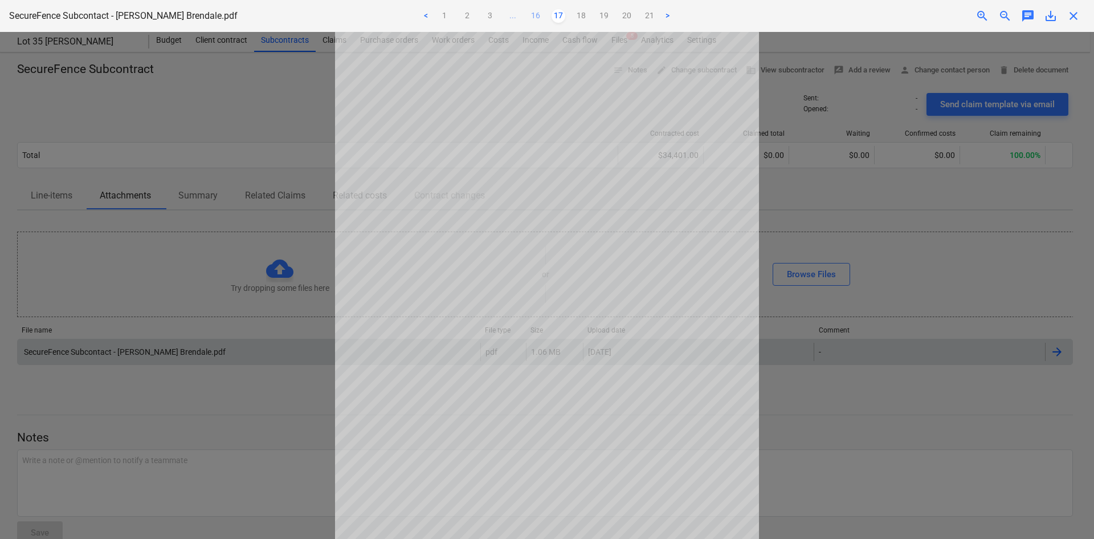
click at [536, 19] on link "16" at bounding box center [536, 16] width 14 height 14
click at [587, 18] on span "..." at bounding box center [593, 16] width 14 height 14
click at [607, 17] on ul "< 1 2 3 ... 17 18 19 20 21 >" at bounding box center [547, 16] width 359 height 14
click at [617, 16] on link "20" at bounding box center [616, 16] width 14 height 14
click at [546, 18] on span "..." at bounding box center [547, 16] width 14 height 14
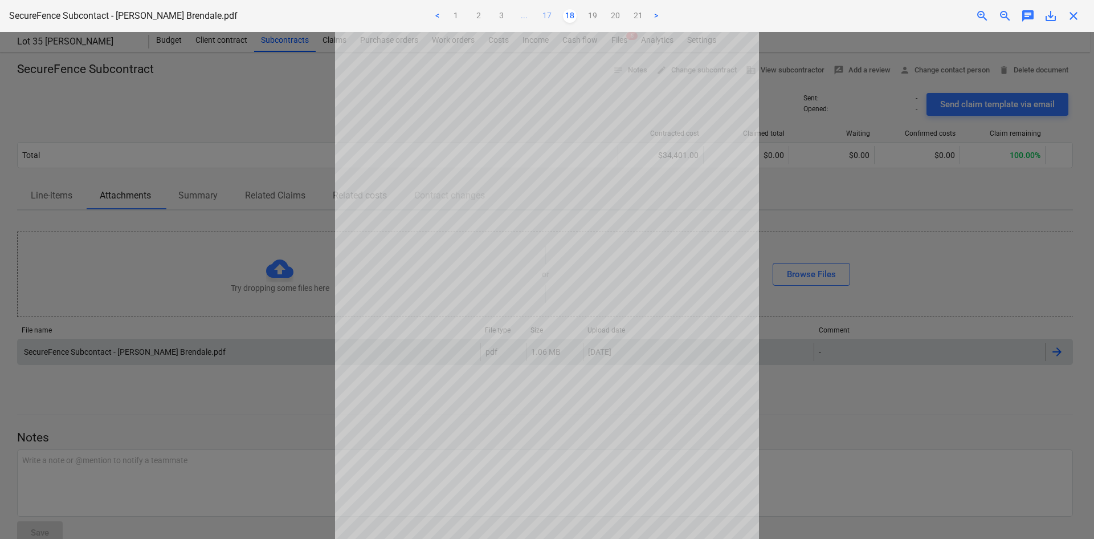
click at [549, 17] on link "17" at bounding box center [547, 16] width 14 height 14
click at [549, 17] on ul "< 1 2 3 ... 16 17 18 19 20 21 >" at bounding box center [547, 16] width 359 height 14
click at [543, 17] on ul "< 1 2 3 ... 16 17 18 19 20 21 >" at bounding box center [547, 16] width 359 height 14
click at [537, 18] on link "16" at bounding box center [536, 16] width 14 height 14
click at [525, 19] on link "15" at bounding box center [525, 16] width 14 height 14
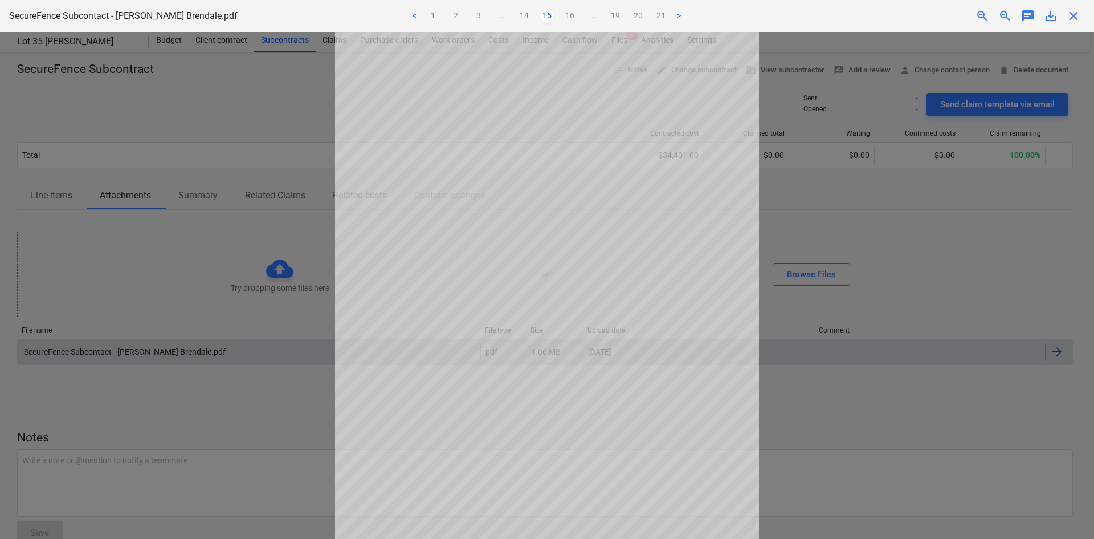
click at [516, 18] on ul "< 1 2 3 ... 14 15 16 ... 19 20 21 >" at bounding box center [547, 16] width 359 height 14
click at [525, 14] on link "14" at bounding box center [525, 16] width 14 height 14
click at [1053, 14] on span "save_alt" at bounding box center [1051, 16] width 14 height 14
click at [1074, 19] on span "close" at bounding box center [1074, 16] width 14 height 14
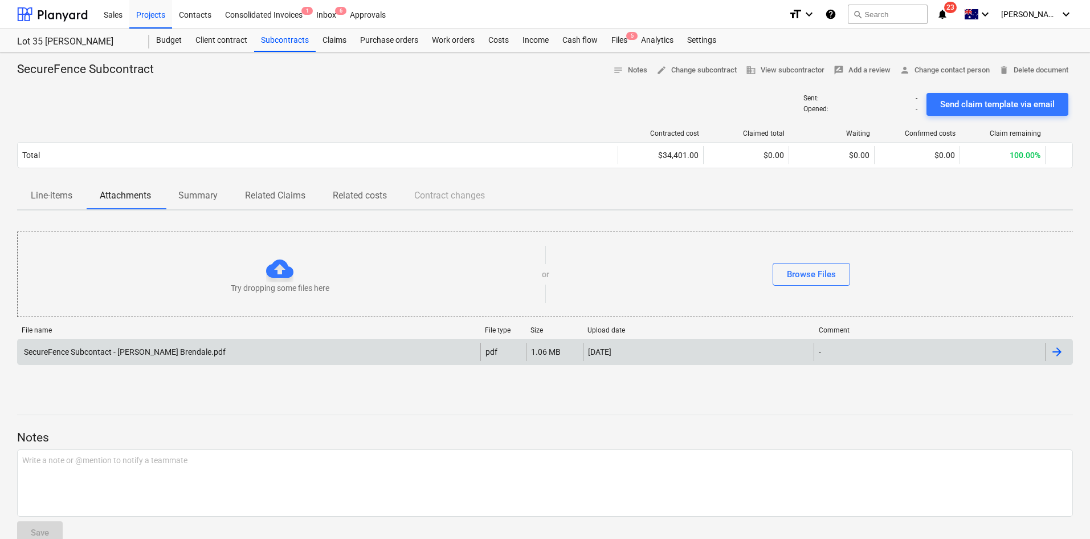
drag, startPoint x: 187, startPoint y: 200, endPoint x: 197, endPoint y: 198, distance: 10.4
click at [187, 200] on p "Summary" at bounding box center [197, 196] width 39 height 14
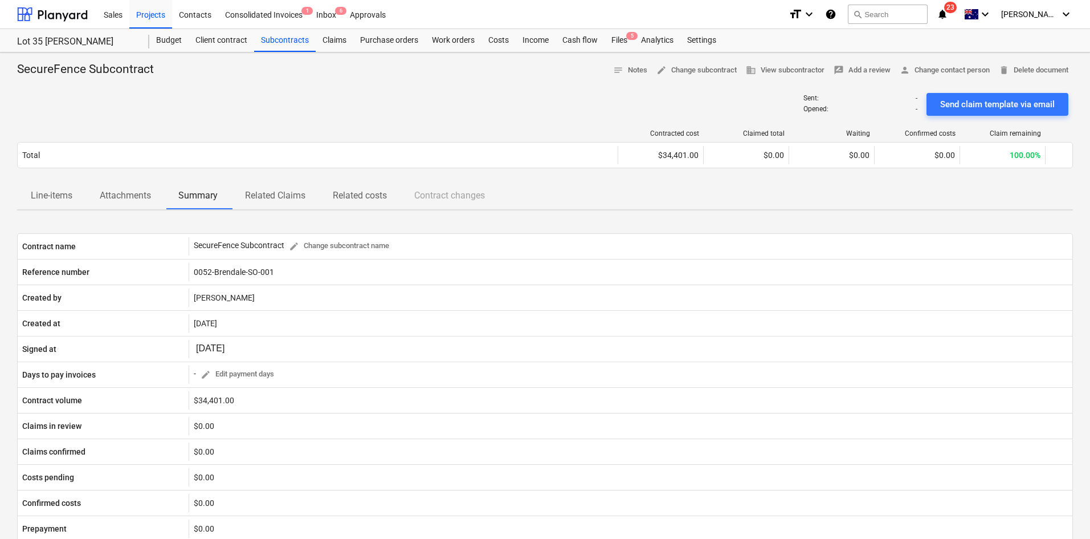
click at [143, 198] on p "Attachments" at bounding box center [125, 196] width 51 height 14
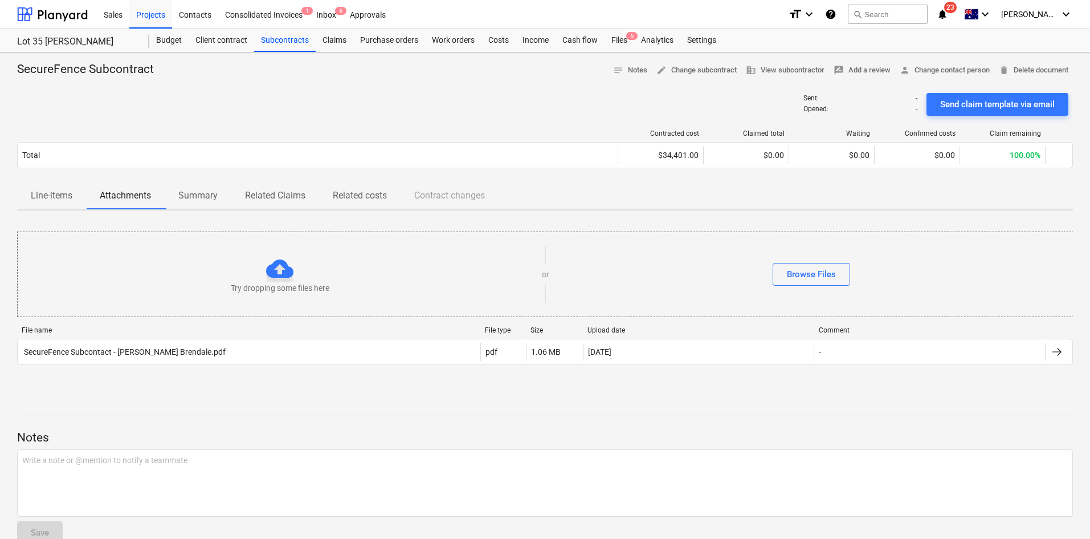
click at [237, 120] on div "Contracted cost Claimed total Waiting Confirmed costs Claim remaining Total $34…" at bounding box center [545, 151] width 1056 height 62
click at [50, 197] on p "Line-items" at bounding box center [52, 196] width 42 height 14
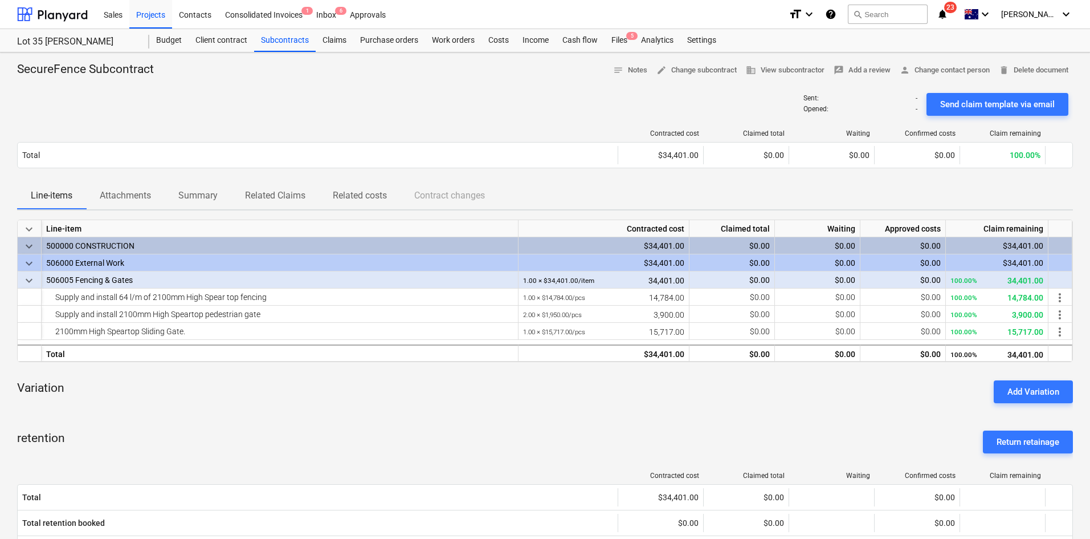
drag, startPoint x: 260, startPoint y: 108, endPoint x: 265, endPoint y: 69, distance: 39.1
click at [262, 106] on div "Sent : - Opened : - Send claim template via email" at bounding box center [545, 104] width 1056 height 32
click at [294, 38] on div "Subcontracts" at bounding box center [285, 40] width 62 height 23
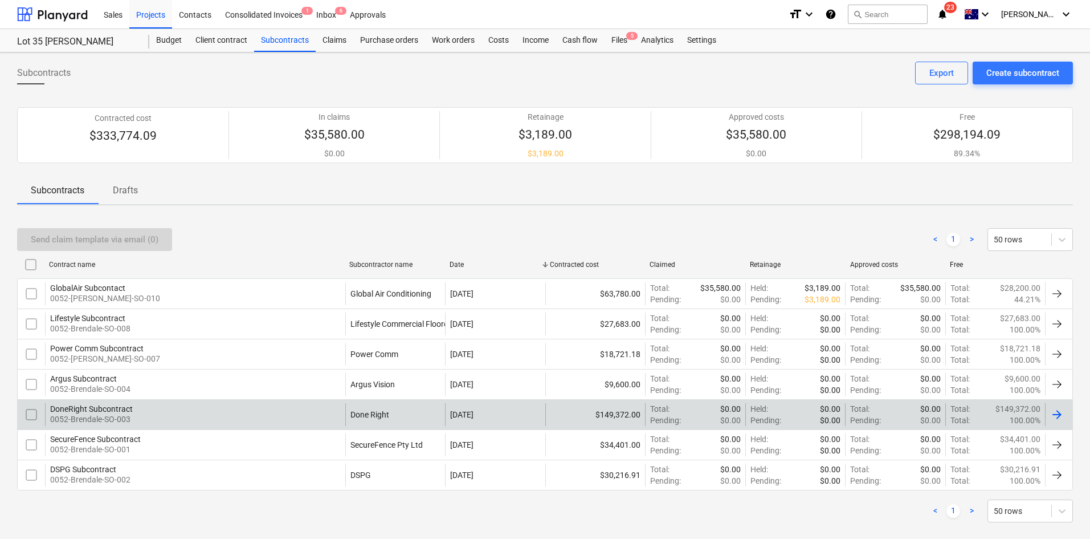
click at [304, 410] on div "DoneRight Subcontract 0052-Brendale-SO-003" at bounding box center [195, 414] width 300 height 23
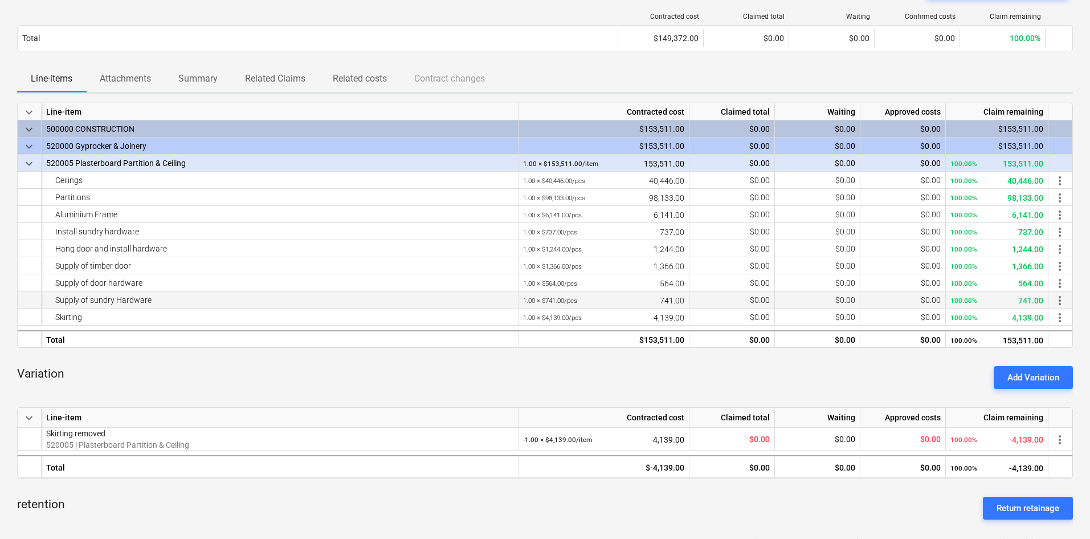
scroll to position [228, 0]
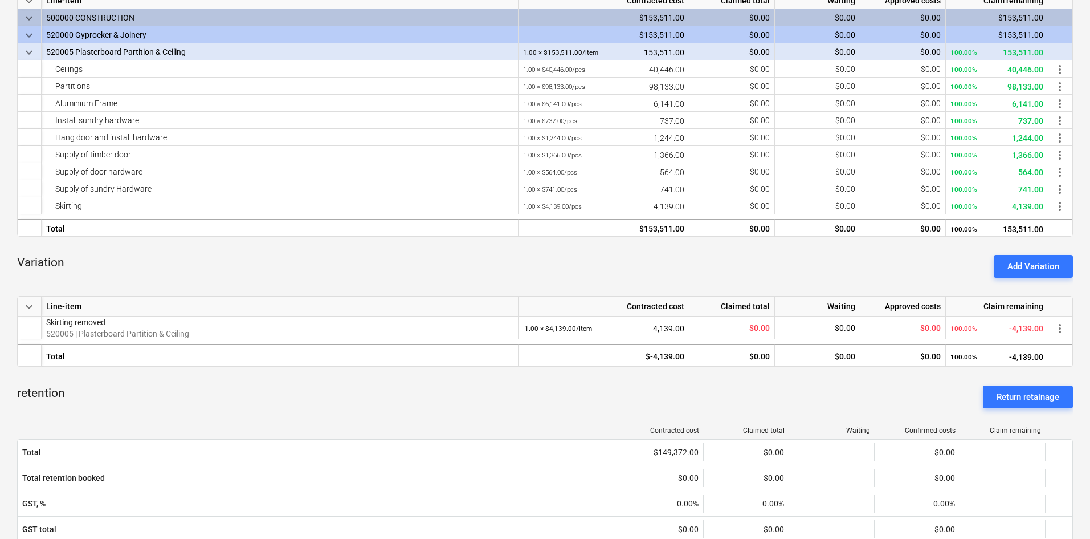
drag, startPoint x: 305, startPoint y: 402, endPoint x: 261, endPoint y: 295, distance: 115.3
click at [305, 402] on div "retention Return retainage" at bounding box center [545, 396] width 1056 height 41
click at [255, 264] on div "Variation Add Variation" at bounding box center [545, 266] width 1056 height 41
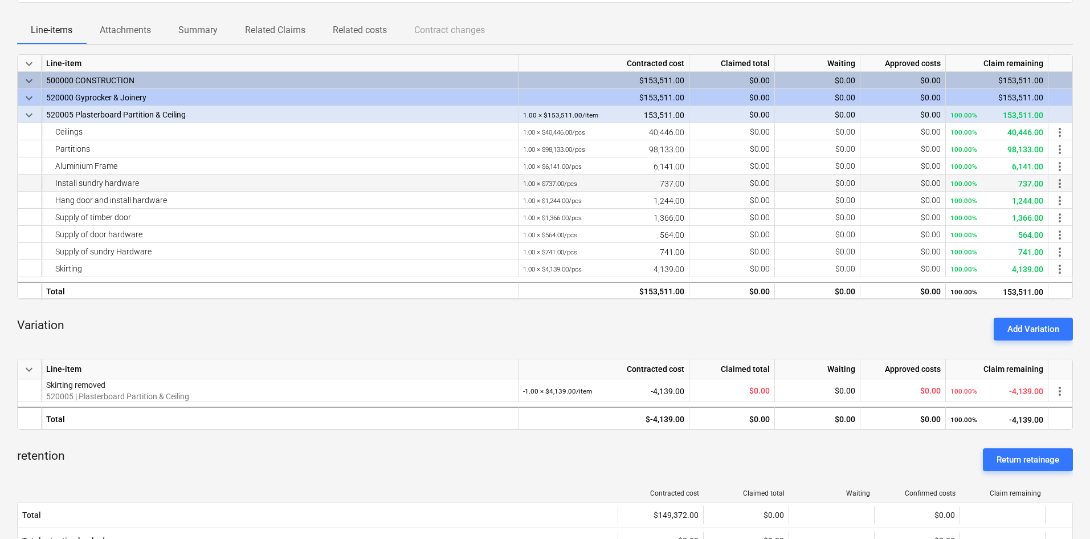
scroll to position [114, 0]
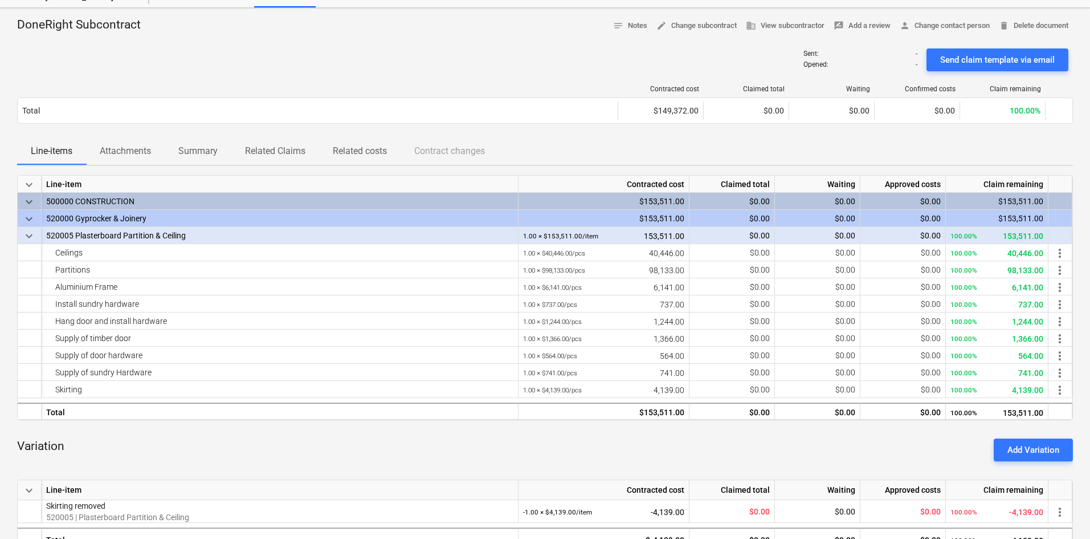
scroll to position [0, 0]
